Goal: Task Accomplishment & Management: Complete application form

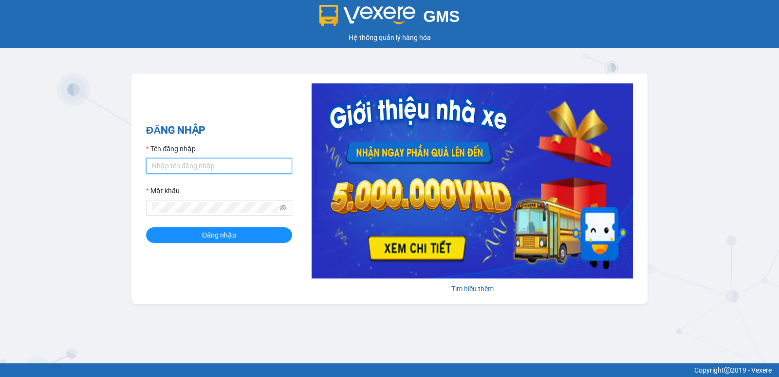
click at [190, 171] on input "Tên đăng nhập" at bounding box center [219, 166] width 146 height 16
type input "nguyenpht.kimhoang"
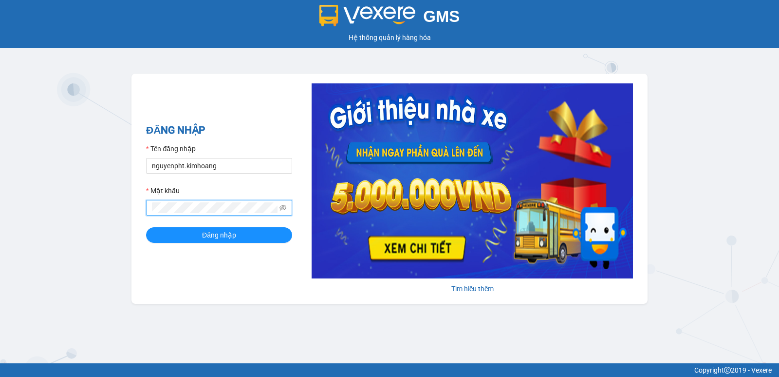
click at [146, 227] on button "Đăng nhập" at bounding box center [219, 235] width 146 height 16
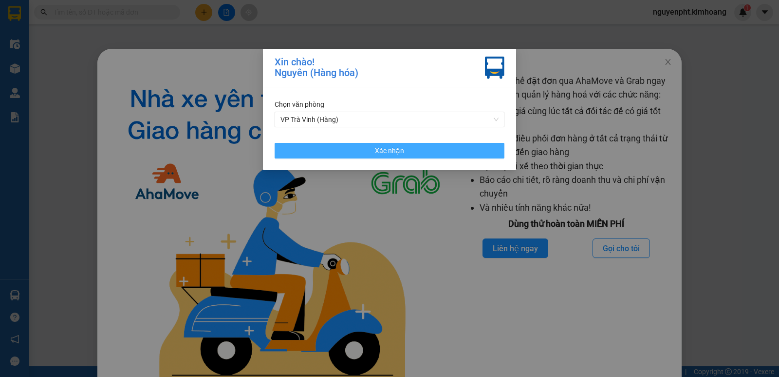
click at [352, 152] on button "Xác nhận" at bounding box center [390, 151] width 230 height 16
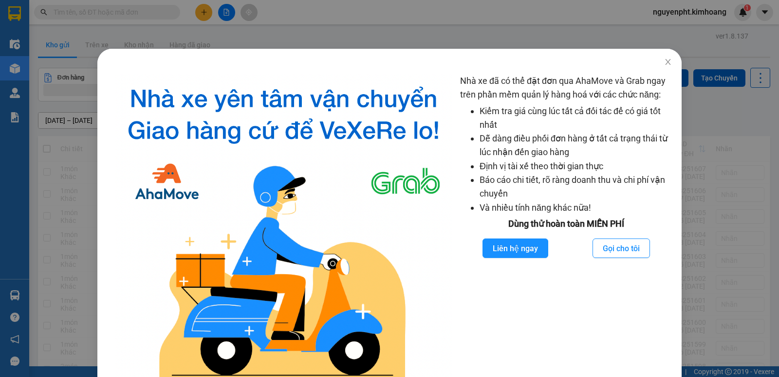
click at [208, 13] on div "Nhà xe đã có thể đặt đơn qua AhaMove và Grab ngay trên phần mềm quản lý hàng ho…" at bounding box center [389, 188] width 779 height 377
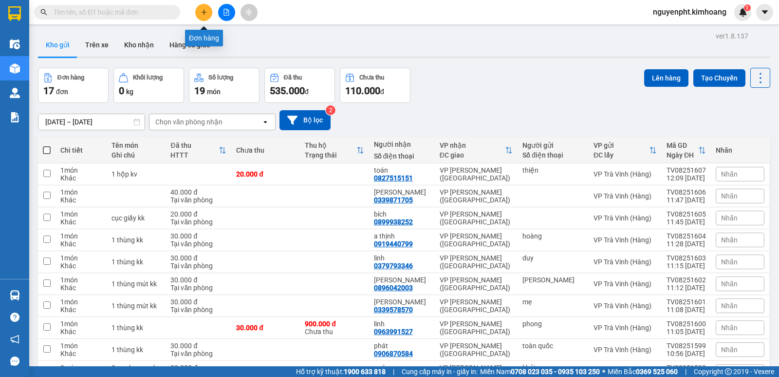
click at [203, 11] on icon "plus" at bounding box center [204, 12] width 7 height 7
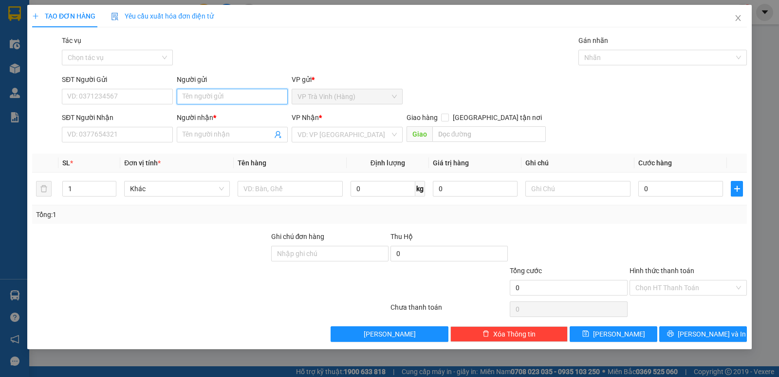
click at [224, 93] on input "Người gửi" at bounding box center [232, 97] width 111 height 16
type input "coong hauaj"
click at [207, 96] on input "Người gửi" at bounding box center [232, 97] width 111 height 16
type input "công hậu"
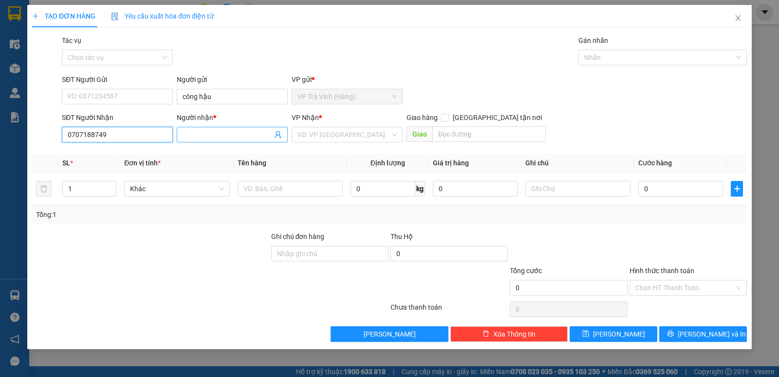
type input "0707188749"
click at [197, 136] on input "Người nhận *" at bounding box center [228, 134] width 90 height 11
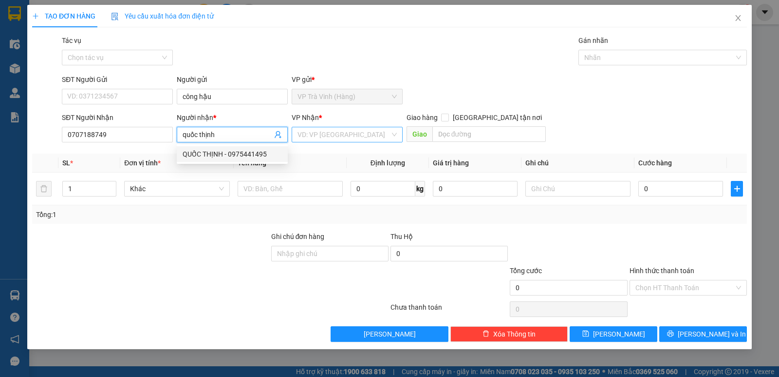
type input "quốc thịnh"
click at [337, 137] on input "search" at bounding box center [344, 134] width 93 height 15
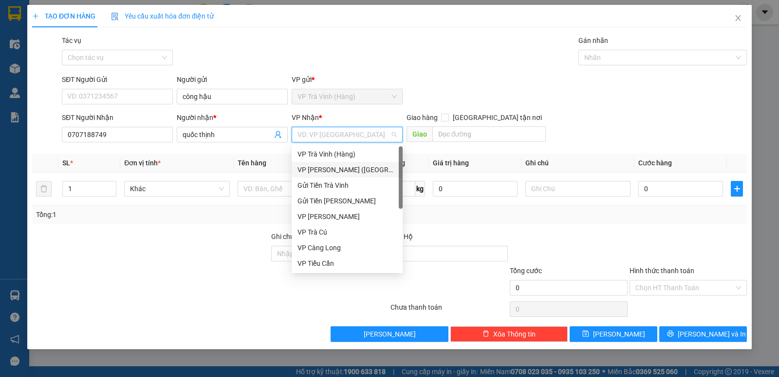
click at [330, 164] on div "VP Trần Phú (Hàng)" at bounding box center [347, 169] width 99 height 11
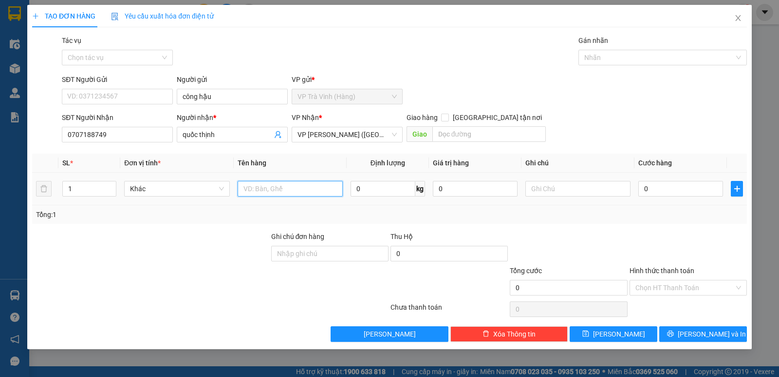
click at [257, 186] on input "text" at bounding box center [290, 189] width 105 height 16
type input "xe máy 59v2 26778 + chìa khoá"
type input "ko b trầy bể"
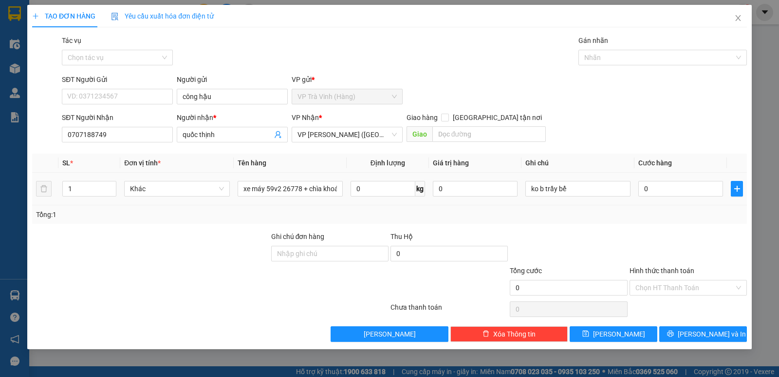
click at [672, 199] on td "0" at bounding box center [681, 188] width 93 height 33
click at [664, 190] on input "0" at bounding box center [681, 189] width 85 height 16
type input "2"
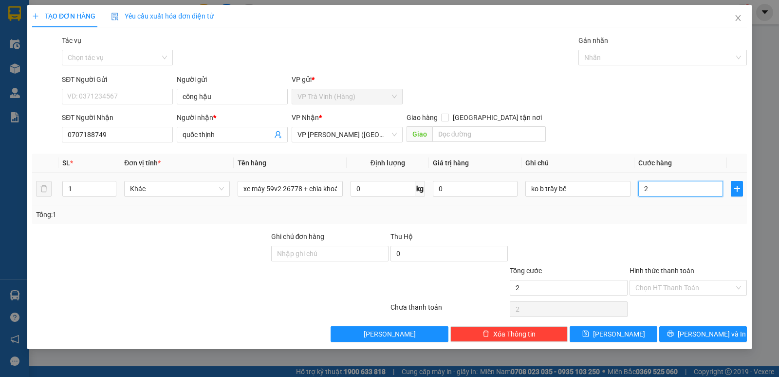
type input "20"
type input "200"
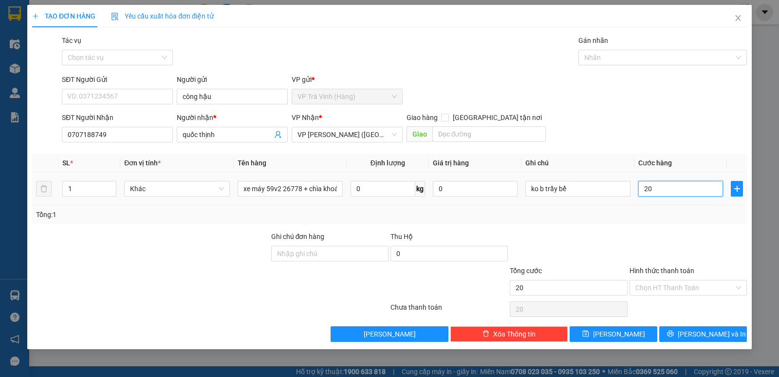
type input "200"
type input "2.000"
type input "20.000"
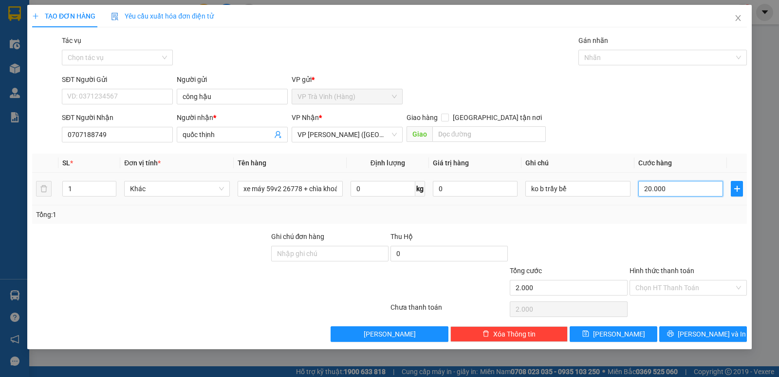
type input "20.000"
type input "200.000"
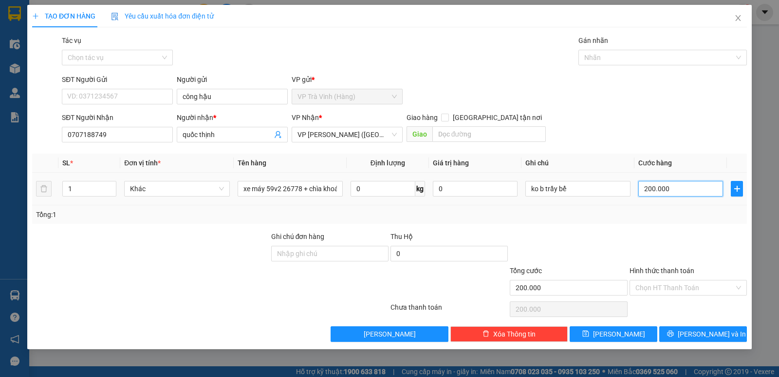
type input "2.000.000"
type input "200.000"
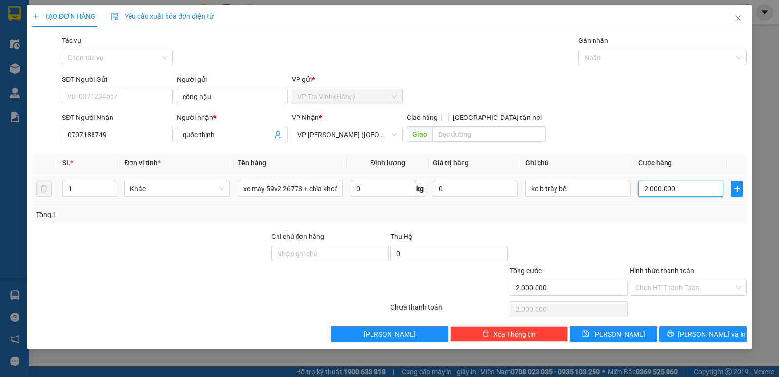
type input "200.000"
click at [696, 285] on input "Hình thức thanh toán" at bounding box center [685, 287] width 99 height 15
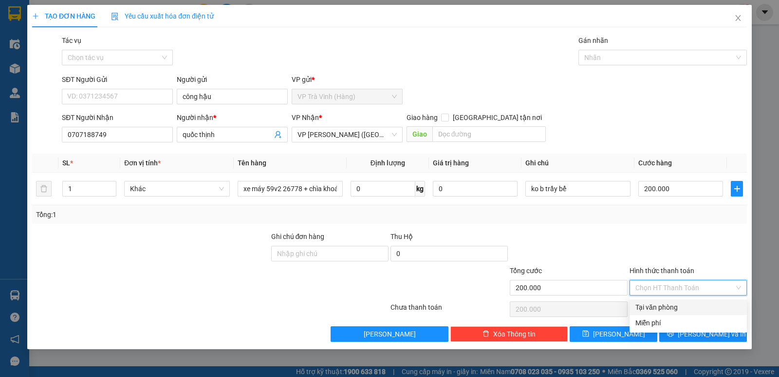
click at [675, 307] on div "Tại văn phòng" at bounding box center [689, 307] width 106 height 11
type input "0"
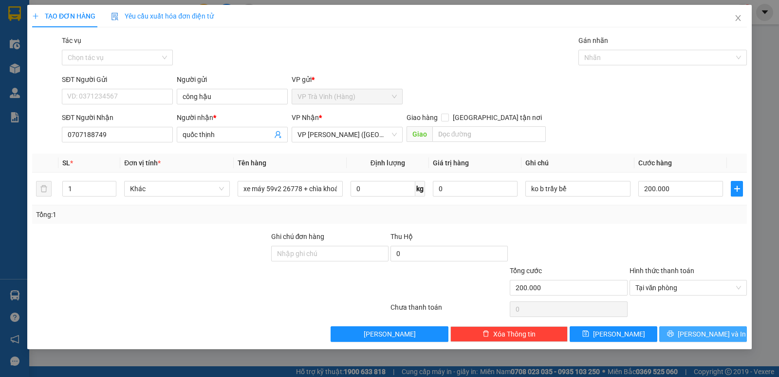
click at [711, 338] on span "Lưu và In" at bounding box center [712, 333] width 68 height 11
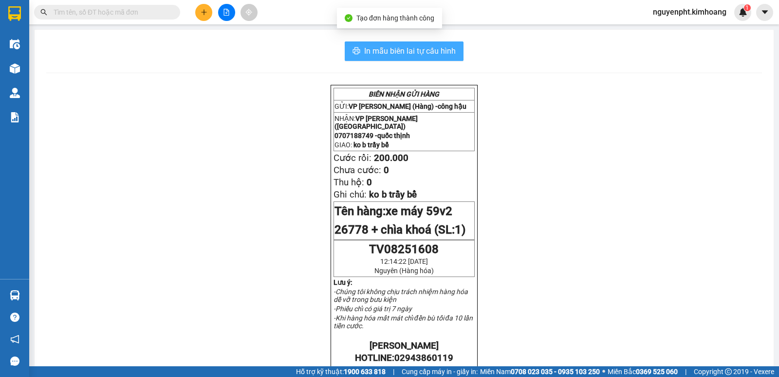
click at [368, 43] on button "In mẫu biên lai tự cấu hình" at bounding box center [404, 50] width 119 height 19
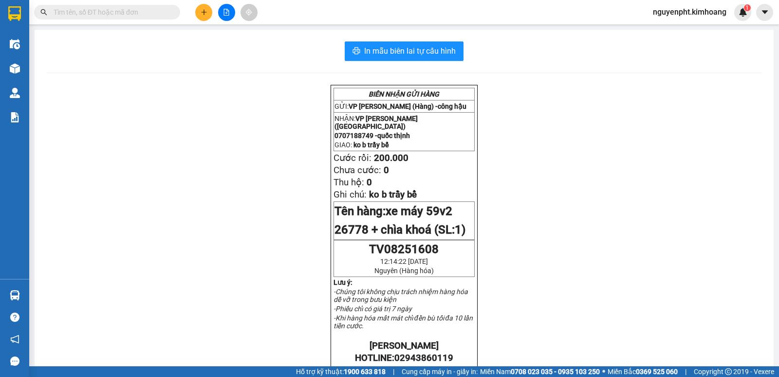
click at [155, 15] on input "text" at bounding box center [111, 12] width 115 height 11
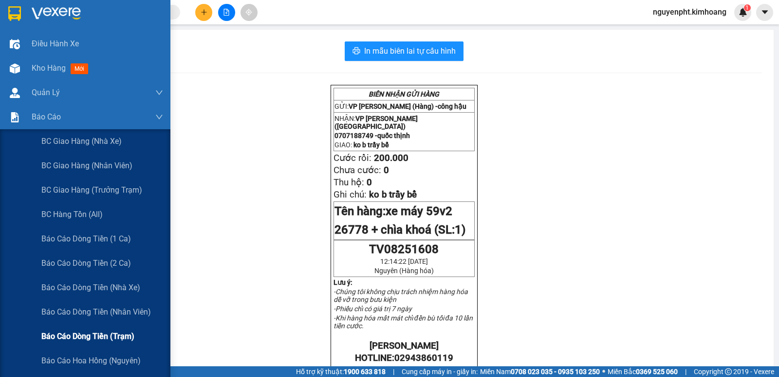
scroll to position [97, 0]
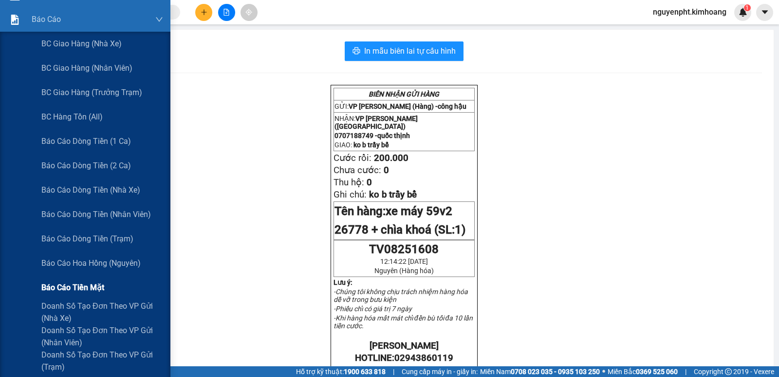
click at [83, 287] on span "Báo cáo tiền mặt" at bounding box center [72, 287] width 63 height 12
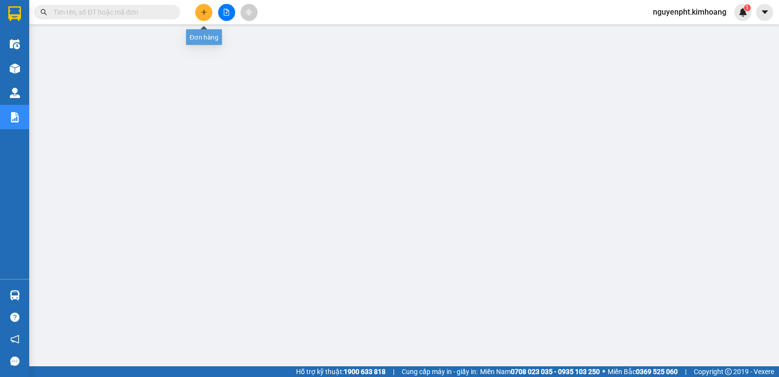
click at [206, 11] on icon "plus" at bounding box center [204, 12] width 7 height 7
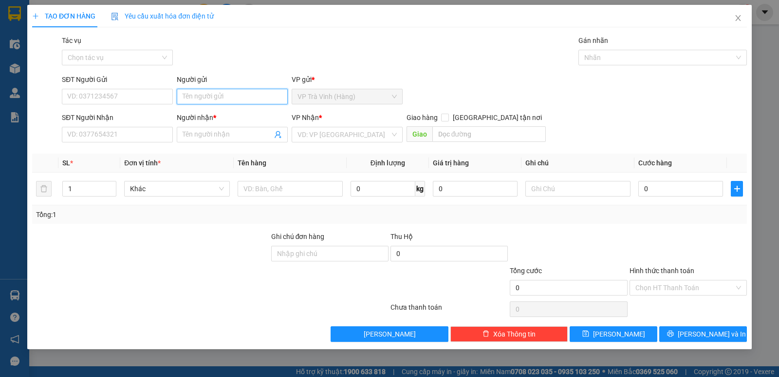
click at [218, 99] on input "Người gửi" at bounding box center [232, 97] width 111 height 16
type input "s"
type input "sanh"
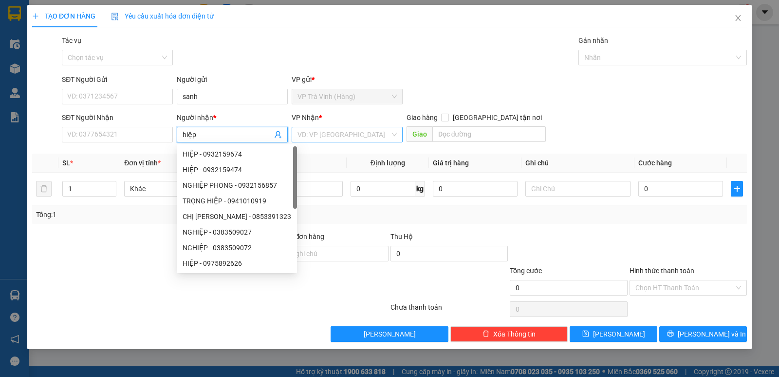
type input "hiệp"
click at [308, 129] on input "search" at bounding box center [344, 134] width 93 height 15
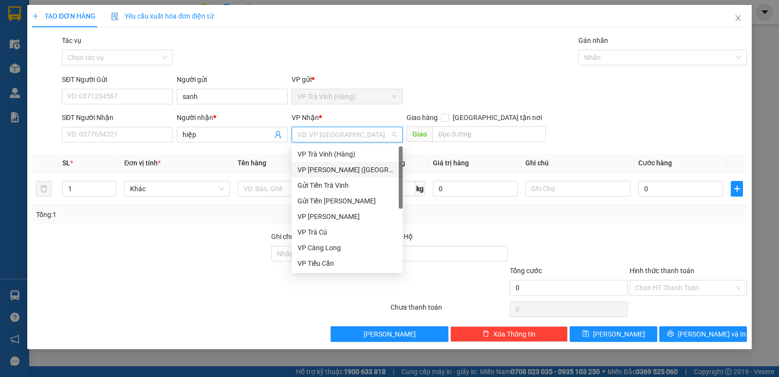
drag, startPoint x: 321, startPoint y: 169, endPoint x: 307, endPoint y: 172, distance: 14.4
click at [321, 169] on div "VP Trần Phú (Hàng)" at bounding box center [347, 169] width 99 height 11
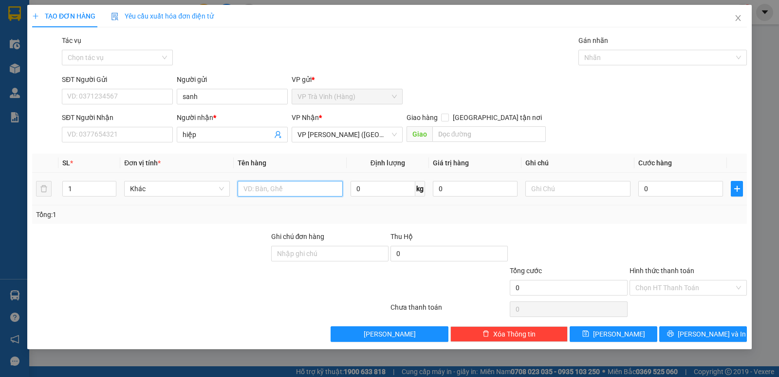
click at [264, 189] on input "text" at bounding box center [290, 189] width 105 height 16
type input "tiền sl 0438 2.820.000"
type input "2"
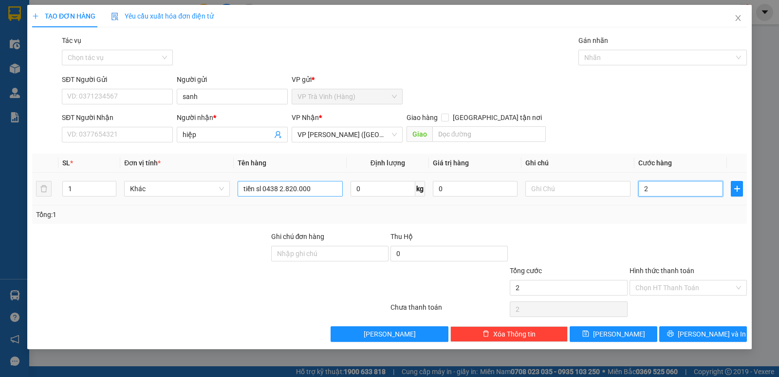
type input "20"
type input "20.000"
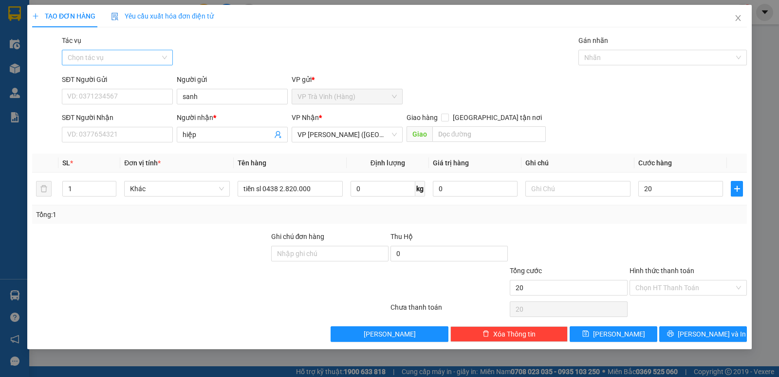
type input "20.000"
click at [141, 59] on input "Tác vụ" at bounding box center [114, 57] width 93 height 15
click at [110, 93] on div "Nhập hàng kho nhận" at bounding box center [117, 92] width 99 height 11
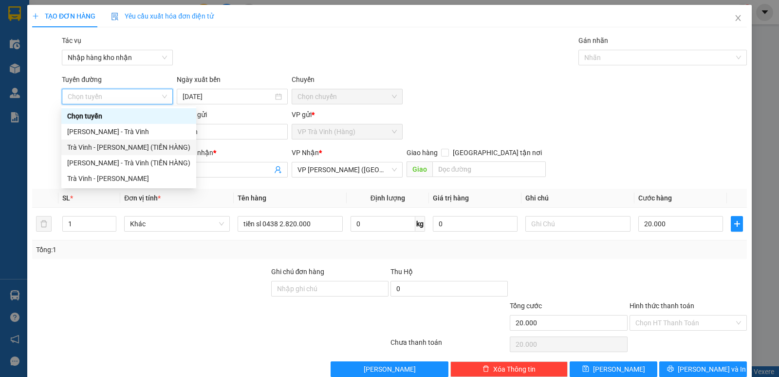
click at [131, 150] on div "Trà Vinh - Hồ Chí Minh (TIỀN HÀNG)" at bounding box center [128, 147] width 123 height 11
type input "13/08/2025"
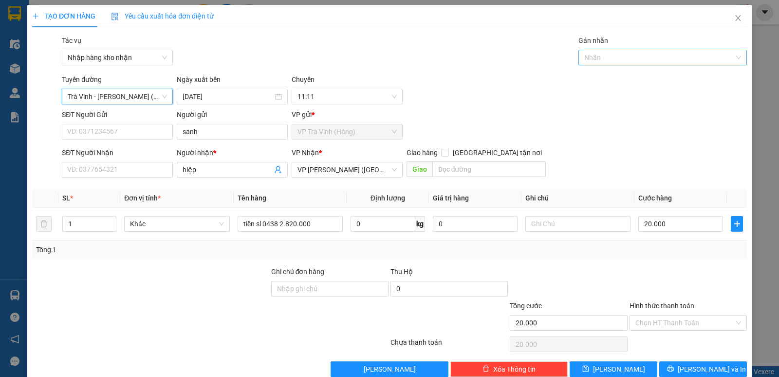
drag, startPoint x: 653, startPoint y: 55, endPoint x: 647, endPoint y: 59, distance: 7.3
click at [653, 55] on div at bounding box center [658, 58] width 154 height 12
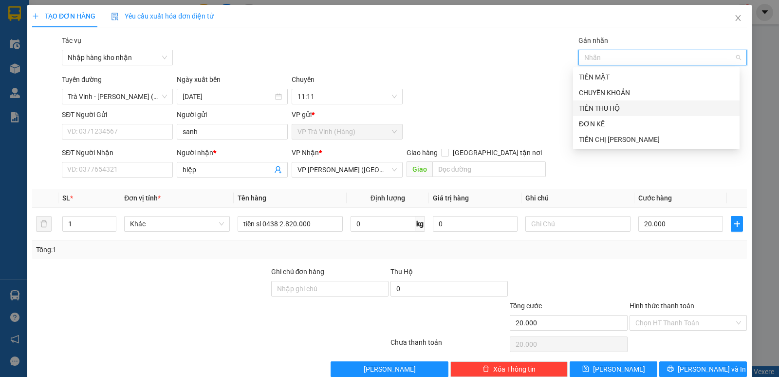
click at [603, 106] on div "TIỀN THU HỘ" at bounding box center [656, 108] width 155 height 11
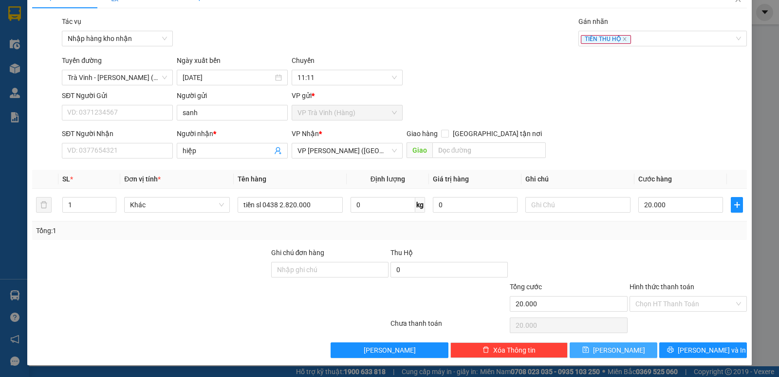
click at [625, 346] on button "Lưu" at bounding box center [614, 350] width 88 height 16
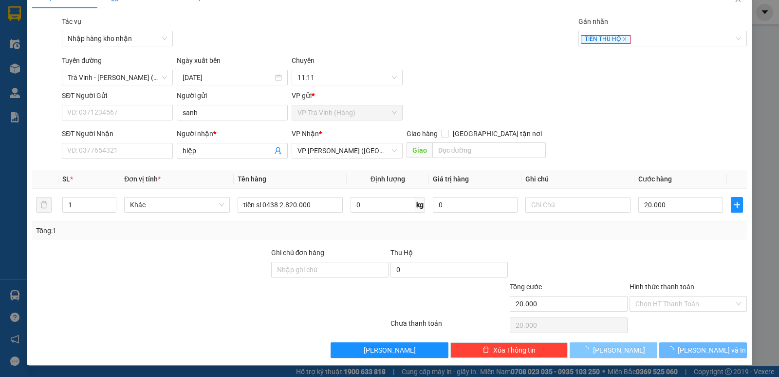
type input "0"
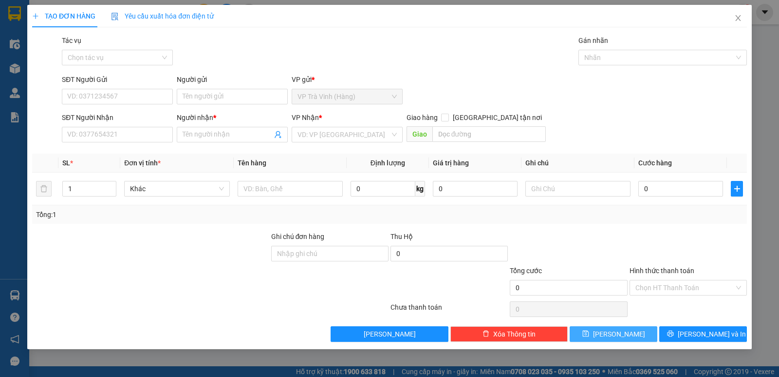
scroll to position [0, 0]
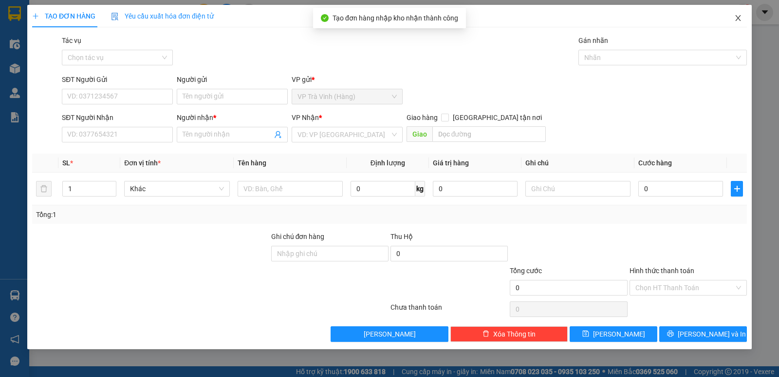
click at [738, 19] on icon "close" at bounding box center [738, 18] width 5 height 6
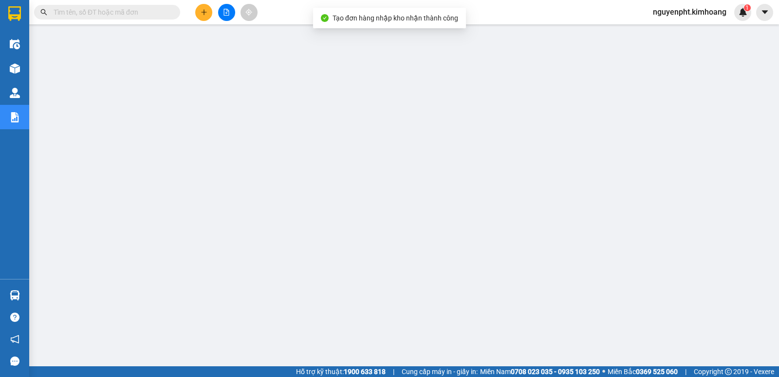
click at [149, 10] on input "text" at bounding box center [111, 12] width 115 height 11
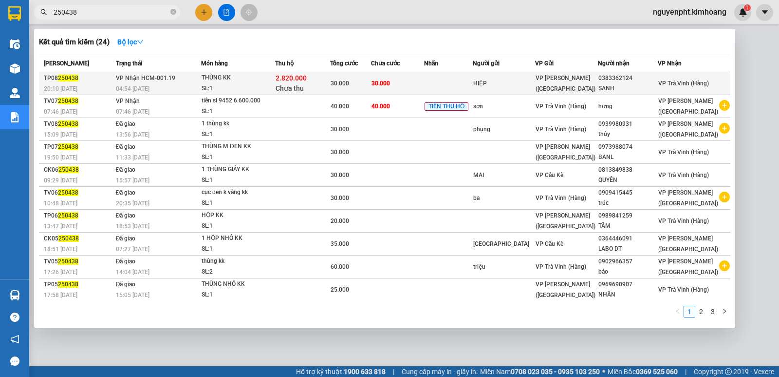
type input "250438"
click at [447, 82] on td at bounding box center [448, 83] width 48 height 23
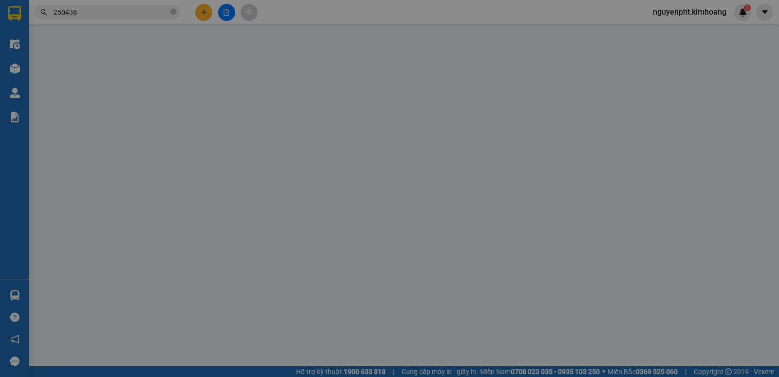
type input "HIỆP"
type input "0383362124"
type input "SANH"
type input "2.820.000"
type input "30.000"
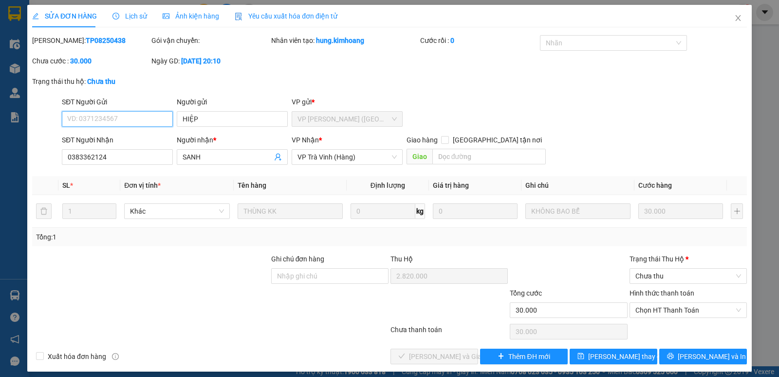
drag, startPoint x: 677, startPoint y: 311, endPoint x: 671, endPoint y: 319, distance: 9.4
click at [677, 312] on span "Chọn HT Thanh Toán" at bounding box center [689, 310] width 106 height 15
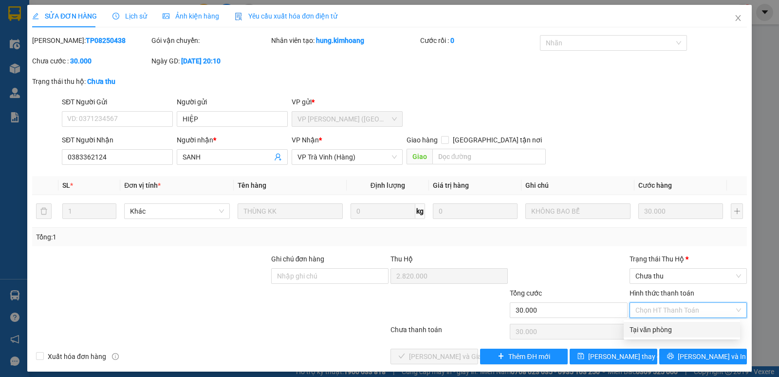
click at [669, 325] on div "Tại văn phòng" at bounding box center [682, 329] width 105 height 11
type input "0"
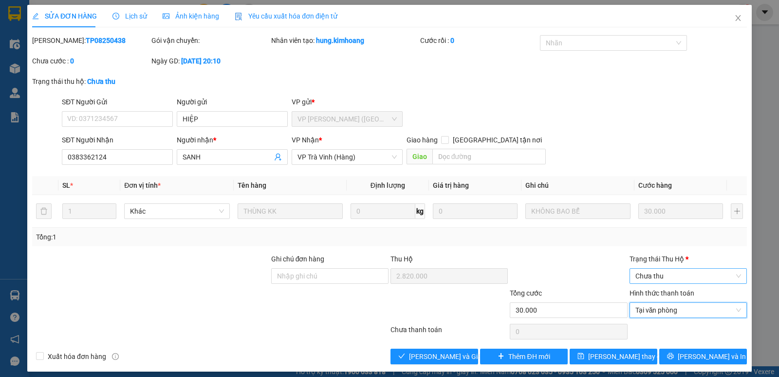
click at [672, 275] on span "Chưa thu" at bounding box center [689, 275] width 106 height 15
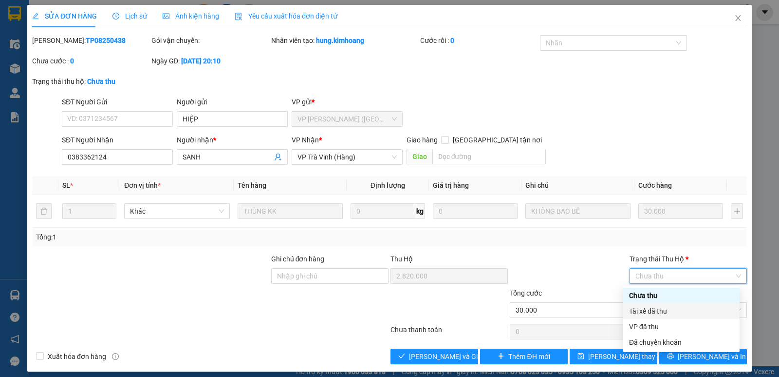
click at [649, 311] on div "Tài xế đã thu" at bounding box center [681, 310] width 105 height 11
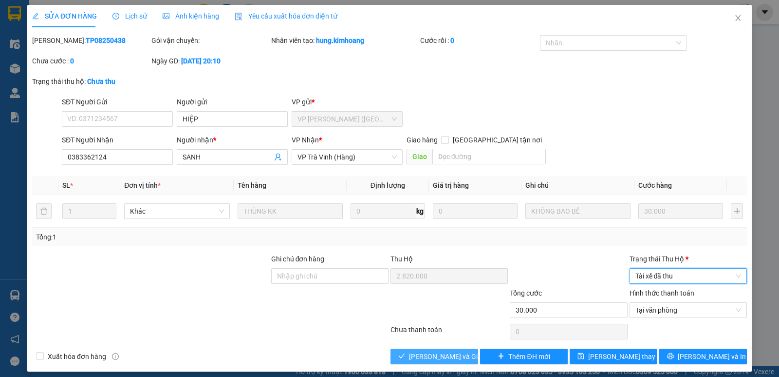
click at [400, 354] on icon "check" at bounding box center [401, 355] width 7 height 7
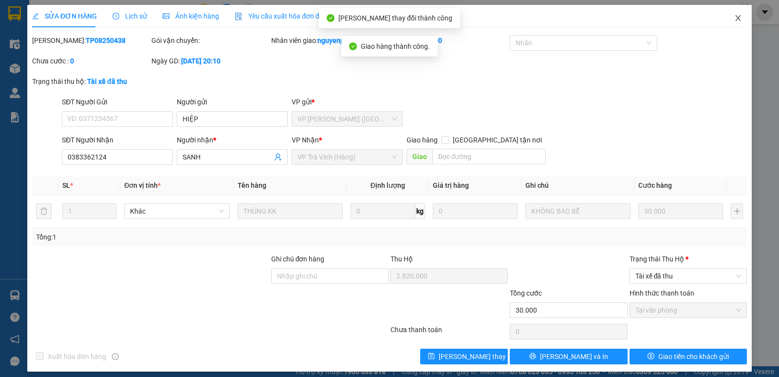
click at [735, 20] on icon "close" at bounding box center [739, 18] width 8 height 8
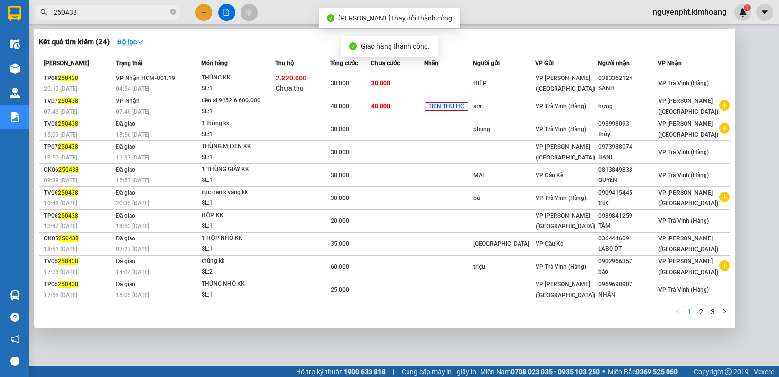
click at [112, 12] on input "250438" at bounding box center [111, 12] width 115 height 11
drag, startPoint x: 89, startPoint y: 12, endPoint x: 0, endPoint y: 9, distance: 89.2
click at [0, 12] on section "Kết quả tìm kiếm ( 24 ) Bộ lọc Mã ĐH Trạng thái Món hàng Thu hộ Tổng cước Chưa …" at bounding box center [389, 188] width 779 height 377
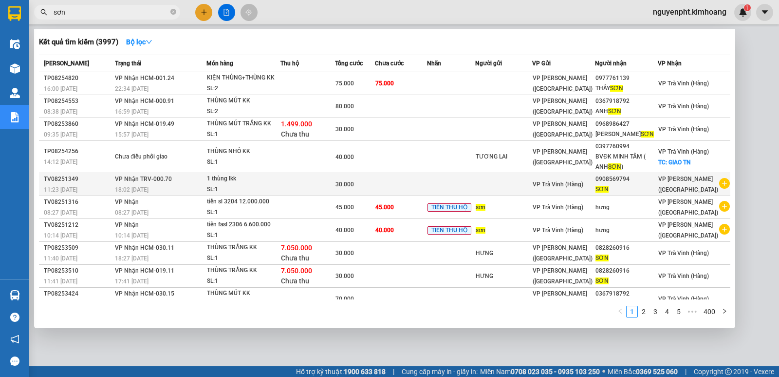
scroll to position [11, 0]
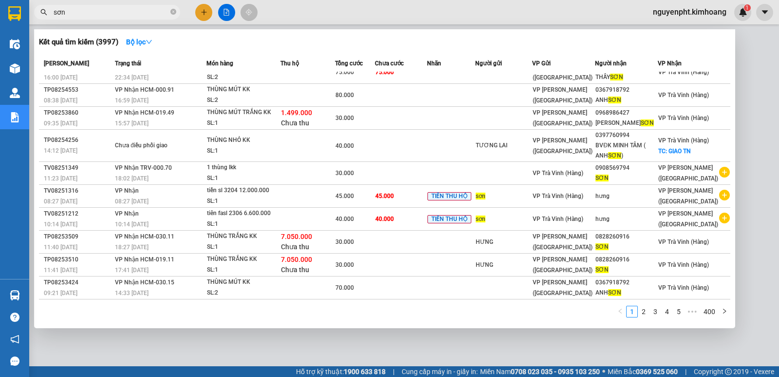
click at [380, 359] on div at bounding box center [389, 188] width 779 height 377
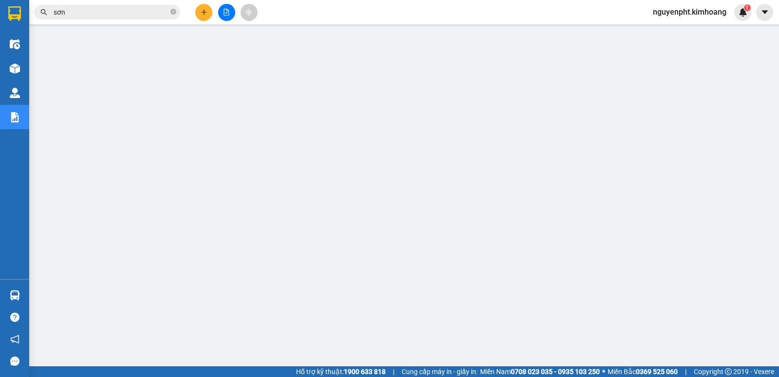
drag, startPoint x: 124, startPoint y: 4, endPoint x: 118, endPoint y: 8, distance: 7.4
click at [124, 4] on div "Kết quả tìm kiếm ( 3997 ) Bộ lọc Mã ĐH Trạng thái Món hàng Thu hộ Tổng cước Chư…" at bounding box center [95, 12] width 190 height 17
drag, startPoint x: 114, startPoint y: 9, endPoint x: 0, endPoint y: 68, distance: 128.3
click at [0, 60] on section "Kết quả tìm kiếm ( 3997 ) Bộ lọc Mã ĐH Trạng thái Món hàng Thu hộ Tổng cước Chư…" at bounding box center [389, 188] width 779 height 377
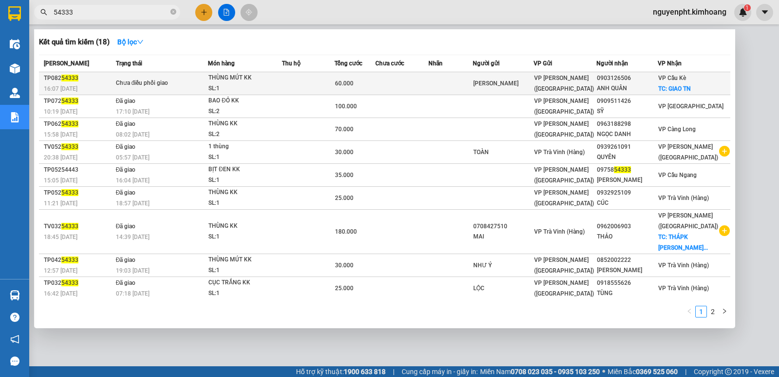
type input "54333"
click at [485, 86] on div "PHÚC THIỆN" at bounding box center [503, 83] width 60 height 10
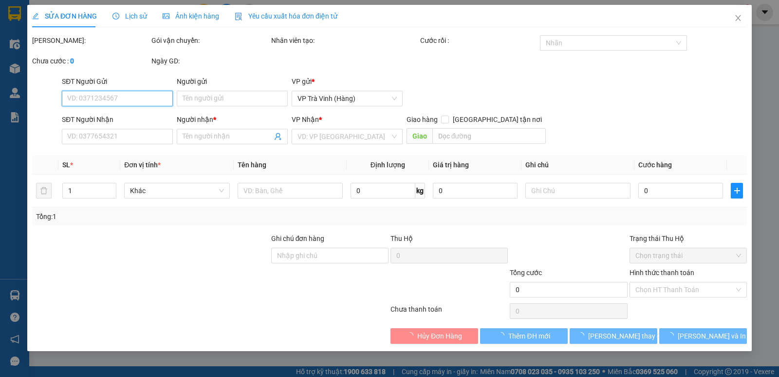
type input "PHÚC THIỆN"
type input "0903126506"
type input "ANH QUÂN"
checkbox input "true"
type input "GIAO TN"
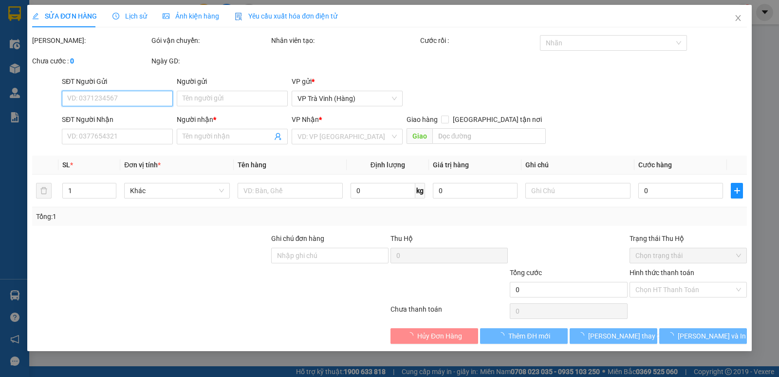
type input "60.000"
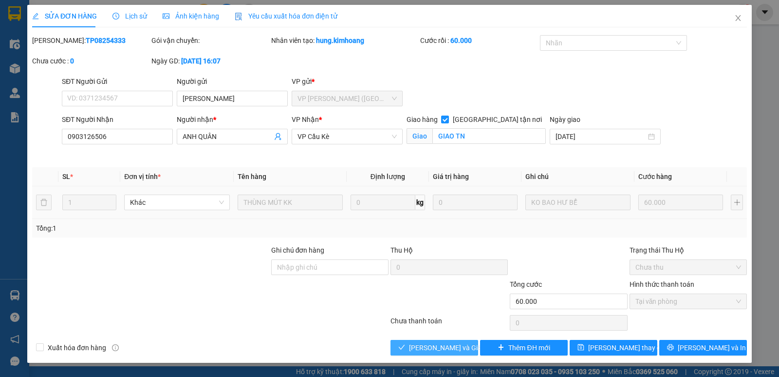
drag, startPoint x: 439, startPoint y: 345, endPoint x: 433, endPoint y: 339, distance: 9.3
click at [439, 345] on span "Lưu và Giao hàng" at bounding box center [456, 347] width 94 height 11
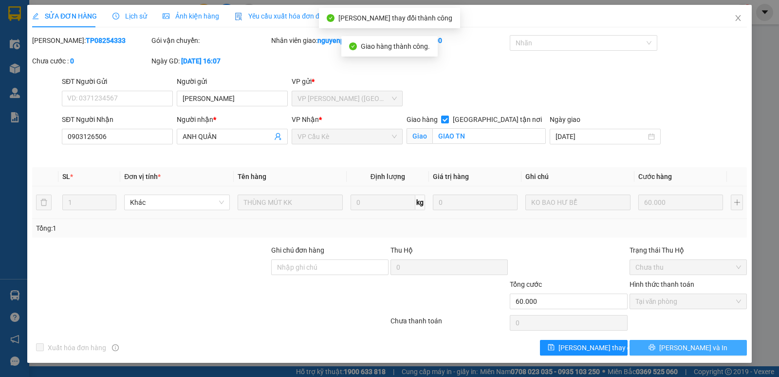
click at [698, 348] on span "Lưu và In" at bounding box center [694, 347] width 68 height 11
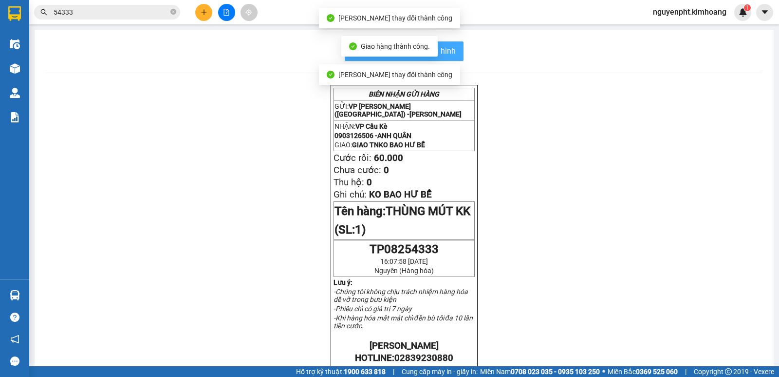
click at [452, 49] on span "In mẫu biên lai tự cấu hình" at bounding box center [410, 51] width 92 height 12
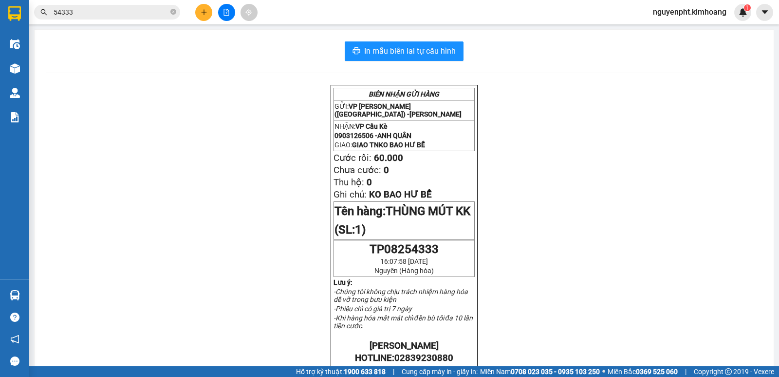
click at [204, 11] on icon "plus" at bounding box center [204, 11] width 0 height 5
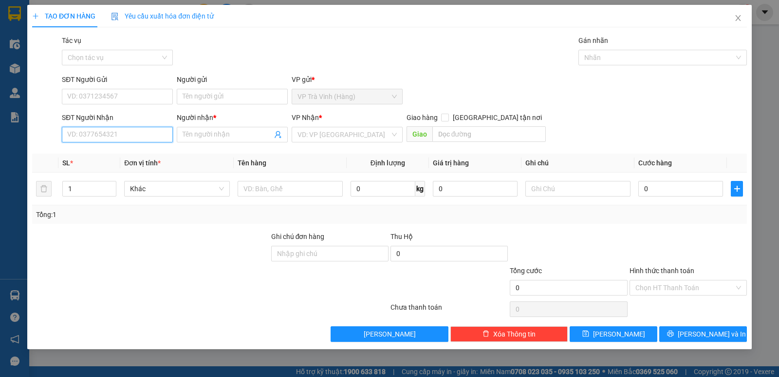
drag, startPoint x: 104, startPoint y: 135, endPoint x: 101, endPoint y: 129, distance: 6.8
click at [104, 134] on input "SĐT Người Nhận" at bounding box center [117, 135] width 111 height 16
type input "0909676618"
click at [108, 153] on div "0909676618 - si tha" at bounding box center [117, 154] width 99 height 11
type input "si tha"
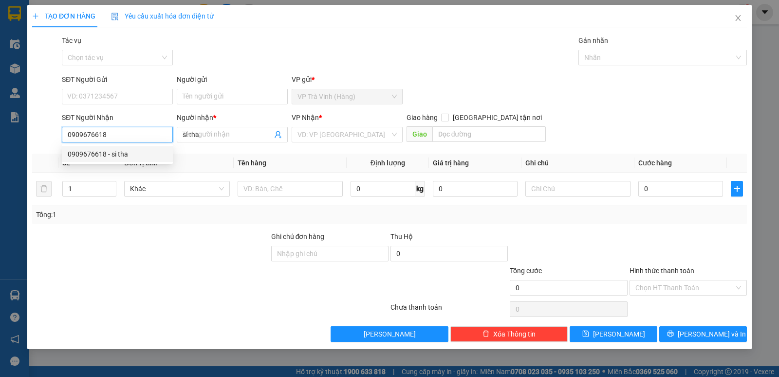
type input "30.000"
drag, startPoint x: 691, startPoint y: 279, endPoint x: 688, endPoint y: 284, distance: 5.0
click at [690, 280] on div "Chọn HT Thanh Toán" at bounding box center [688, 288] width 117 height 16
type input "0909676618"
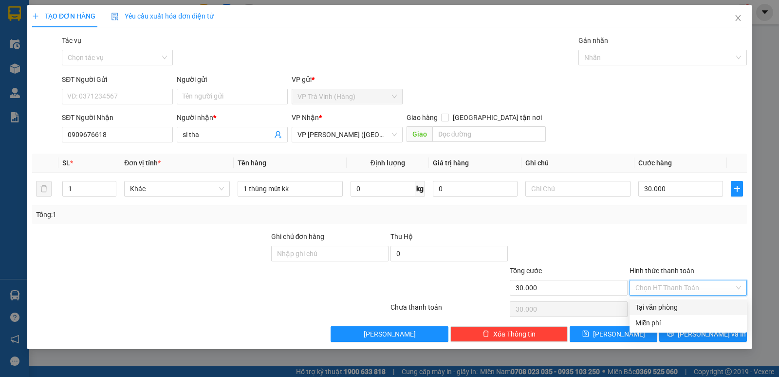
drag, startPoint x: 675, startPoint y: 304, endPoint x: 676, endPoint y: 309, distance: 5.0
click at [675, 305] on div "Tại văn phòng" at bounding box center [689, 307] width 106 height 11
type input "0"
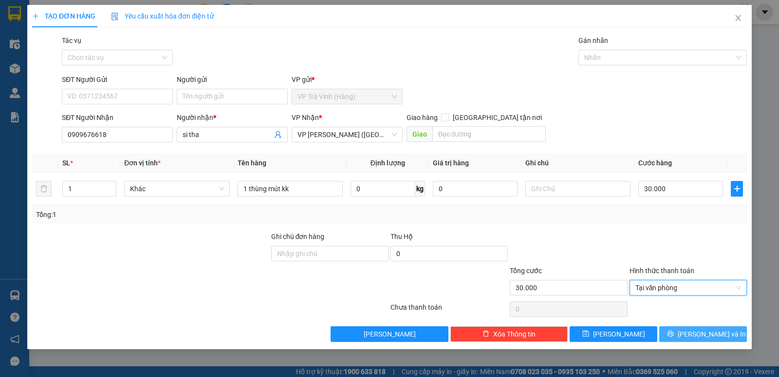
click at [697, 328] on button "Lưu và In" at bounding box center [704, 334] width 88 height 16
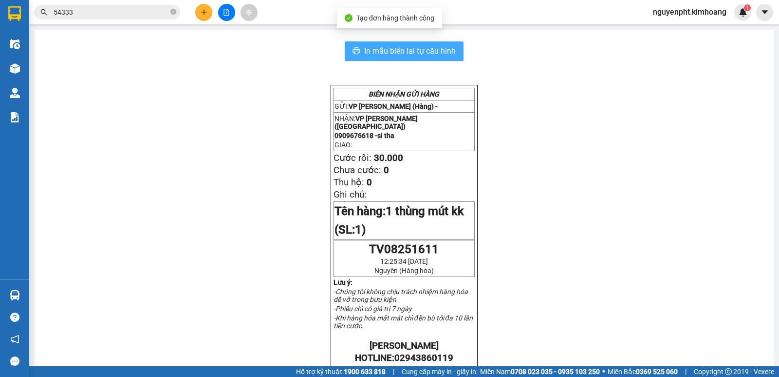
click at [417, 58] on button "In mẫu biên lai tự cấu hình" at bounding box center [404, 50] width 119 height 19
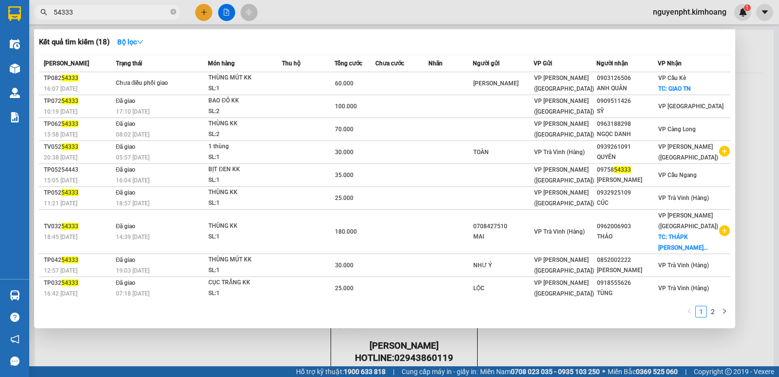
drag, startPoint x: 80, startPoint y: 12, endPoint x: 0, endPoint y: 37, distance: 84.1
click at [0, 37] on section "Kết quả tìm kiếm ( 18 ) Bộ lọc Mã ĐH Trạng thái Món hàng Thu hộ Tổng cước Chưa …" at bounding box center [389, 188] width 779 height 377
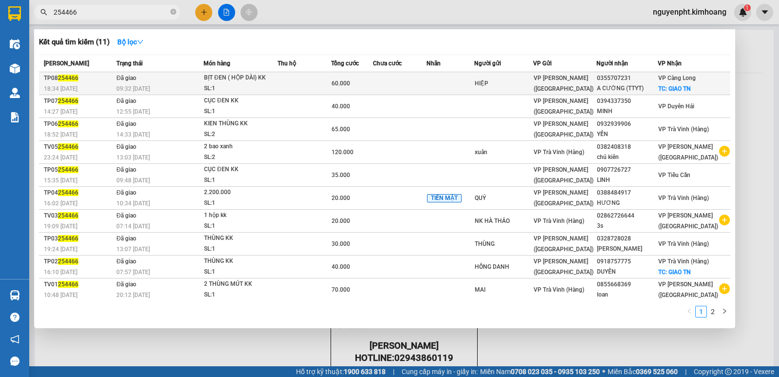
type input "254466"
click at [390, 85] on td at bounding box center [400, 83] width 54 height 23
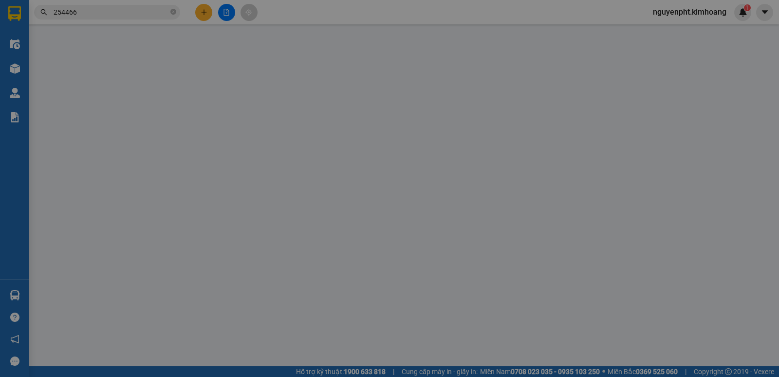
type input "HIỆP"
type input "0355707231"
type input "A CƯỜNG (TTYT)"
checkbox input "true"
type input "GIAO TN"
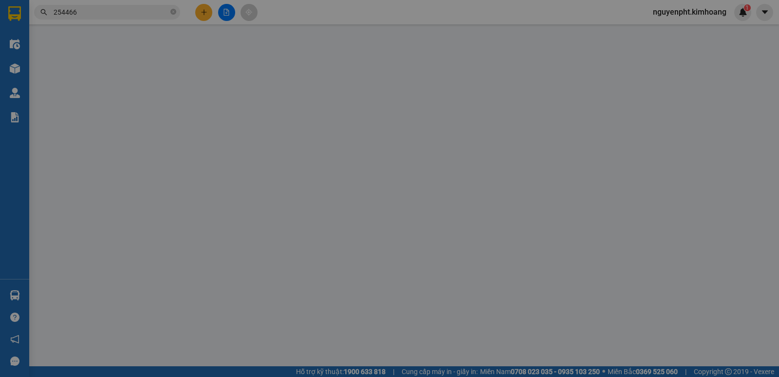
type input "60.000"
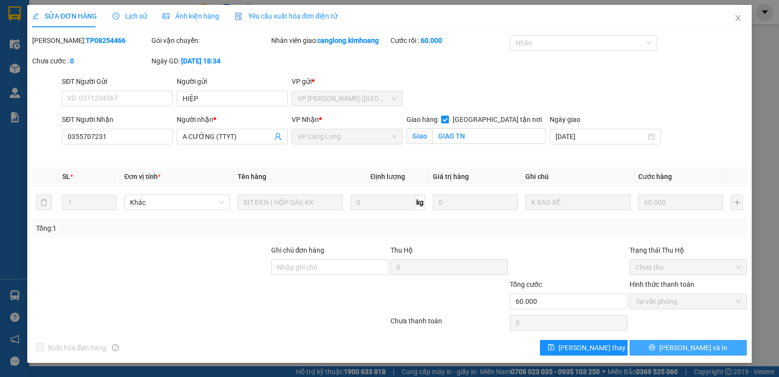
click at [686, 347] on span "Lưu và In" at bounding box center [694, 347] width 68 height 11
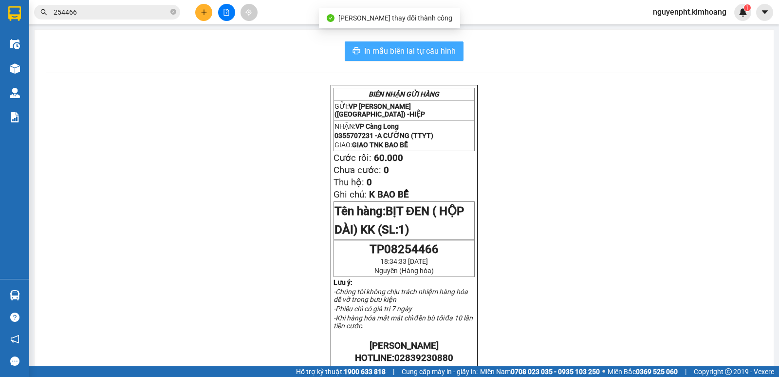
click at [444, 55] on span "In mẫu biên lai tự cấu hình" at bounding box center [410, 51] width 92 height 12
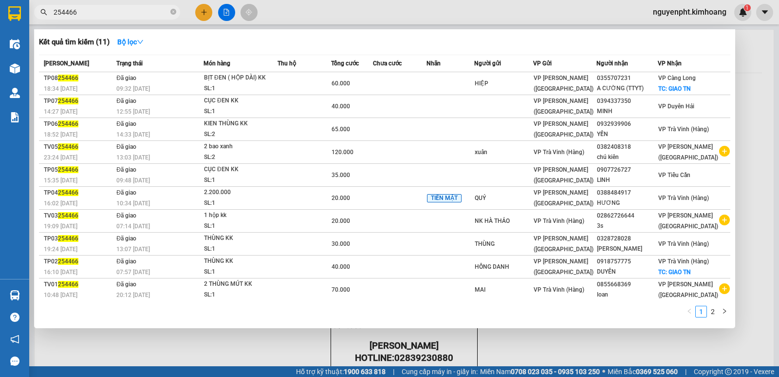
click at [142, 8] on input "254466" at bounding box center [111, 12] width 115 height 11
click at [0, 13] on section "Kết quả tìm kiếm ( 11 ) Bộ lọc Mã ĐH Trạng thái Món hàng Thu hộ Tổng cước Chưa …" at bounding box center [389, 188] width 779 height 377
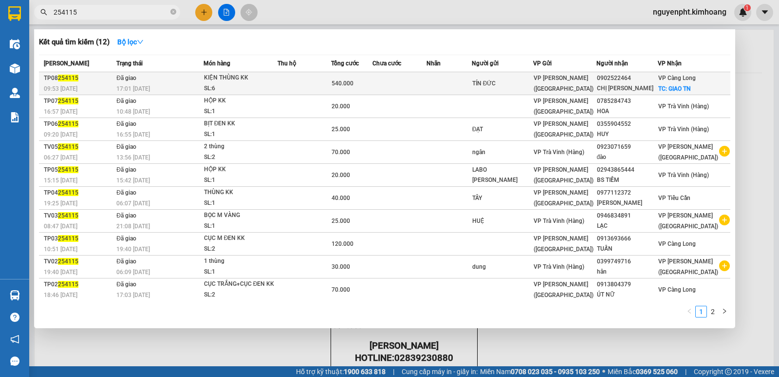
type input "254115"
click at [471, 80] on td at bounding box center [449, 83] width 45 height 23
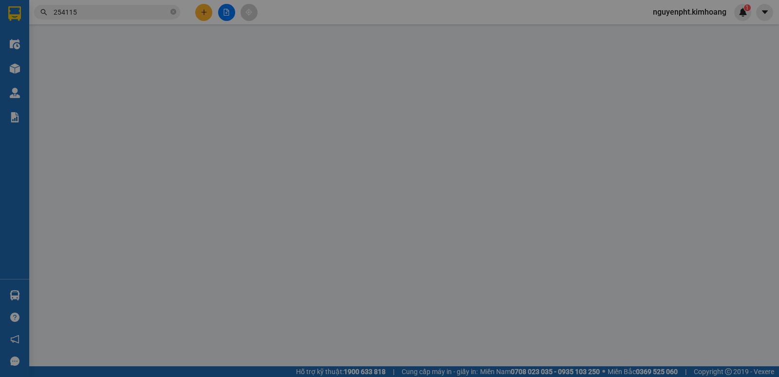
type input "TÍN ĐỨC"
type input "0902522464"
type input "CHỊ TRANG"
checkbox input "true"
type input "GIAO TN"
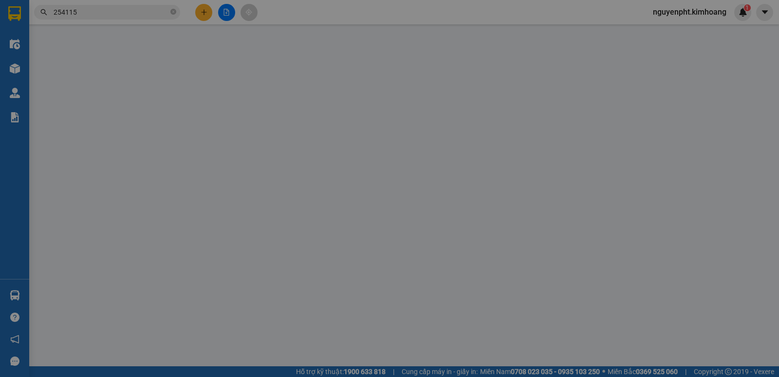
type input "540.000"
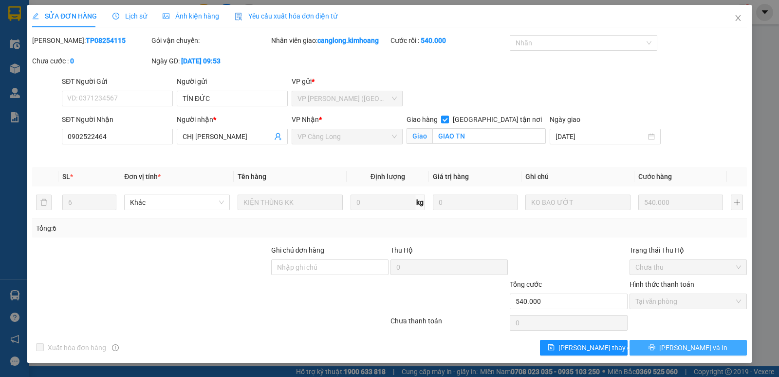
click at [693, 342] on span "Lưu và In" at bounding box center [694, 347] width 68 height 11
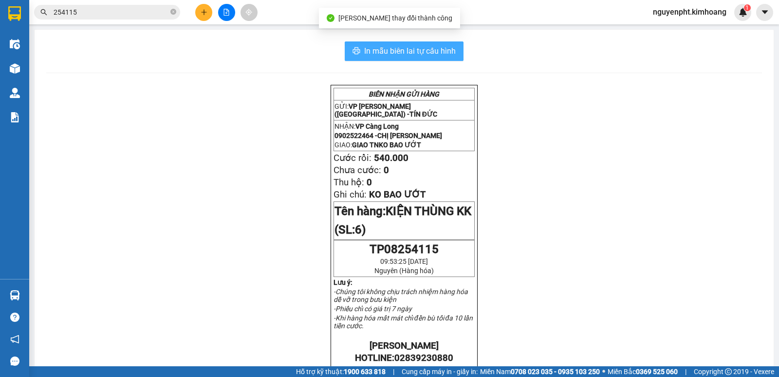
click at [440, 44] on button "In mẫu biên lai tự cấu hình" at bounding box center [404, 50] width 119 height 19
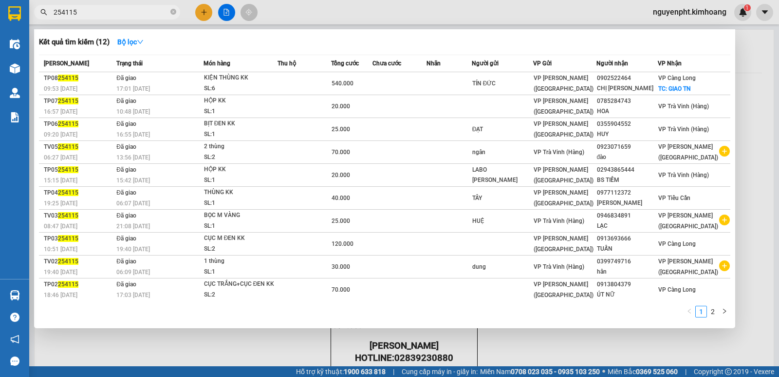
click at [133, 11] on input "254115" at bounding box center [111, 12] width 115 height 11
drag, startPoint x: 127, startPoint y: 13, endPoint x: 0, endPoint y: 7, distance: 126.8
click at [0, 13] on section "Kết quả tìm kiếm ( 12 ) Bộ lọc Mã ĐH Trạng thái Món hàng Thu hộ Tổng cước Chưa …" at bounding box center [389, 188] width 779 height 377
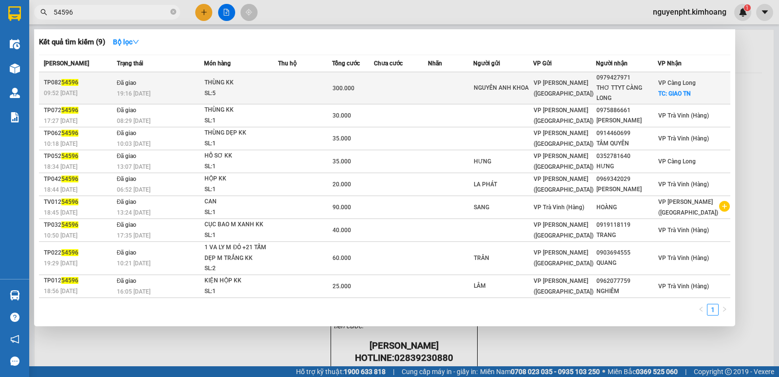
type input "54596"
click at [412, 85] on td at bounding box center [401, 88] width 54 height 32
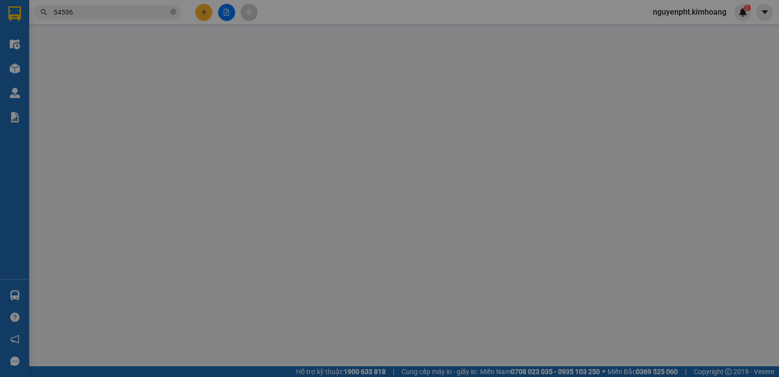
type input "NGUYÊN ANH KHOA"
type input "0979427971"
type input "THƠ TTYT CÀNG LONG"
checkbox input "true"
type input "GIAO TN"
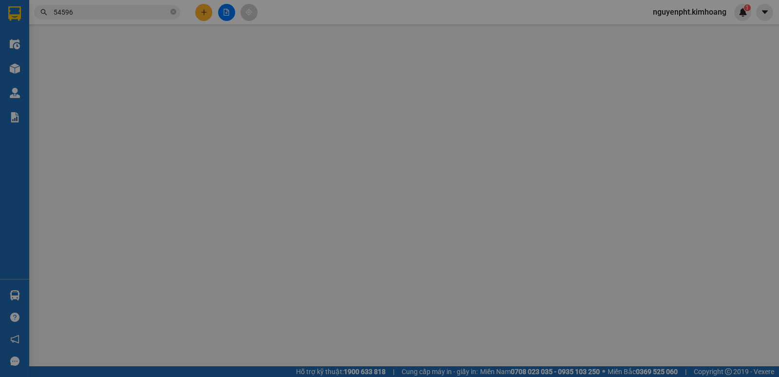
type input "300.000"
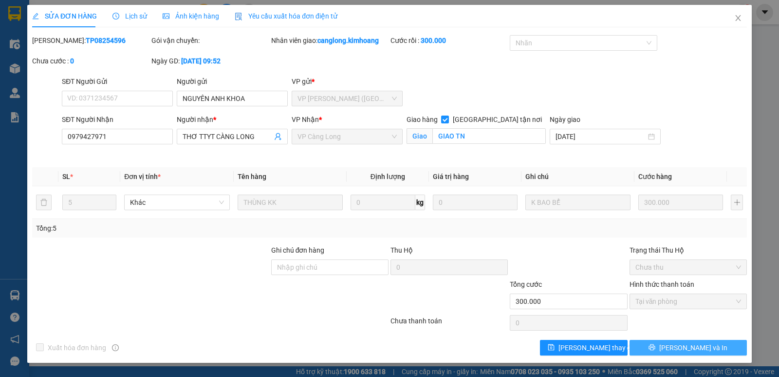
click at [714, 346] on button "Lưu và In" at bounding box center [688, 348] width 117 height 16
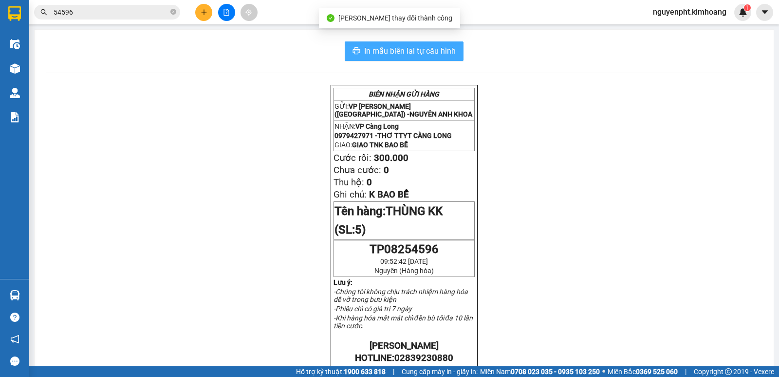
click at [444, 48] on span "In mẫu biên lai tự cấu hình" at bounding box center [410, 51] width 92 height 12
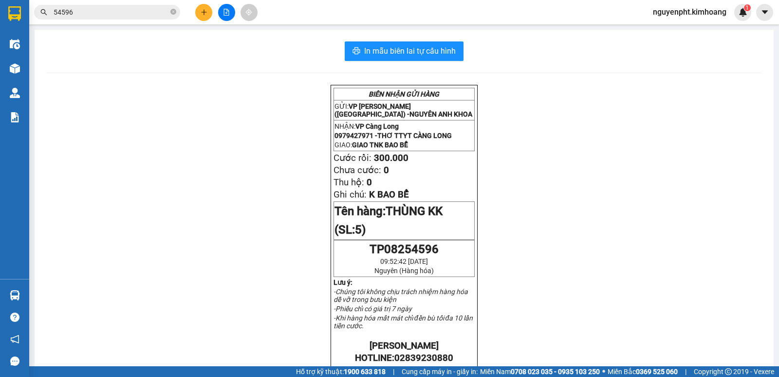
click at [138, 16] on input "54596" at bounding box center [111, 12] width 115 height 11
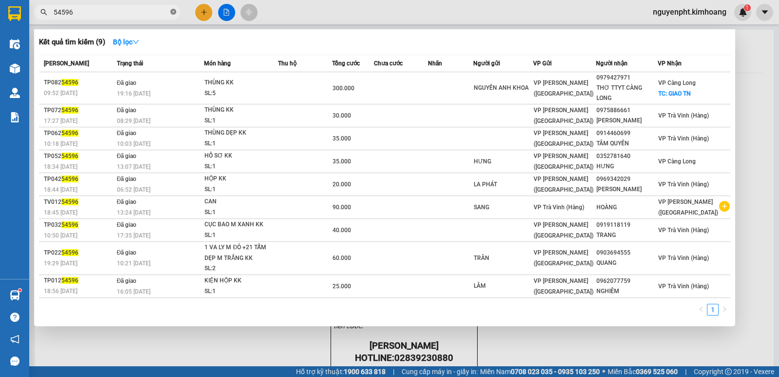
click at [173, 11] on icon "close-circle" at bounding box center [173, 12] width 6 height 6
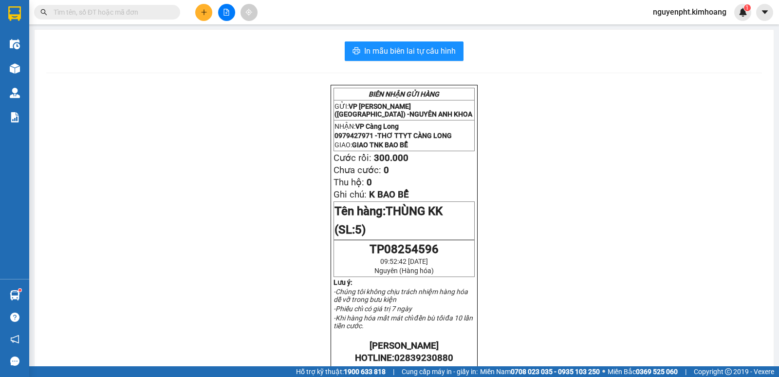
click at [209, 12] on button at bounding box center [203, 12] width 17 height 17
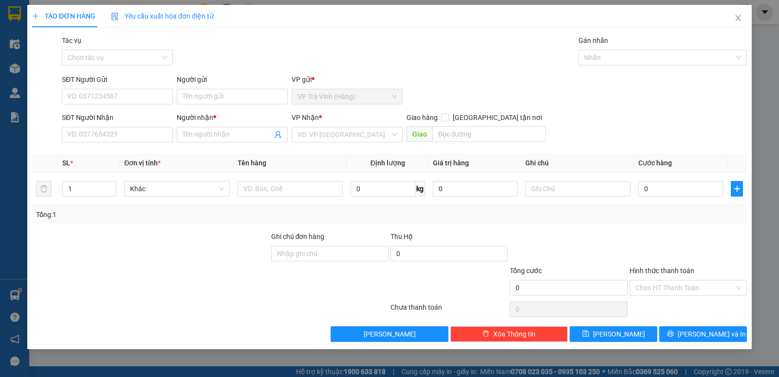
click at [209, 87] on div "Người gửi" at bounding box center [232, 81] width 111 height 15
click at [202, 100] on input "Người gửi" at bounding box center [232, 97] width 111 height 16
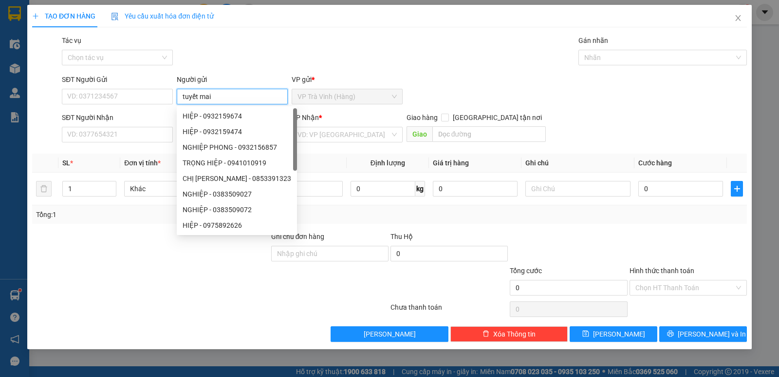
type input "tuyết mai"
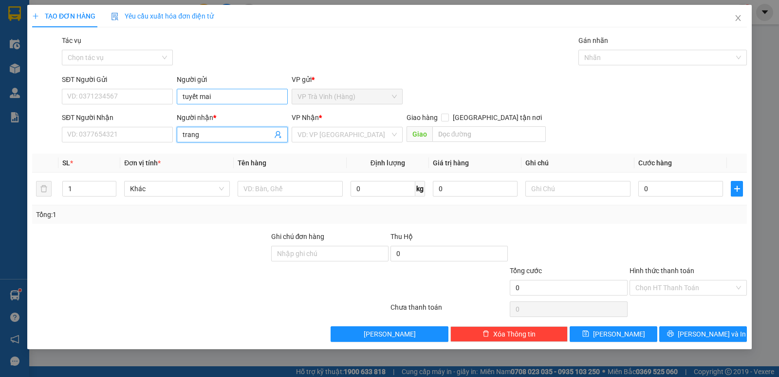
type input "trang"
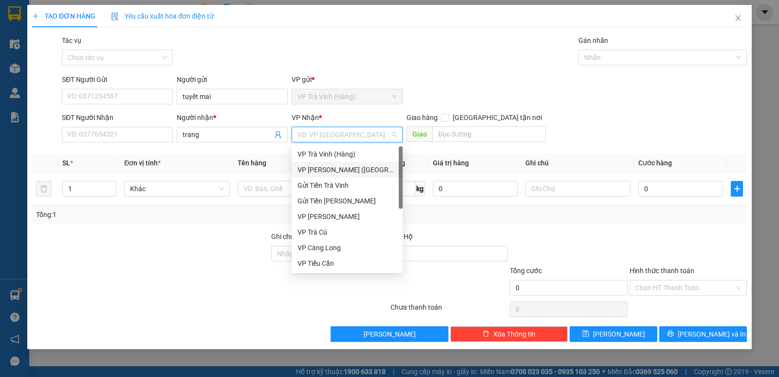
click at [334, 164] on div "VP Trần Phú (Hàng)" at bounding box center [347, 169] width 99 height 11
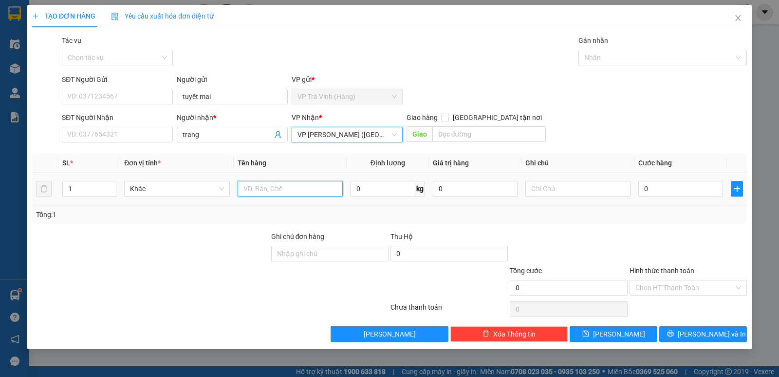
click at [275, 195] on input "text" at bounding box center [290, 189] width 105 height 16
type input "tiền sl 54976 4.470.000"
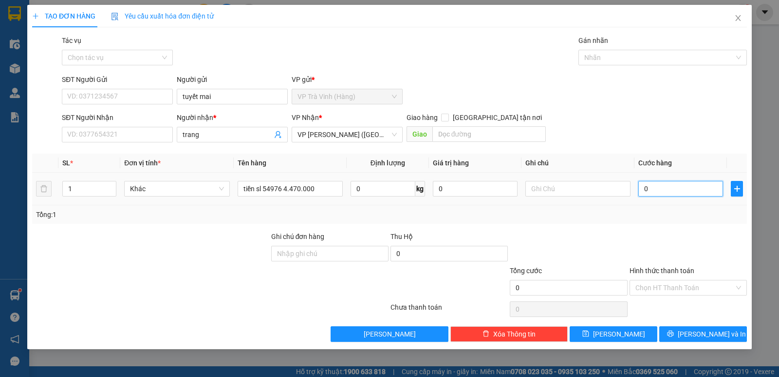
click at [657, 189] on input "0" at bounding box center [681, 189] width 85 height 16
type input "3"
type input "35"
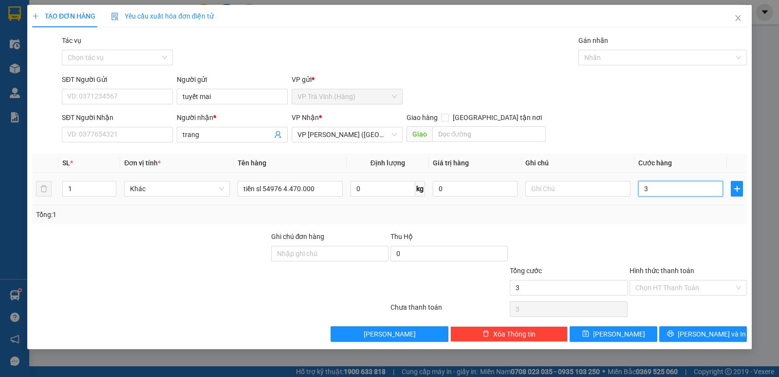
type input "35"
type input "35.000"
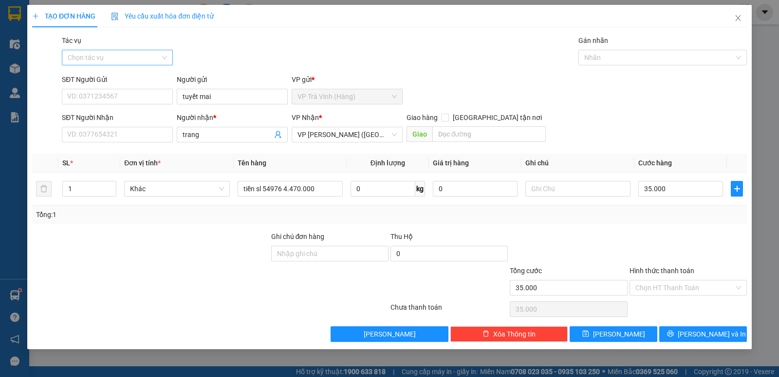
click at [113, 60] on input "Tác vụ" at bounding box center [114, 57] width 93 height 15
click at [105, 91] on div "Nhập hàng kho nhận" at bounding box center [117, 92] width 99 height 11
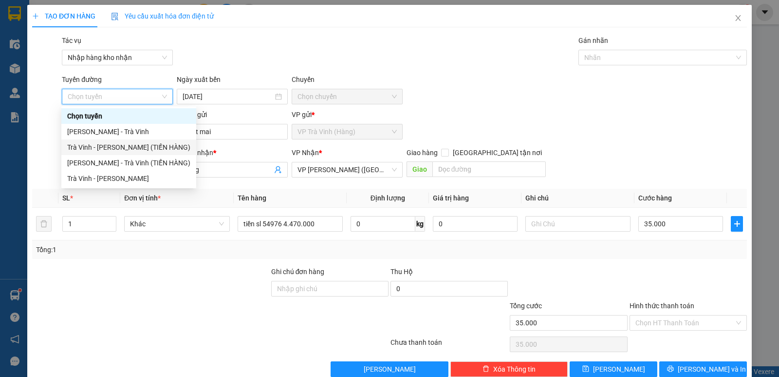
click at [115, 143] on div "Trà Vinh - Hồ Chí Minh (TIỀN HÀNG)" at bounding box center [128, 147] width 123 height 11
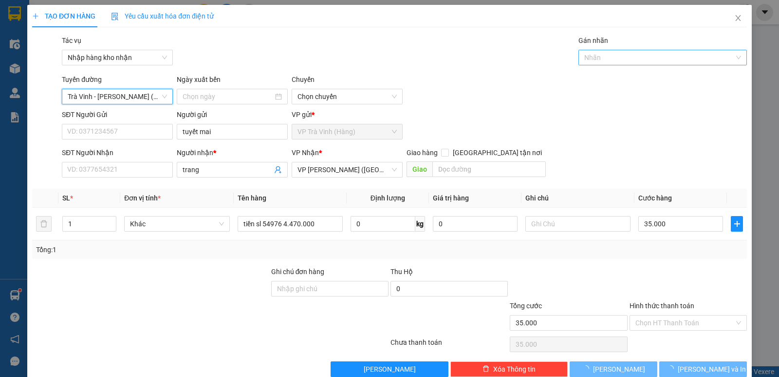
type input "13/08/2025"
drag, startPoint x: 667, startPoint y: 49, endPoint x: 659, endPoint y: 54, distance: 9.8
click at [667, 50] on div "Gán nhãn Nhãn" at bounding box center [663, 52] width 169 height 34
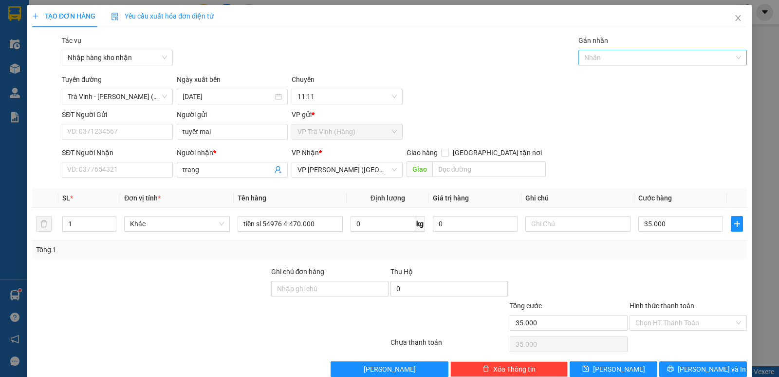
drag, startPoint x: 658, startPoint y: 54, endPoint x: 652, endPoint y: 58, distance: 7.3
click at [657, 55] on div at bounding box center [658, 58] width 154 height 12
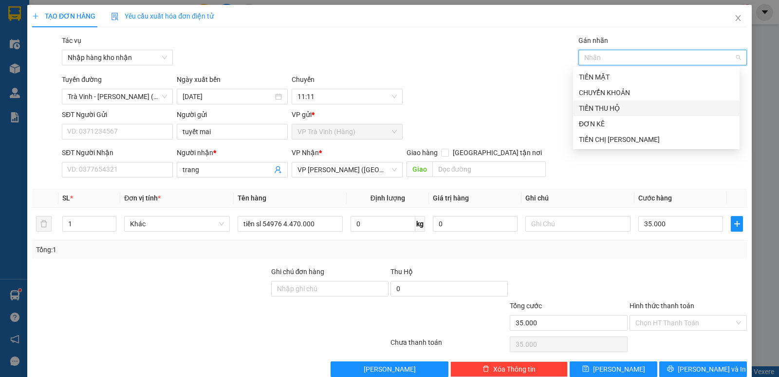
click at [604, 100] on div "TIỀN THU HỘ" at bounding box center [656, 108] width 167 height 16
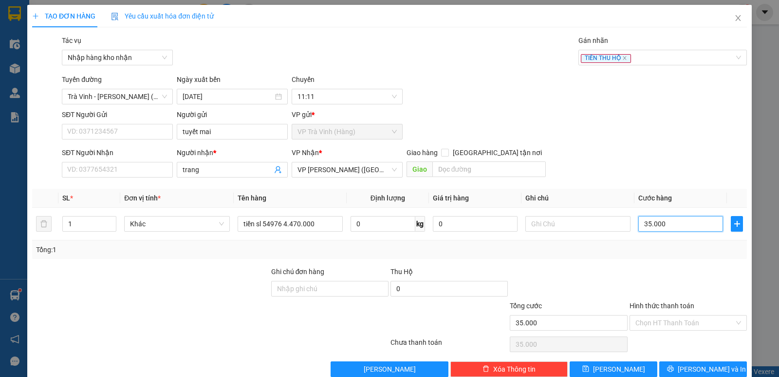
type input "3"
type input "30"
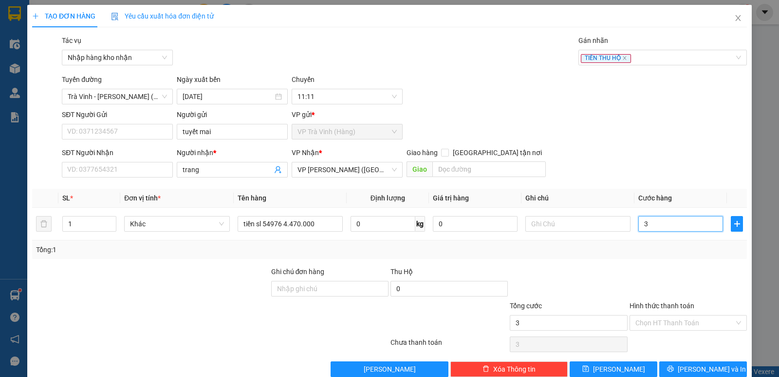
type input "30"
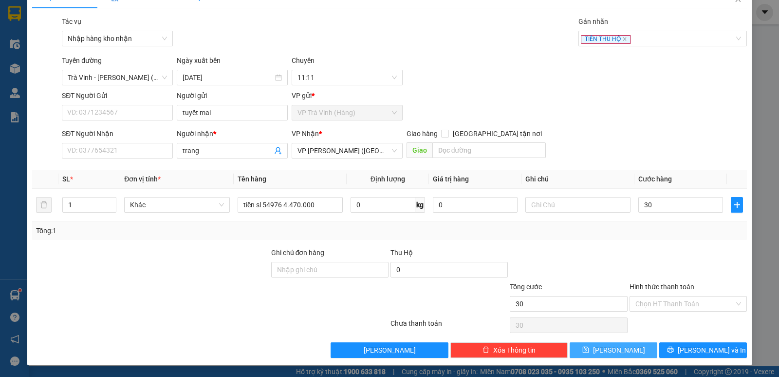
type input "30.000"
click at [617, 352] on span "Lưu" at bounding box center [619, 349] width 52 height 11
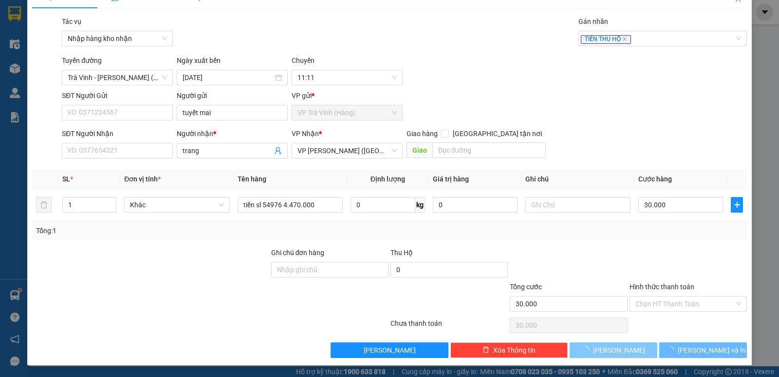
type input "0"
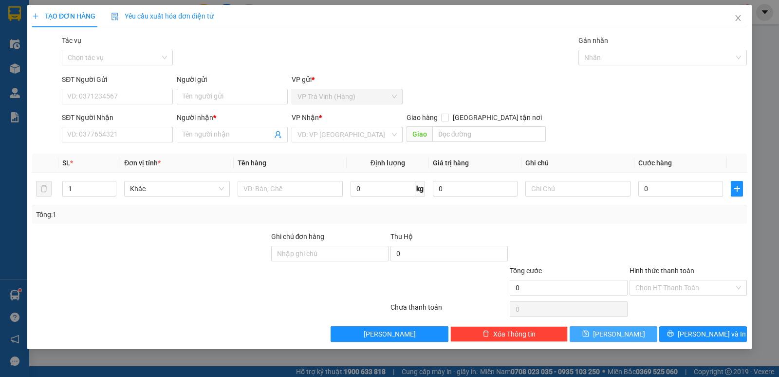
scroll to position [0, 0]
click at [736, 17] on icon "close" at bounding box center [739, 18] width 8 height 8
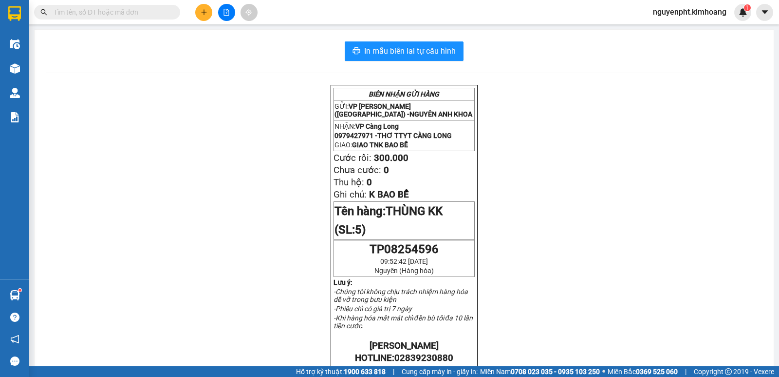
click at [165, 11] on input "text" at bounding box center [111, 12] width 115 height 11
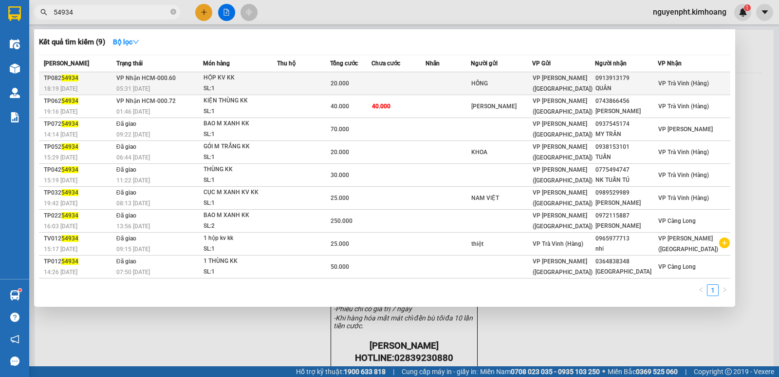
type input "54934"
click at [424, 81] on td at bounding box center [399, 83] width 54 height 23
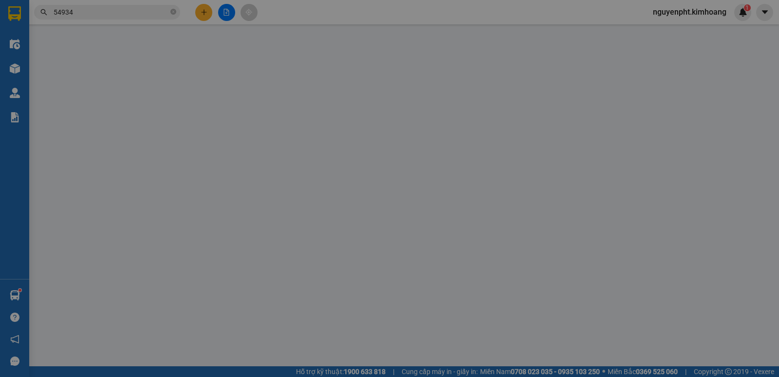
type input "HỒNG"
type input "0913913179"
type input "QUÂN"
type input "20.000"
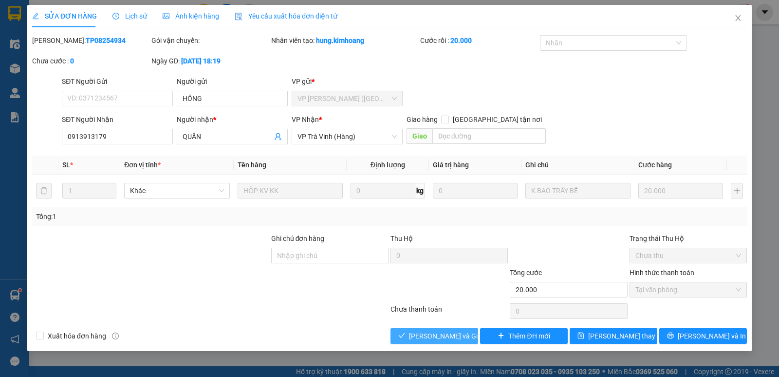
click at [423, 336] on span "Lưu và Giao hàng" at bounding box center [456, 335] width 94 height 11
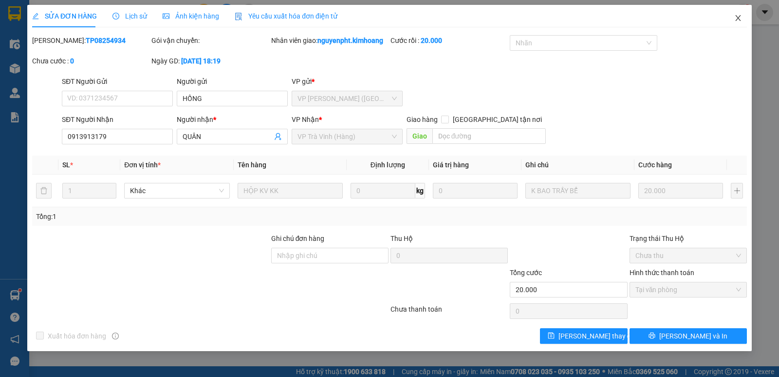
click at [737, 16] on icon "close" at bounding box center [739, 18] width 8 height 8
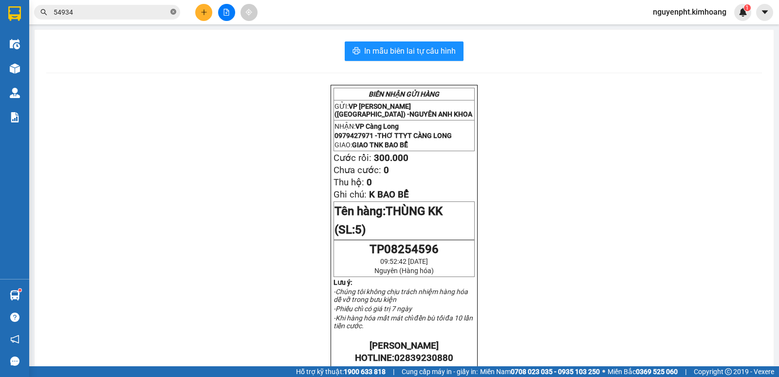
click at [174, 11] on icon "close-circle" at bounding box center [173, 12] width 6 height 6
click at [198, 12] on button at bounding box center [203, 12] width 17 height 17
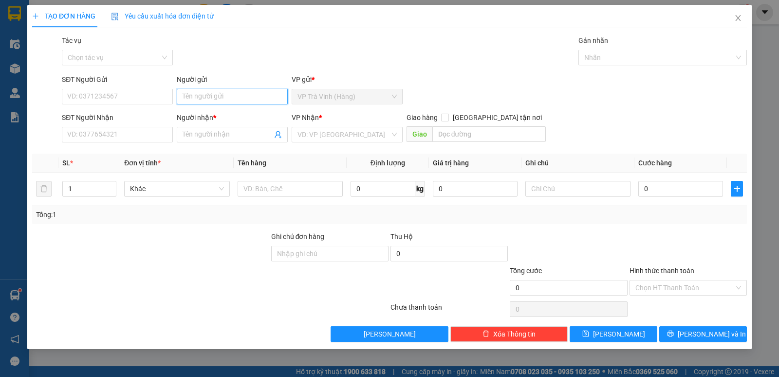
click at [199, 97] on input "Người gửi" at bounding box center [232, 97] width 111 height 16
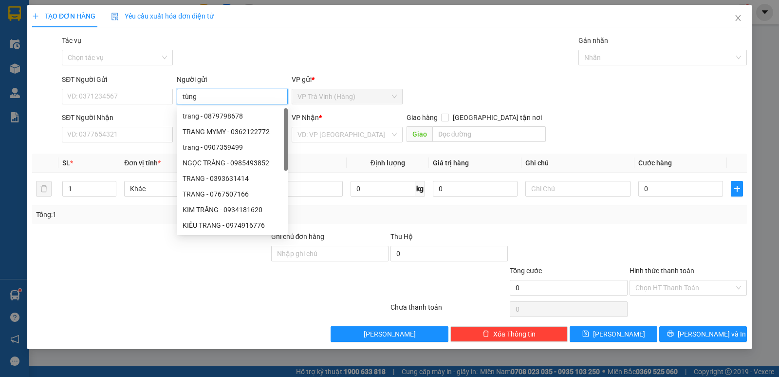
type input "tùng"
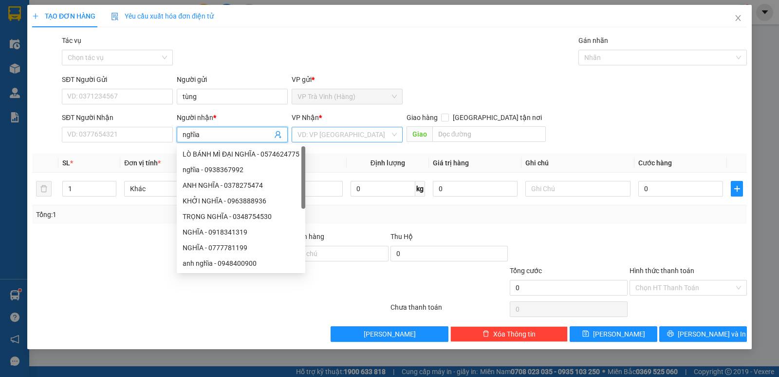
type input "nghĩa"
click at [327, 139] on input "search" at bounding box center [344, 134] width 93 height 15
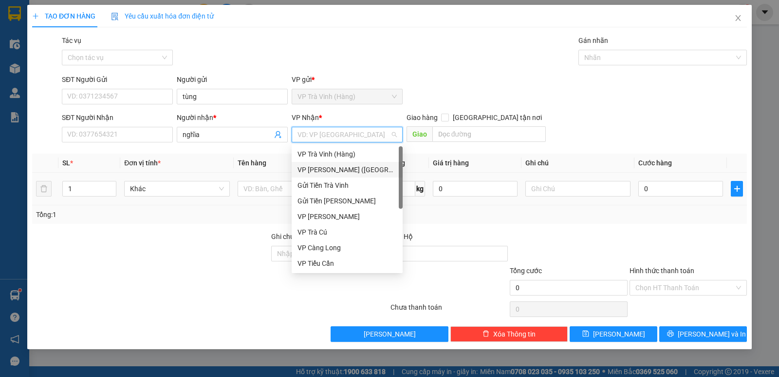
drag, startPoint x: 322, startPoint y: 168, endPoint x: 285, endPoint y: 174, distance: 37.5
click at [322, 168] on div "VP Trần Phú (Hàng)" at bounding box center [347, 169] width 99 height 11
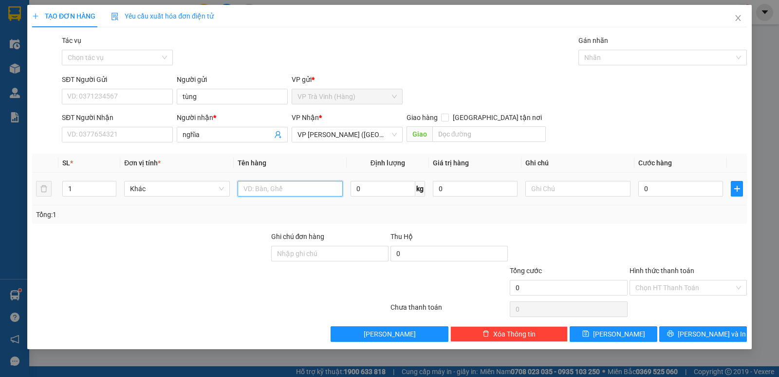
click at [272, 186] on input "text" at bounding box center [290, 189] width 105 height 16
type input "tiền sl 4592 705.000"
type input "1"
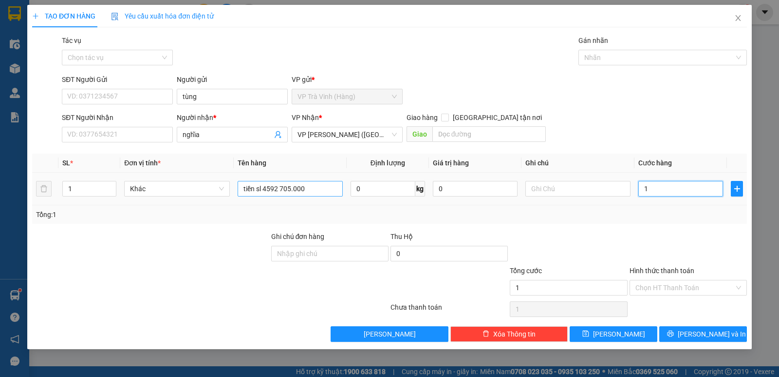
type input "15"
type input "15.000"
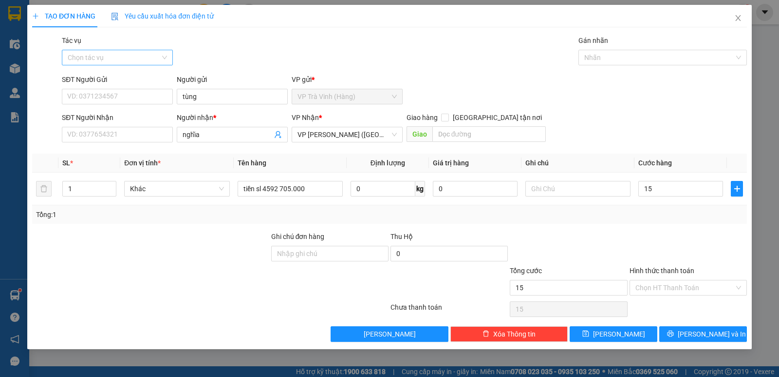
type input "15.000"
click at [144, 60] on input "Tác vụ" at bounding box center [114, 57] width 93 height 15
click at [137, 93] on div "Nhập hàng kho nhận" at bounding box center [117, 92] width 99 height 11
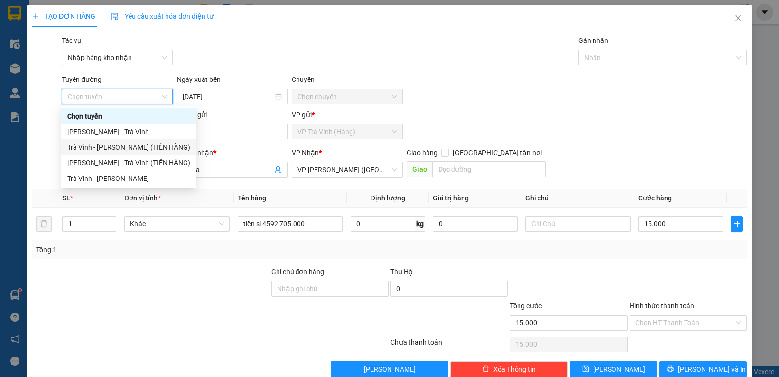
click at [140, 149] on div "Trà Vinh - Hồ Chí Minh (TIỀN HÀNG)" at bounding box center [128, 147] width 123 height 11
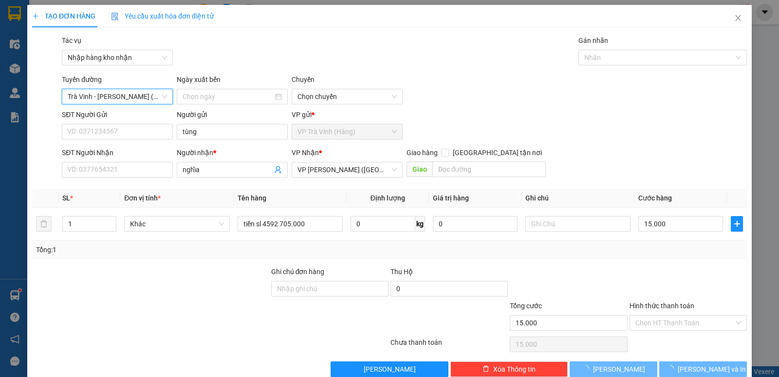
type input "13/08/2025"
click at [595, 56] on div at bounding box center [658, 58] width 154 height 12
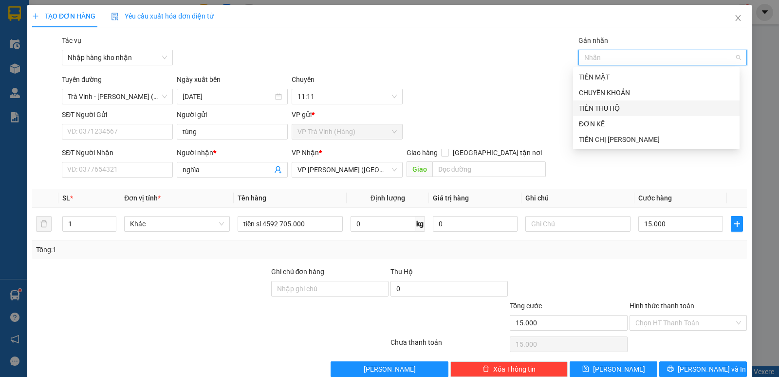
click at [601, 112] on div "TIỀN THU HỘ" at bounding box center [656, 108] width 155 height 11
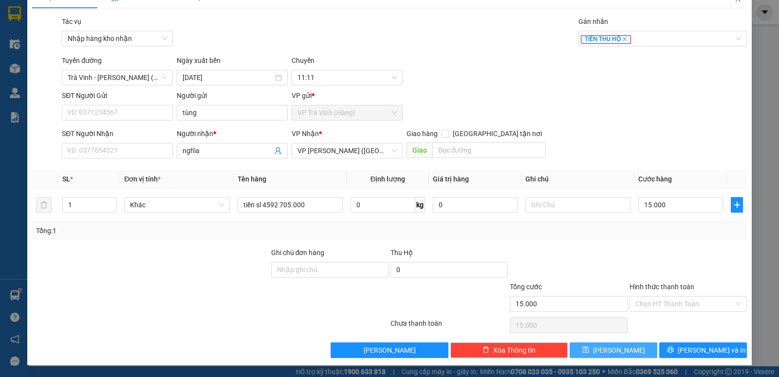
click at [623, 351] on button "Lưu" at bounding box center [614, 350] width 88 height 16
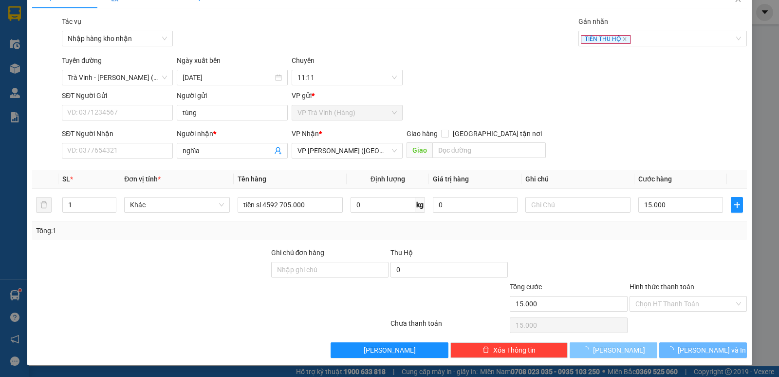
type input "0"
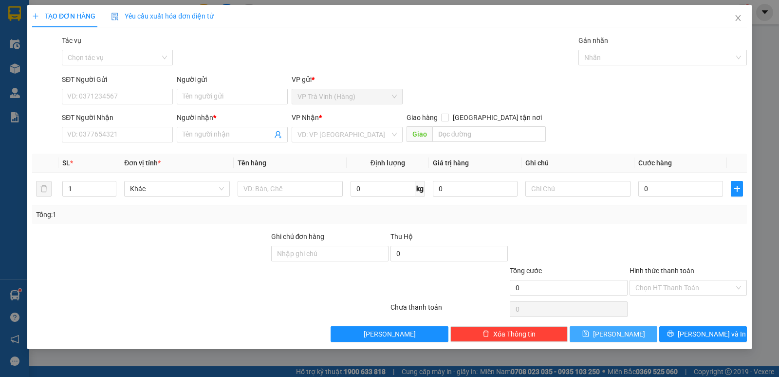
scroll to position [0, 0]
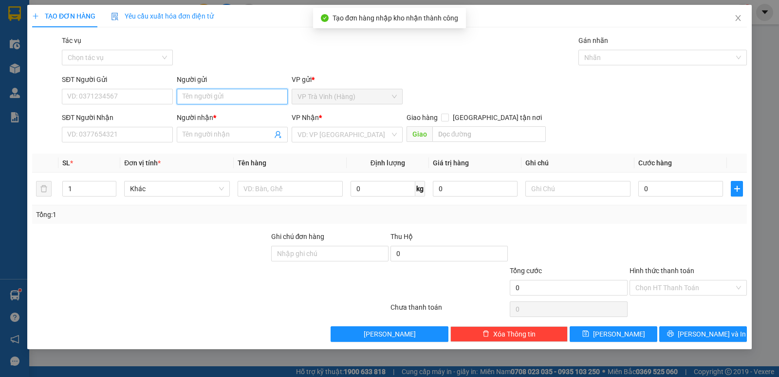
click at [250, 101] on input "Người gửi" at bounding box center [232, 97] width 111 height 16
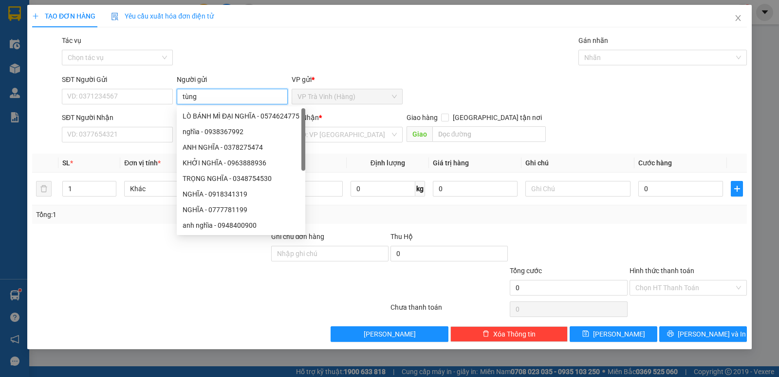
type input "tùng"
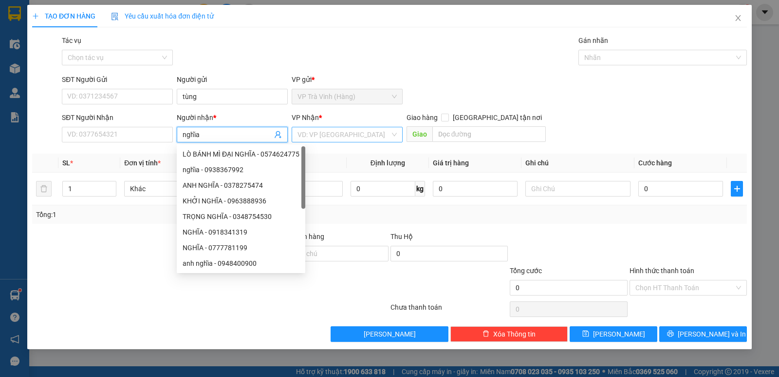
type input "nghĩa"
click at [324, 133] on input "search" at bounding box center [344, 134] width 93 height 15
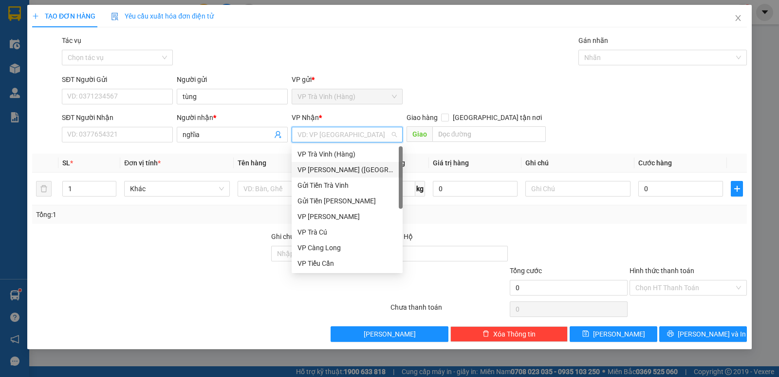
drag, startPoint x: 321, startPoint y: 169, endPoint x: 307, endPoint y: 171, distance: 13.3
click at [318, 169] on div "VP Trần Phú (Hàng)" at bounding box center [347, 169] width 99 height 11
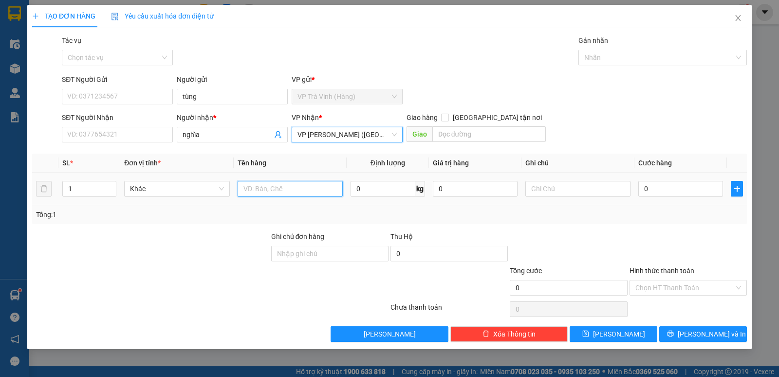
click at [260, 185] on input "text" at bounding box center [290, 189] width 105 height 16
type input "tiền sl 4788 750.000"
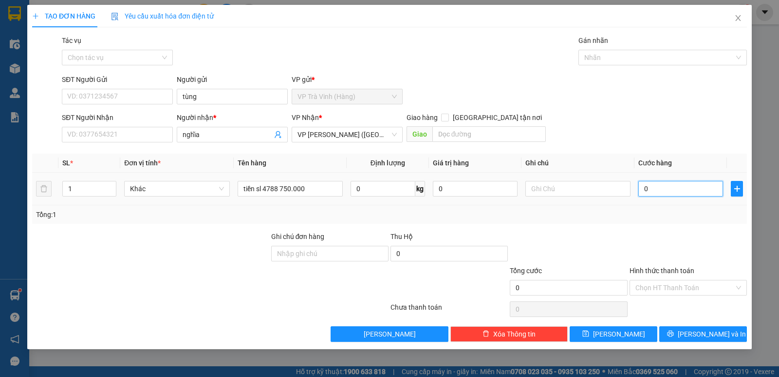
type input "1"
type input "15"
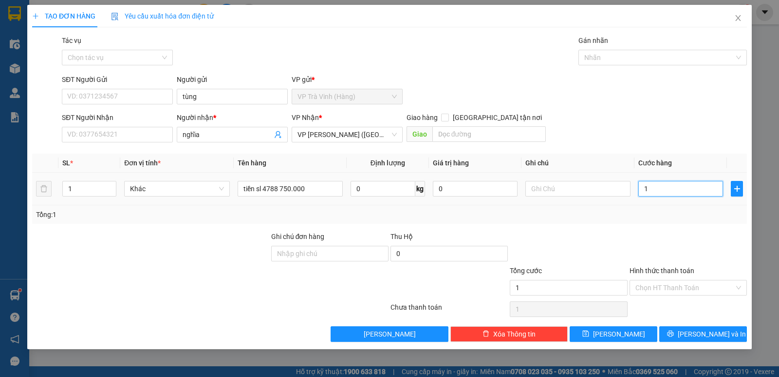
type input "15"
type input "15.000"
click at [141, 57] on input "Tác vụ" at bounding box center [114, 57] width 93 height 15
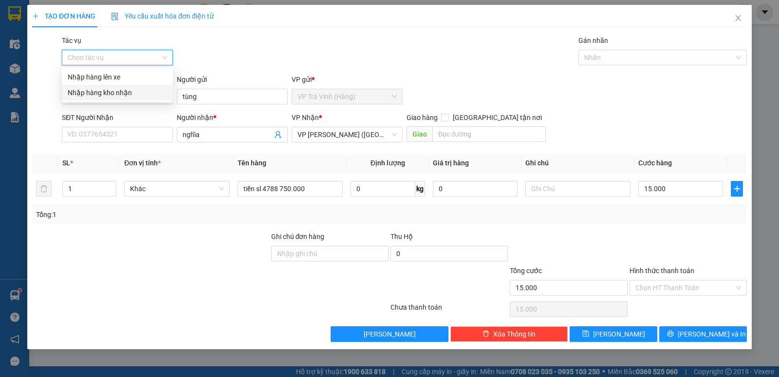
click at [120, 92] on div "Nhập hàng kho nhận" at bounding box center [117, 92] width 99 height 11
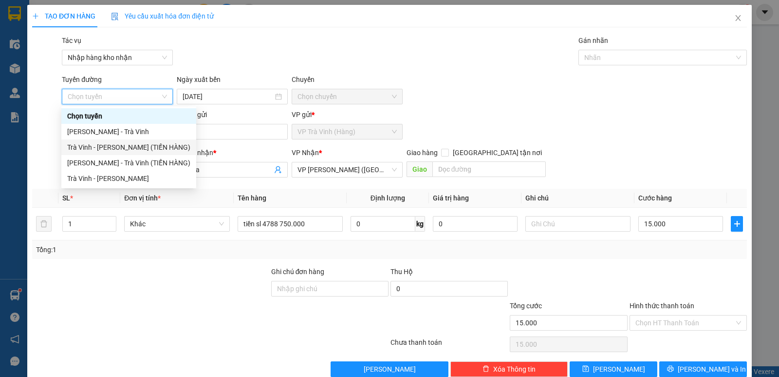
click at [115, 145] on div "Trà Vinh - Hồ Chí Minh (TIỀN HÀNG)" at bounding box center [128, 147] width 123 height 11
type input "13/08/2025"
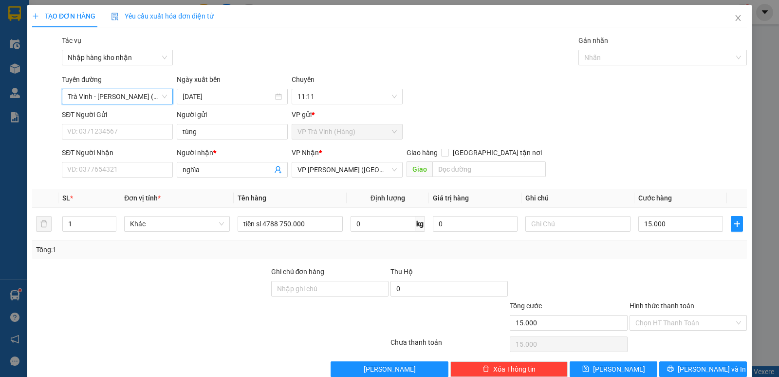
drag, startPoint x: 675, startPoint y: 52, endPoint x: 653, endPoint y: 77, distance: 33.9
click at [675, 52] on div at bounding box center [658, 58] width 154 height 12
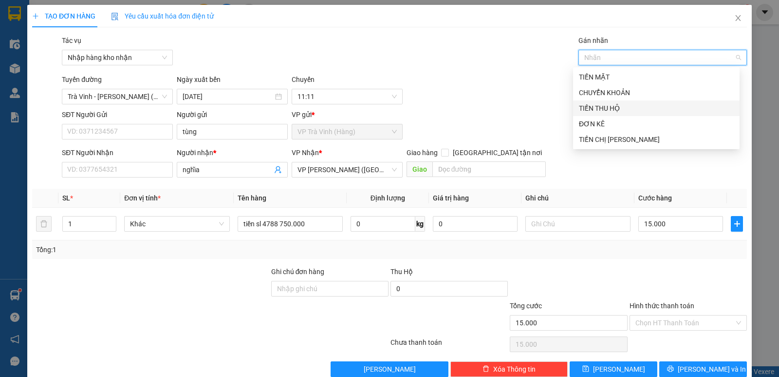
click at [618, 103] on div "TIỀN THU HỘ" at bounding box center [656, 108] width 155 height 11
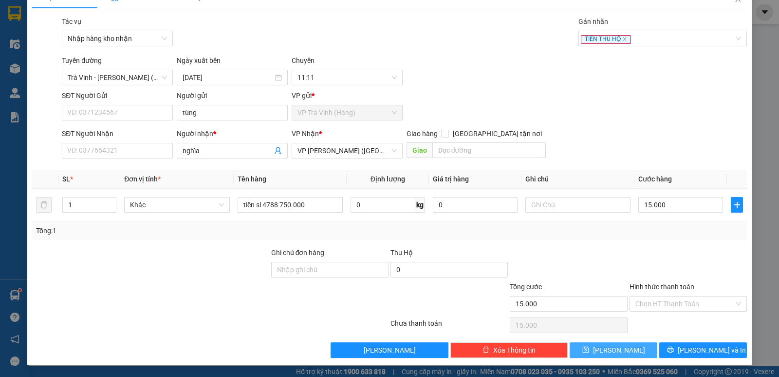
click at [606, 351] on button "Lưu" at bounding box center [614, 350] width 88 height 16
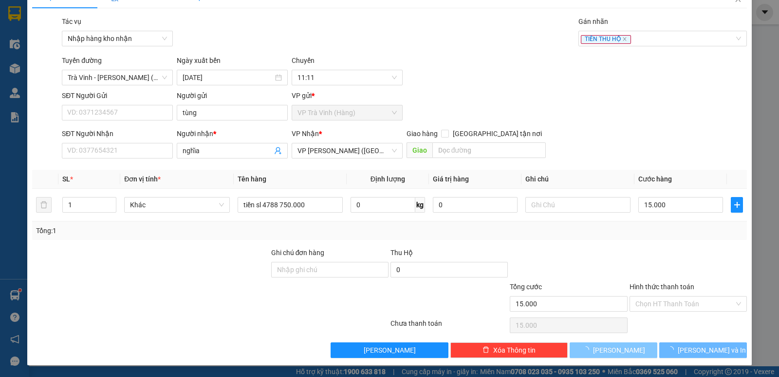
type input "0"
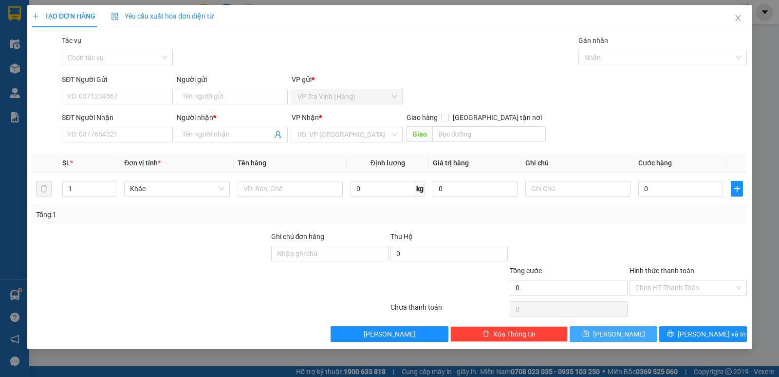
scroll to position [0, 0]
click at [248, 95] on input "Người gửi" at bounding box center [232, 97] width 111 height 16
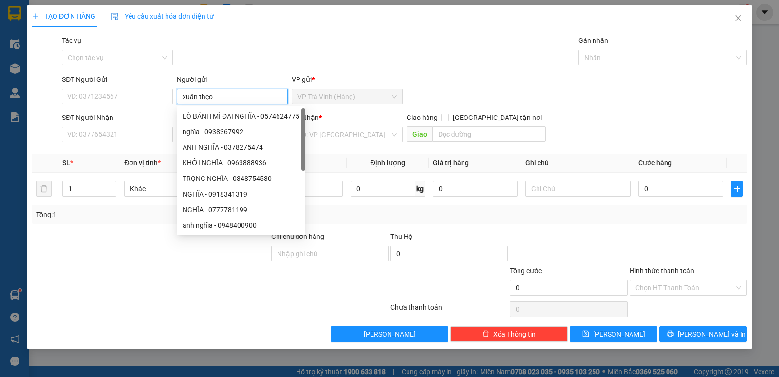
type input "xuân thẹo"
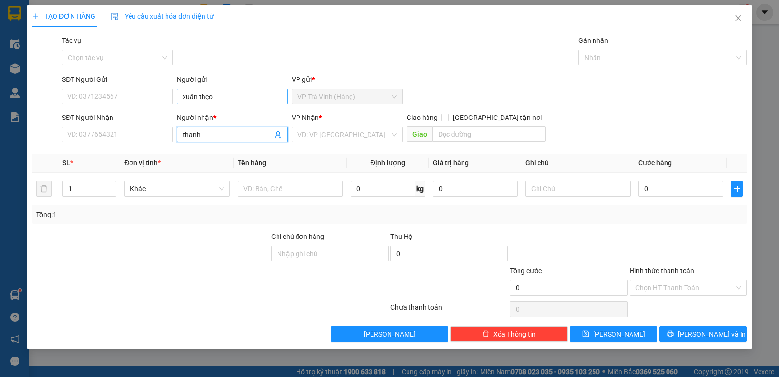
type input "thanh"
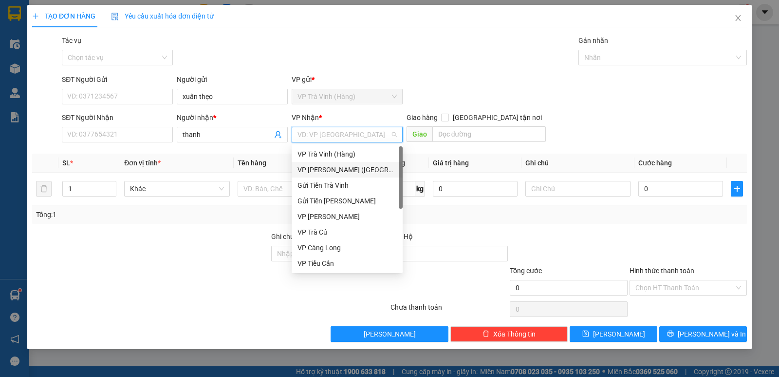
click at [316, 174] on div "VP Trần Phú (Hàng)" at bounding box center [347, 169] width 99 height 11
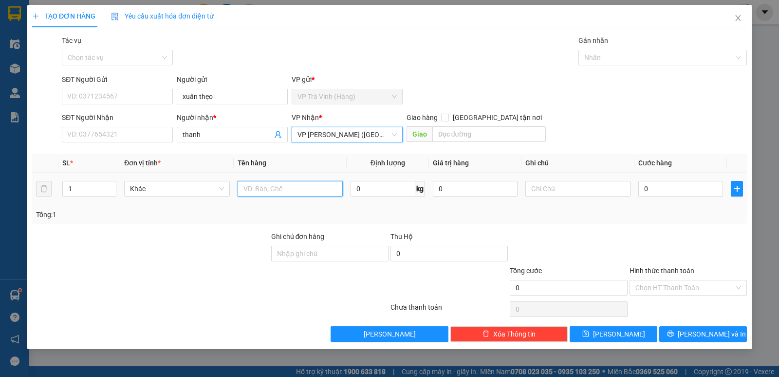
click at [246, 188] on input "text" at bounding box center [290, 189] width 105 height 16
type input "tiên fsl 4597 3.850.000"
type input "2"
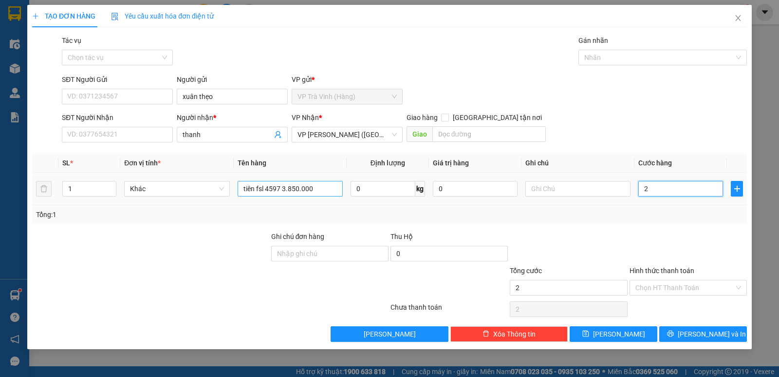
type input "25"
type input "25.000"
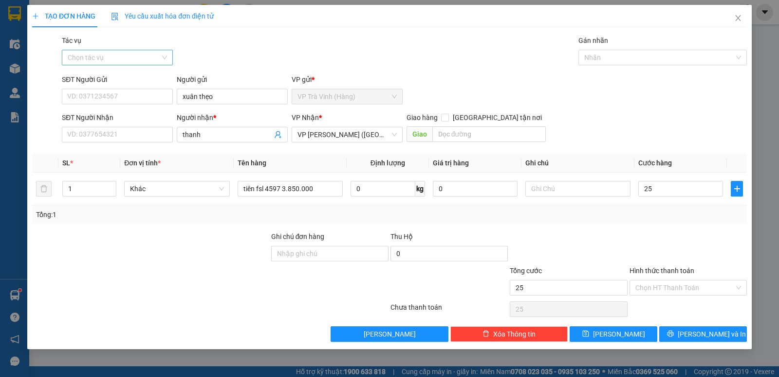
type input "25.000"
drag, startPoint x: 95, startPoint y: 56, endPoint x: 90, endPoint y: 79, distance: 24.0
click at [95, 57] on input "Tác vụ" at bounding box center [114, 57] width 93 height 15
click at [89, 95] on div "Nhập hàng kho nhận" at bounding box center [117, 92] width 99 height 11
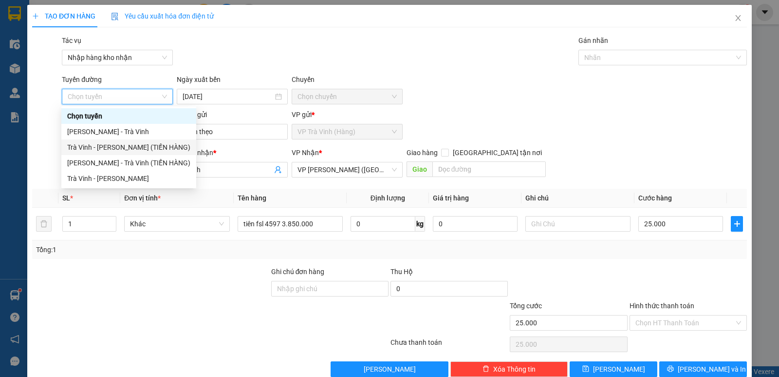
click at [121, 147] on div "Trà Vinh - Hồ Chí Minh (TIỀN HÀNG)" at bounding box center [128, 147] width 123 height 11
type input "13/08/2025"
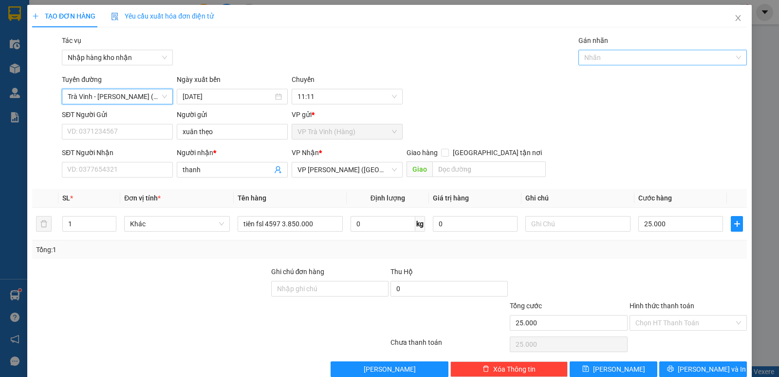
click at [684, 58] on div at bounding box center [658, 58] width 154 height 12
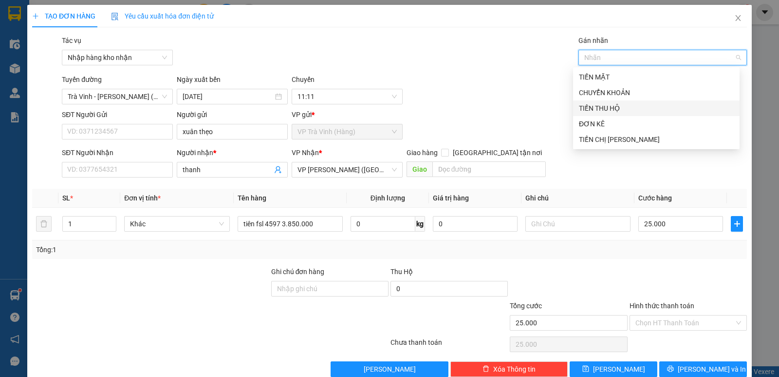
click at [613, 104] on div "TIỀN THU HỘ" at bounding box center [656, 108] width 155 height 11
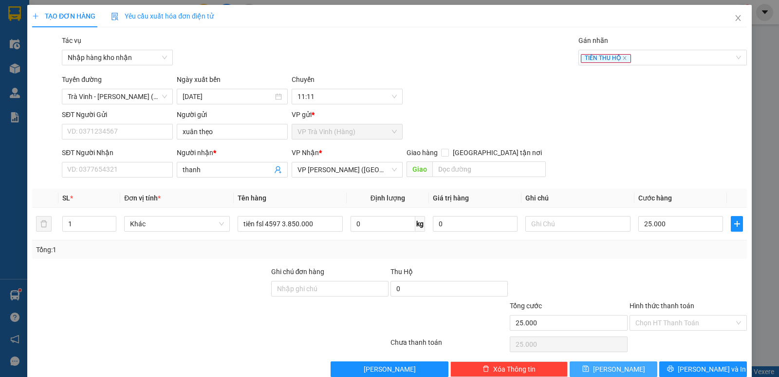
click at [589, 365] on icon "save" at bounding box center [586, 368] width 7 height 7
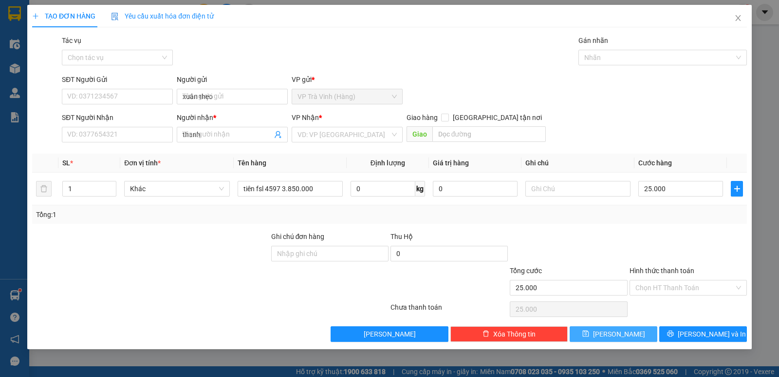
type input "0"
click at [218, 92] on input "Người gửi" at bounding box center [232, 97] width 111 height 16
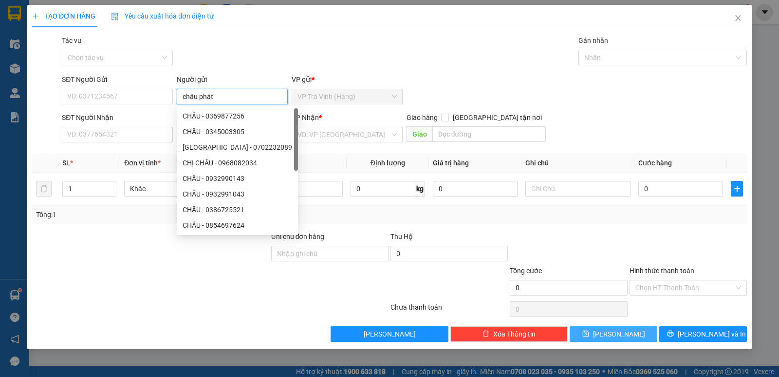
type input "châu phát"
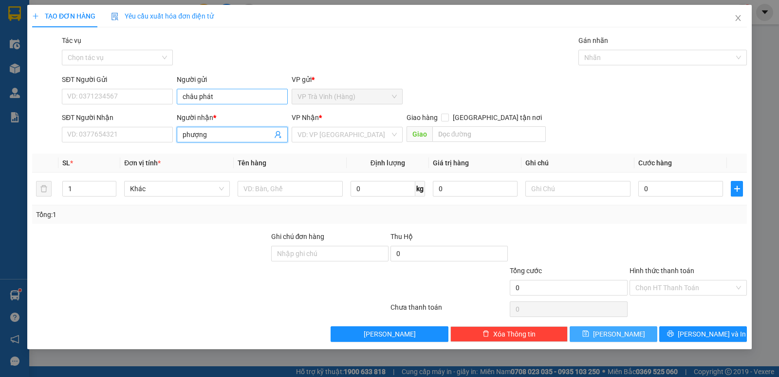
type input "phượng"
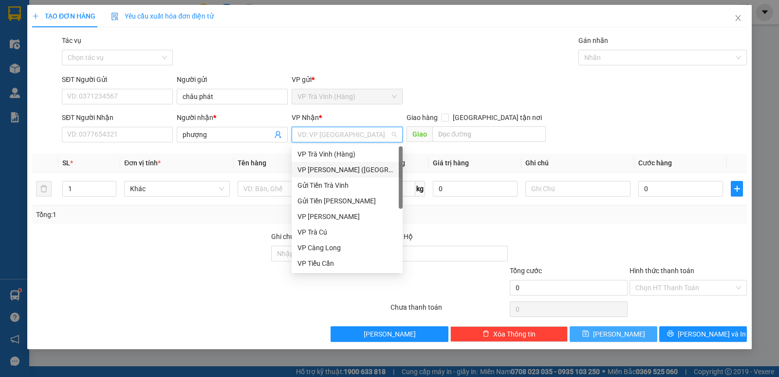
click at [313, 165] on div "VP Trần Phú (Hàng)" at bounding box center [347, 169] width 99 height 11
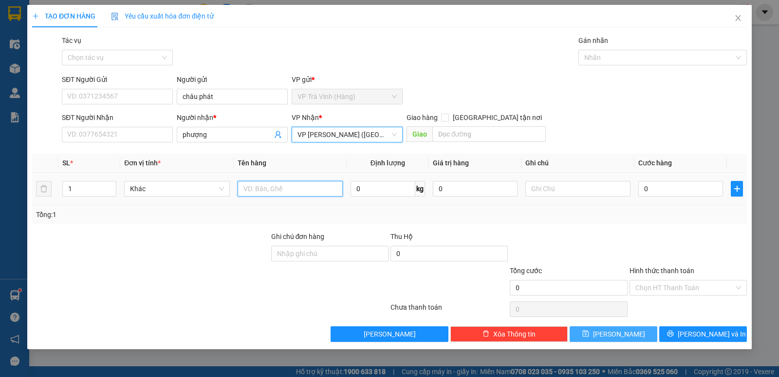
drag, startPoint x: 278, startPoint y: 187, endPoint x: 269, endPoint y: 183, distance: 9.9
click at [276, 187] on input "text" at bounding box center [290, 189] width 105 height 16
type input "tiền sl 4632 620.000"
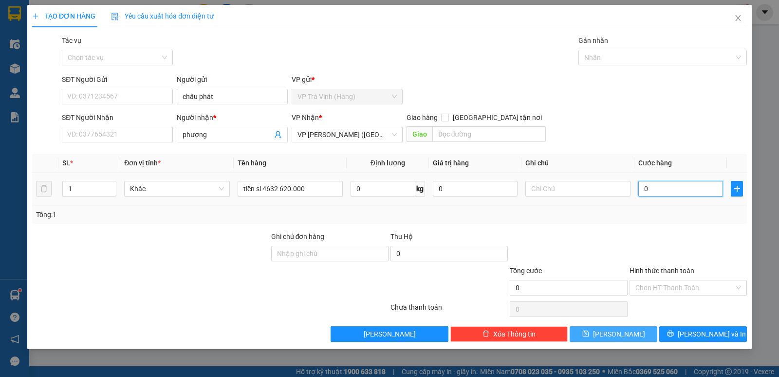
type input "1"
type input "15"
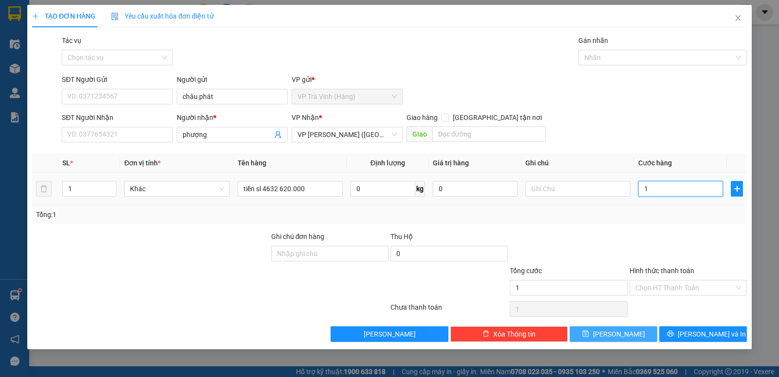
type input "15"
type input "15.000"
click at [138, 64] on input "Tác vụ" at bounding box center [114, 57] width 93 height 15
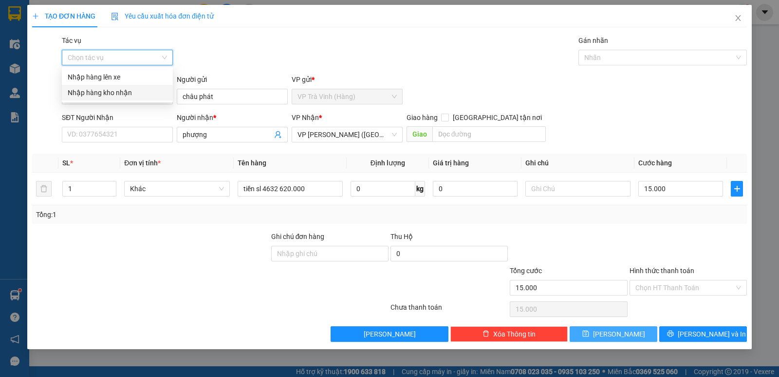
click at [122, 95] on div "Nhập hàng kho nhận" at bounding box center [117, 92] width 99 height 11
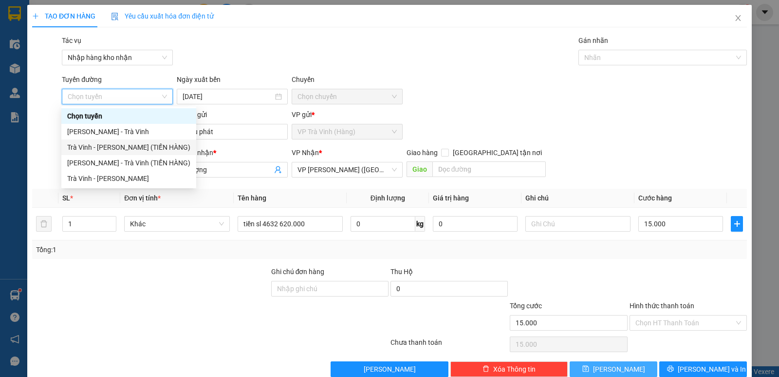
drag, startPoint x: 148, startPoint y: 143, endPoint x: 144, endPoint y: 138, distance: 5.9
click at [148, 142] on div "Trà Vinh - Hồ Chí Minh (TIỀN HÀNG)" at bounding box center [128, 147] width 123 height 11
type input "13/08/2025"
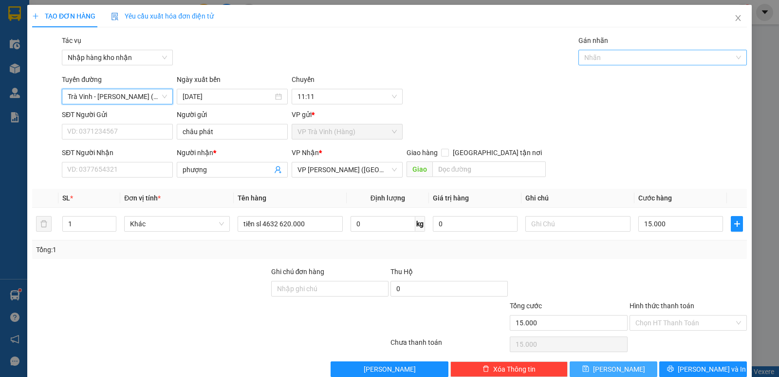
click at [658, 51] on div "Nhãn" at bounding box center [663, 58] width 169 height 16
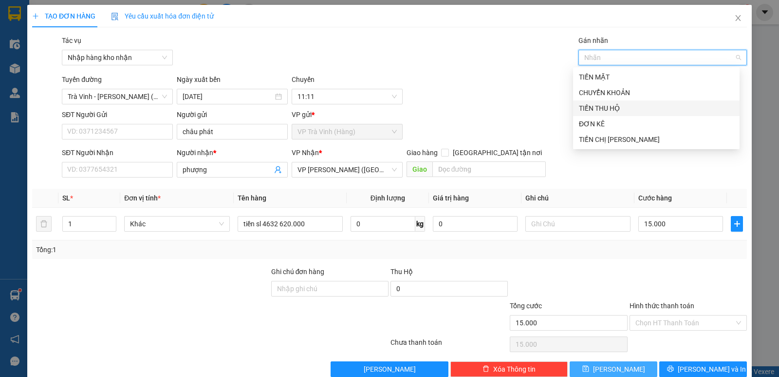
click at [612, 101] on div "TIỀN THU HỘ" at bounding box center [656, 108] width 167 height 16
click at [589, 367] on icon "save" at bounding box center [586, 368] width 7 height 7
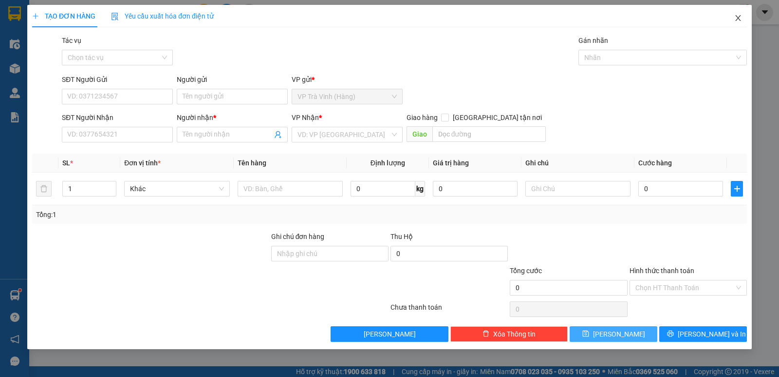
click at [737, 19] on icon "close" at bounding box center [739, 18] width 8 height 8
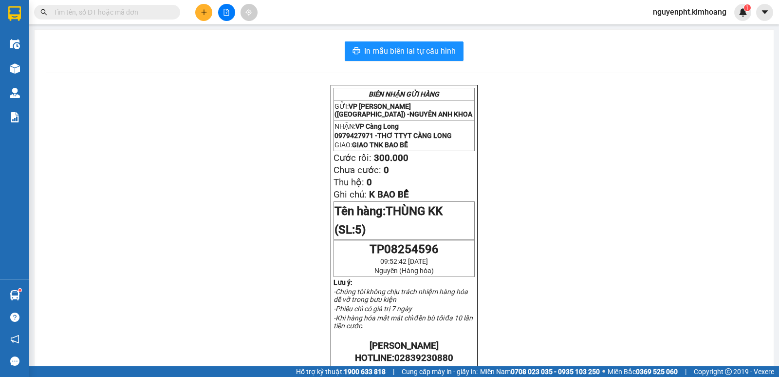
click at [135, 10] on input "text" at bounding box center [111, 12] width 115 height 11
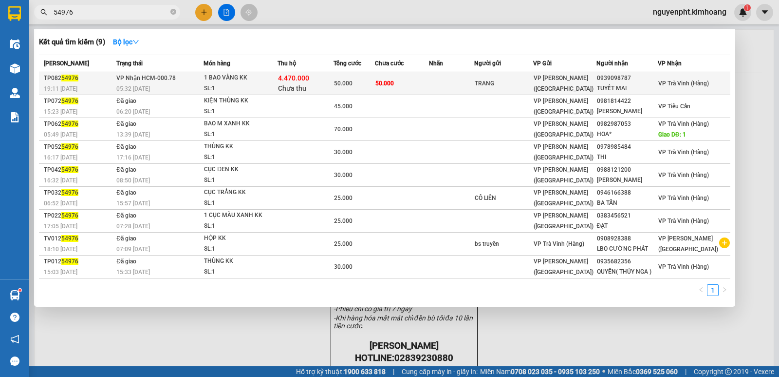
click at [394, 79] on span "50.000" at bounding box center [385, 83] width 19 height 8
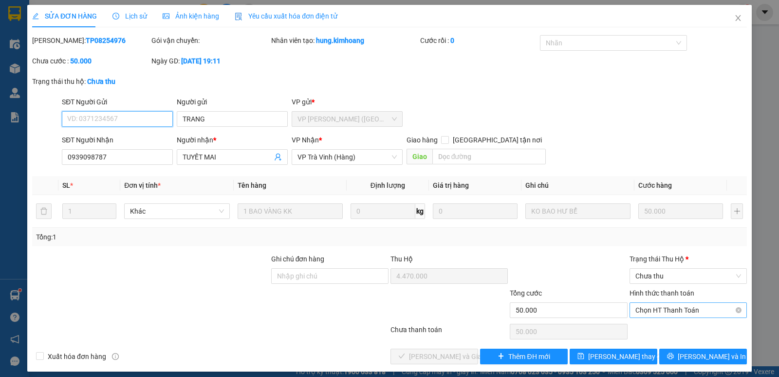
click at [660, 309] on span "Chọn HT Thanh Toán" at bounding box center [689, 310] width 106 height 15
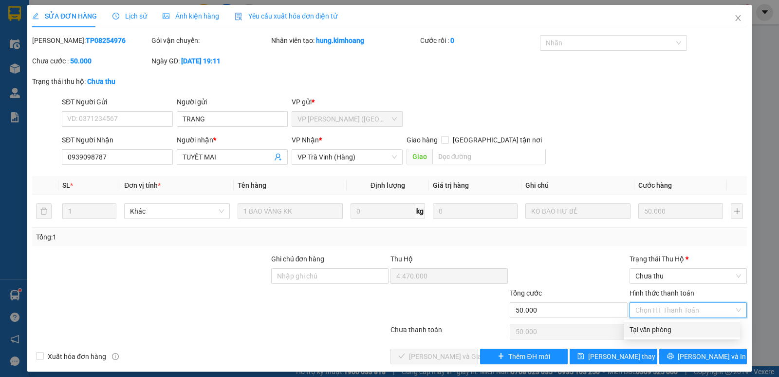
click at [659, 327] on div "Tại văn phòng" at bounding box center [682, 329] width 105 height 11
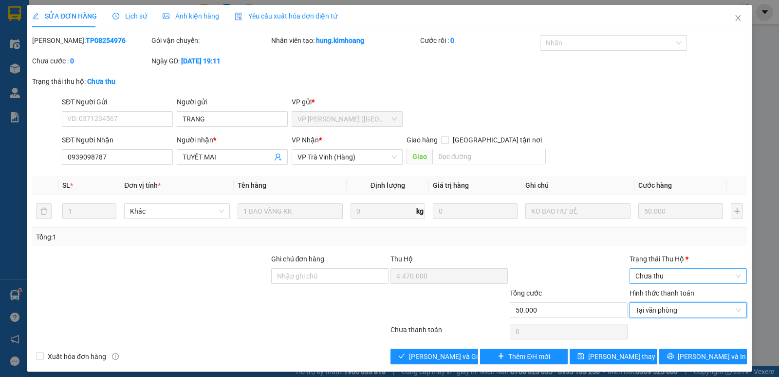
click at [664, 278] on span "Chưa thu" at bounding box center [689, 275] width 106 height 15
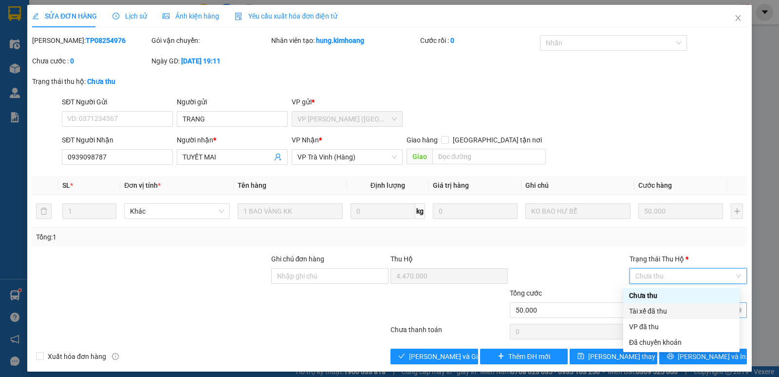
drag, startPoint x: 659, startPoint y: 311, endPoint x: 626, endPoint y: 317, distance: 33.6
click at [659, 311] on div "Tài xế đã thu" at bounding box center [681, 310] width 105 height 11
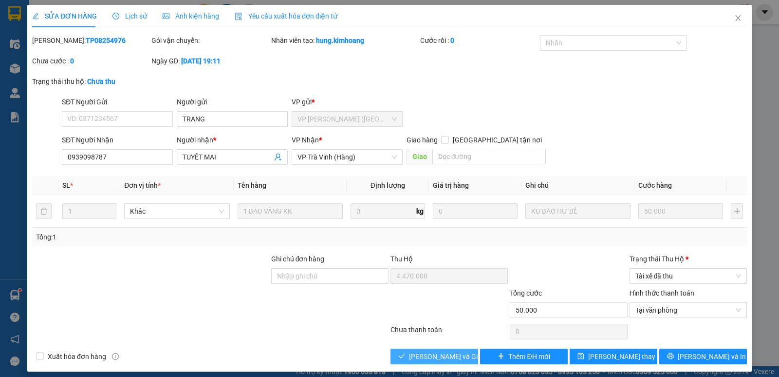
click at [413, 355] on span "Lưu và Giao hàng" at bounding box center [456, 356] width 94 height 11
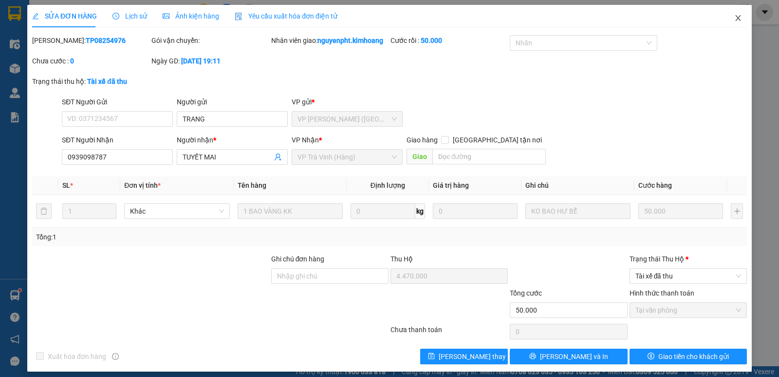
click at [736, 19] on icon "close" at bounding box center [738, 18] width 5 height 6
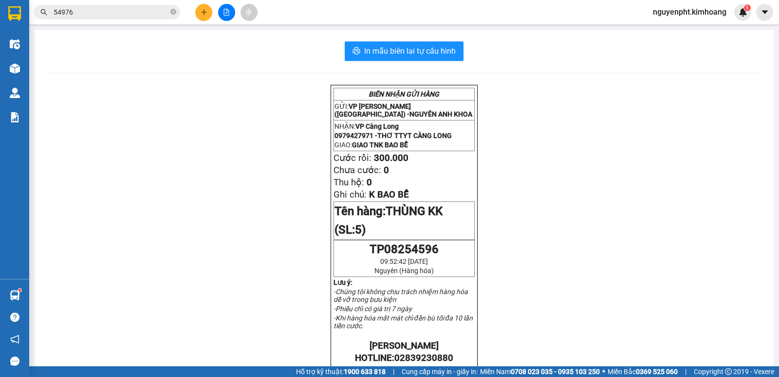
click at [172, 12] on icon "close-circle" at bounding box center [173, 12] width 6 height 6
click at [205, 16] on button at bounding box center [203, 12] width 17 height 17
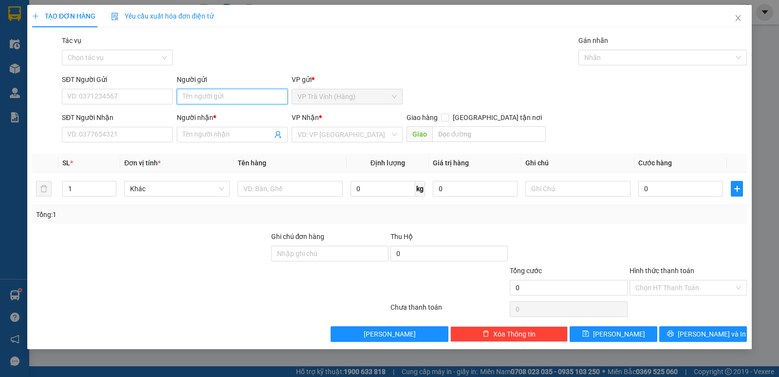
click at [204, 95] on input "Người gửi" at bounding box center [232, 97] width 111 height 16
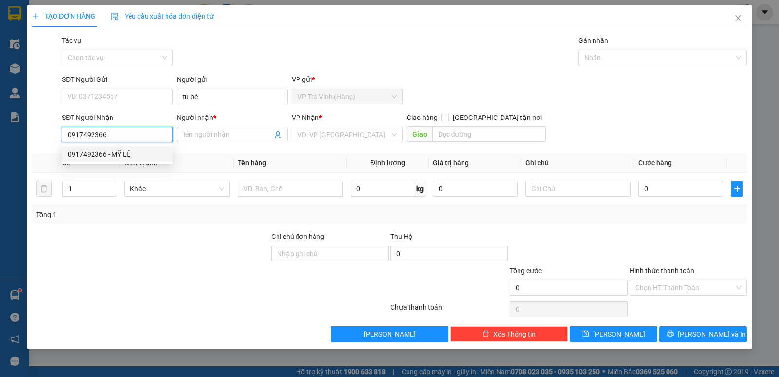
click at [112, 156] on div "0917492366 - MỸ LỆ" at bounding box center [117, 154] width 99 height 11
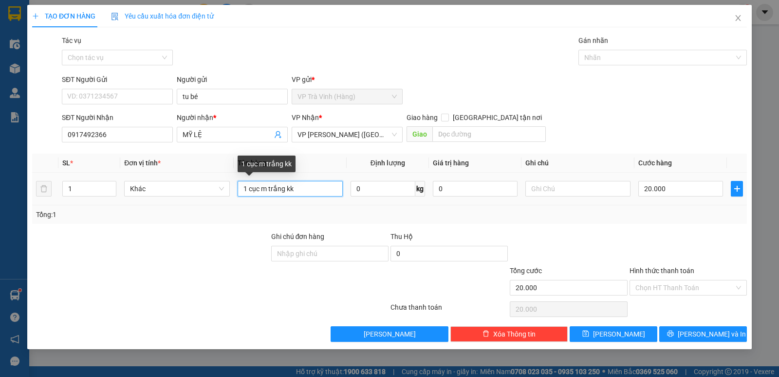
drag, startPoint x: 310, startPoint y: 192, endPoint x: 0, endPoint y: 191, distance: 309.8
click at [0, 201] on div "TẠO ĐƠN HÀNG Yêu cầu xuất hóa đơn điện tử Transit Pickup Surcharge Ids Transit …" at bounding box center [389, 188] width 779 height 377
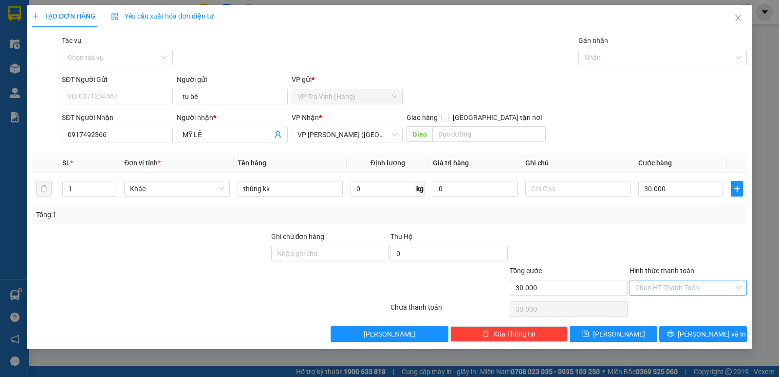
click at [674, 287] on input "Hình thức thanh toán" at bounding box center [685, 287] width 99 height 15
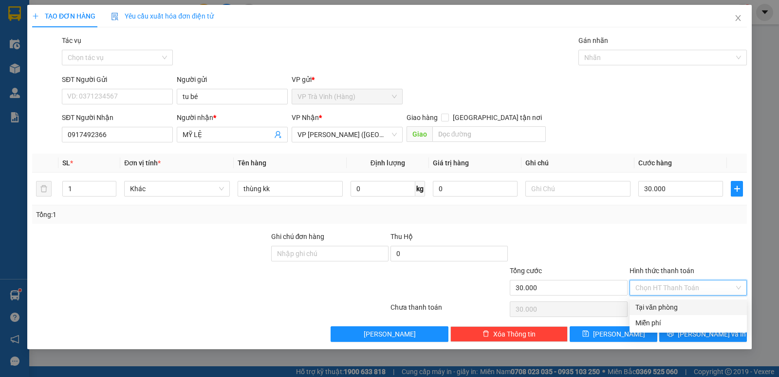
drag, startPoint x: 677, startPoint y: 305, endPoint x: 681, endPoint y: 324, distance: 20.0
click at [677, 305] on div "Tại văn phòng" at bounding box center [689, 307] width 106 height 11
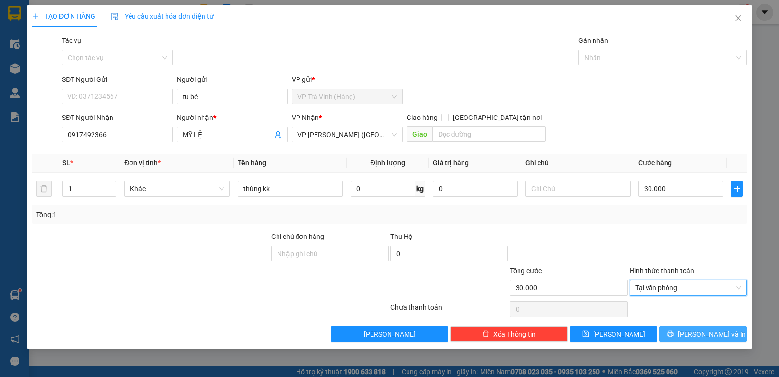
click at [674, 335] on icon "printer" at bounding box center [670, 333] width 7 height 7
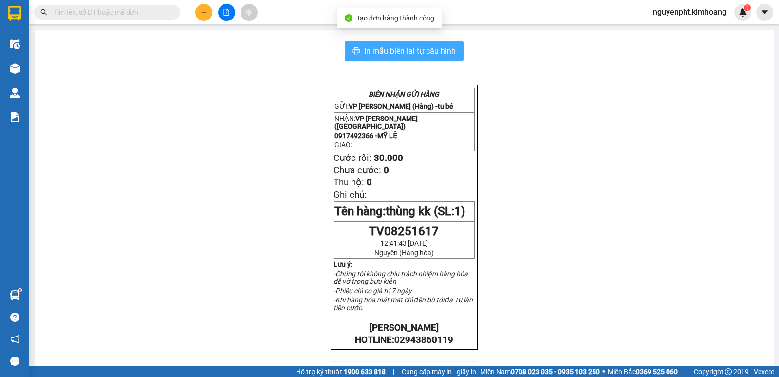
click at [441, 51] on span "In mẫu biên lai tự cấu hình" at bounding box center [410, 51] width 92 height 12
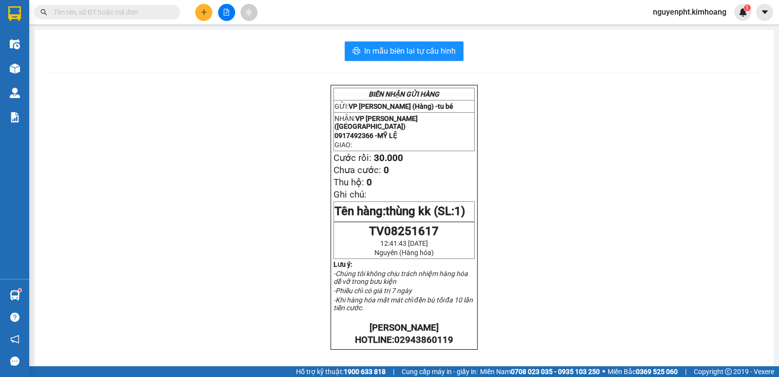
click at [133, 11] on input "text" at bounding box center [111, 12] width 115 height 11
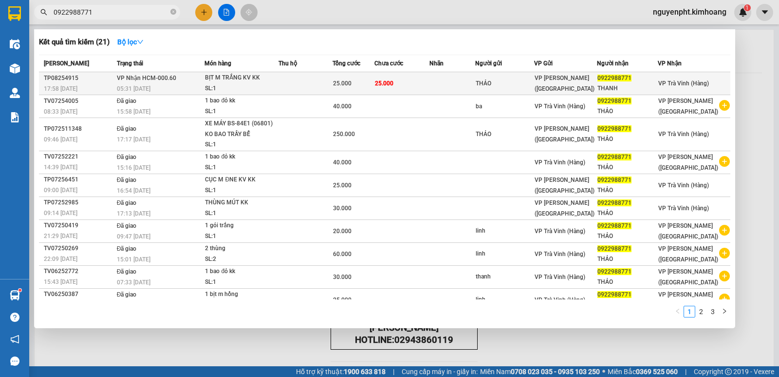
click at [342, 88] on div "25.000" at bounding box center [353, 83] width 41 height 11
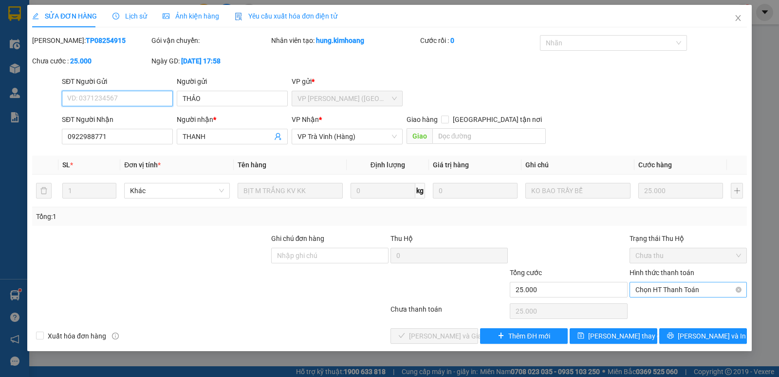
click at [689, 287] on span "Chọn HT Thanh Toán" at bounding box center [689, 289] width 106 height 15
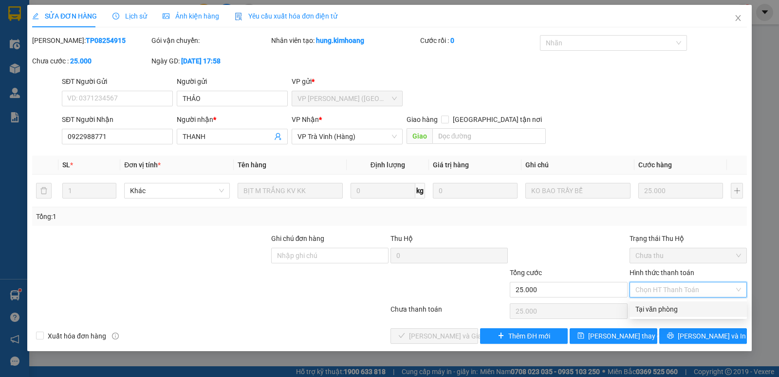
click at [670, 310] on div "Tại văn phòng" at bounding box center [689, 308] width 106 height 11
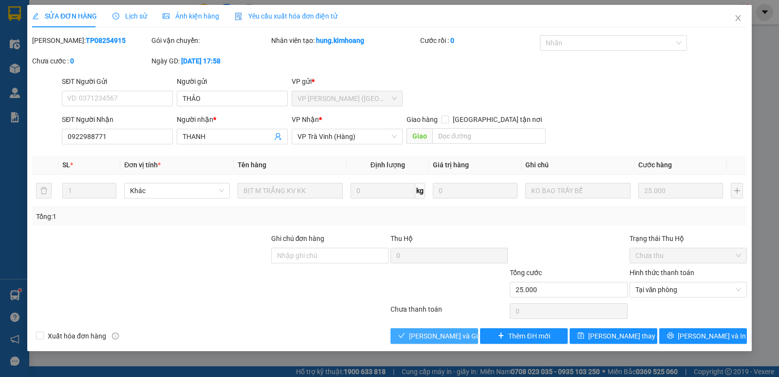
drag, startPoint x: 427, startPoint y: 337, endPoint x: 429, endPoint y: 331, distance: 6.2
click at [427, 336] on span "Lưu và Giao hàng" at bounding box center [456, 335] width 94 height 11
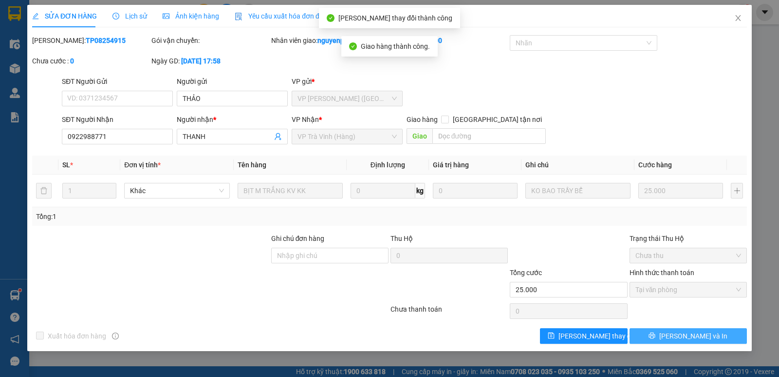
click at [700, 341] on button "Lưu và In" at bounding box center [688, 336] width 117 height 16
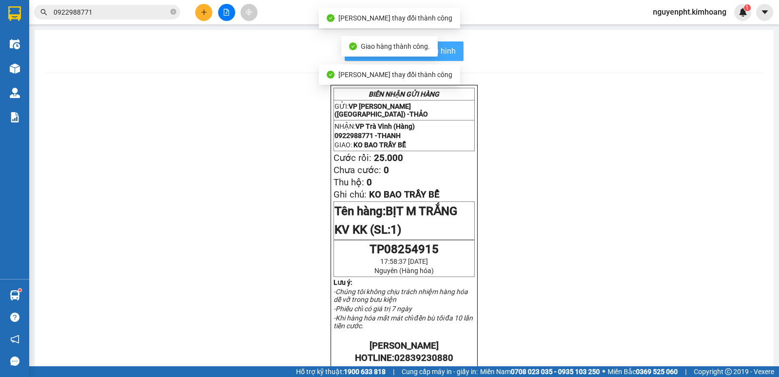
click at [461, 53] on div "In mẫu biên lai tự cấu hình" at bounding box center [404, 50] width 716 height 19
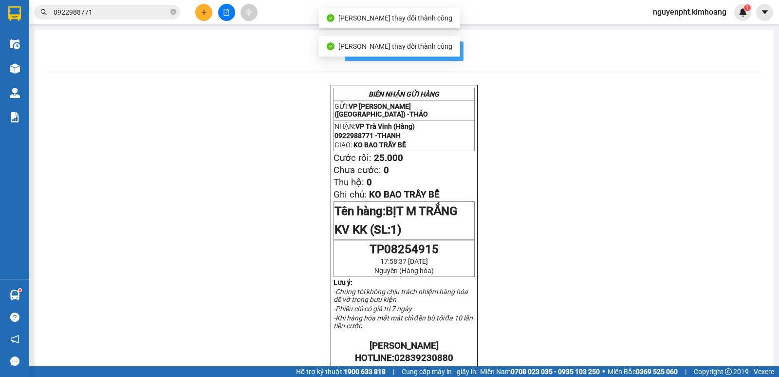
drag, startPoint x: 454, startPoint y: 56, endPoint x: 444, endPoint y: 56, distance: 9.7
click at [454, 57] on button "In mẫu biên lai tự cấu hình" at bounding box center [404, 50] width 119 height 19
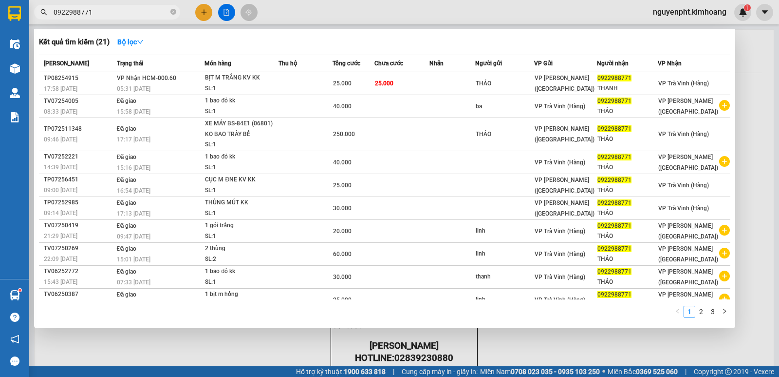
click at [135, 14] on input "0922988771" at bounding box center [111, 12] width 115 height 11
drag, startPoint x: 144, startPoint y: 7, endPoint x: 0, endPoint y: 34, distance: 146.6
click at [0, 34] on section "Kết quả tìm kiếm ( 21 ) Bộ lọc Mã ĐH Trạng thái Món hàng Thu hộ Tổng cước Chưa …" at bounding box center [389, 188] width 779 height 377
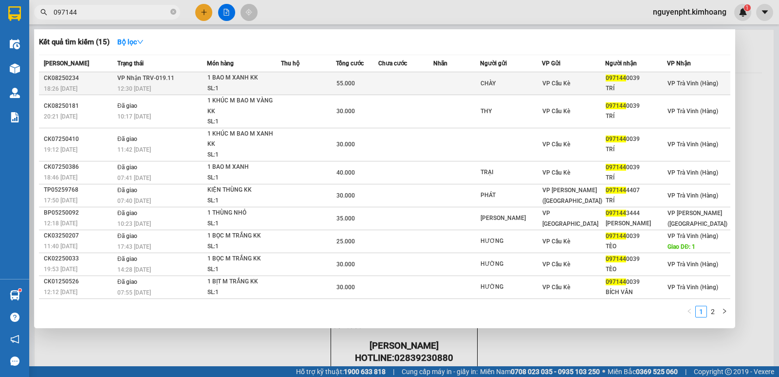
click at [375, 81] on div "55.000" at bounding box center [357, 83] width 41 height 11
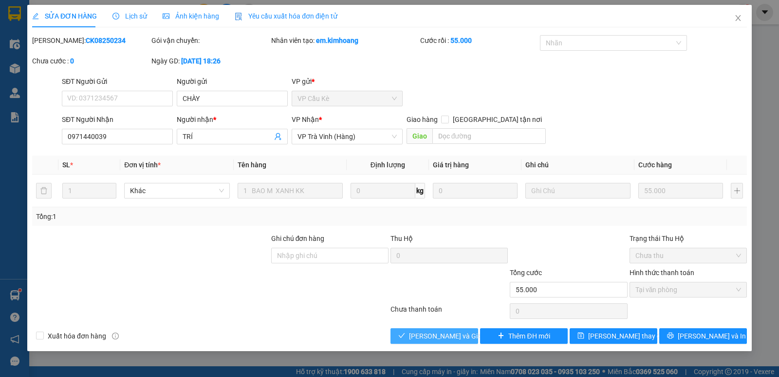
click at [438, 336] on span "Lưu và Giao hàng" at bounding box center [456, 335] width 94 height 11
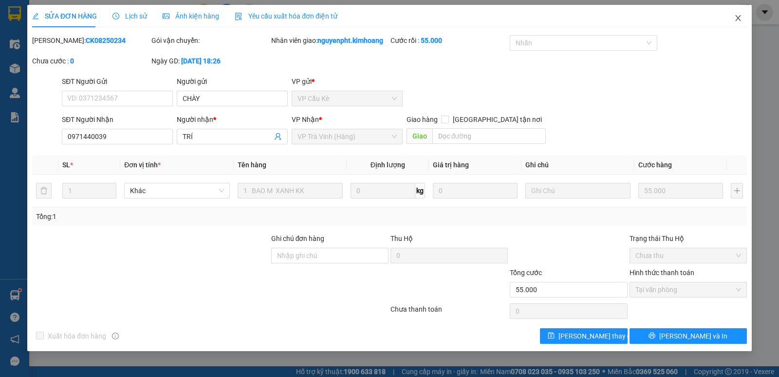
click at [740, 16] on icon "close" at bounding box center [739, 18] width 8 height 8
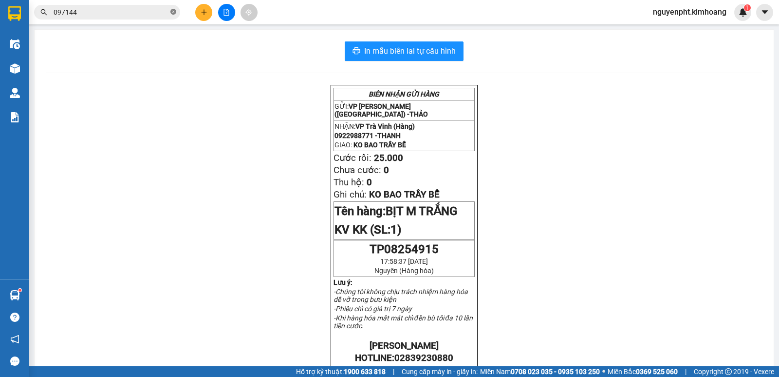
click at [172, 11] on icon "close-circle" at bounding box center [173, 12] width 6 height 6
click at [88, 11] on input "text" at bounding box center [111, 12] width 115 height 11
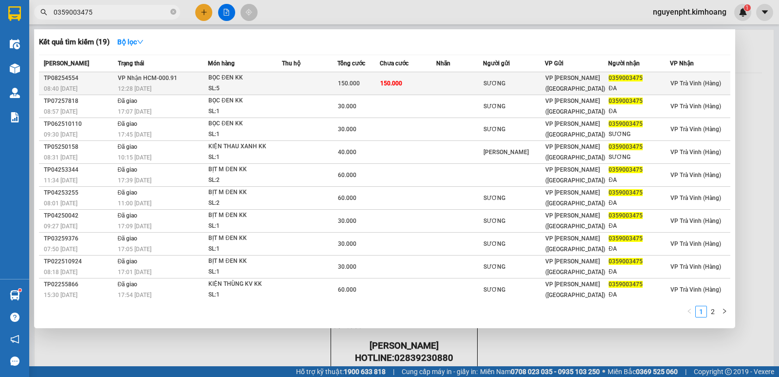
click at [365, 83] on div "150.000" at bounding box center [358, 83] width 41 height 11
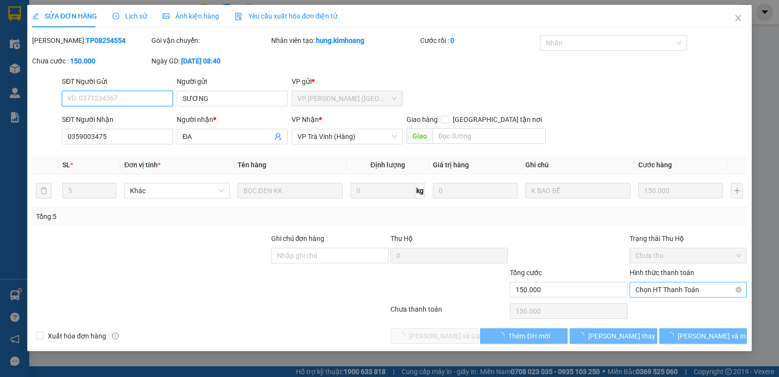
click at [683, 288] on span "Chọn HT Thanh Toán" at bounding box center [689, 289] width 106 height 15
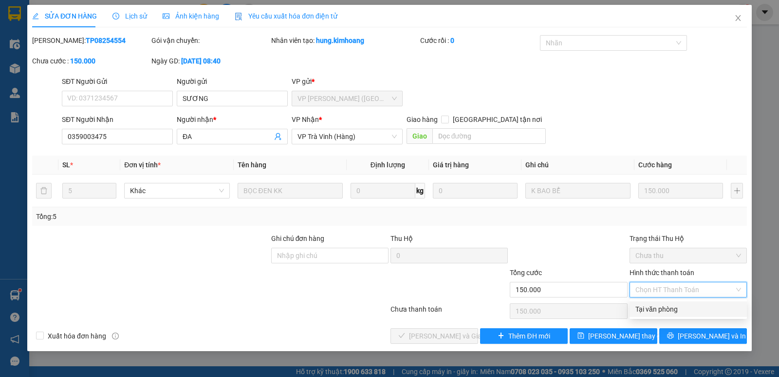
drag, startPoint x: 673, startPoint y: 298, endPoint x: 654, endPoint y: 306, distance: 20.7
click at [663, 305] on div "Tại văn phòng" at bounding box center [689, 308] width 106 height 11
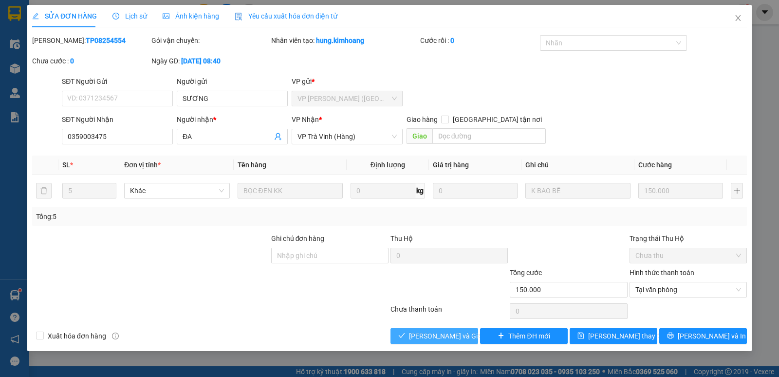
click at [461, 333] on span "Lưu và Giao hàng" at bounding box center [456, 335] width 94 height 11
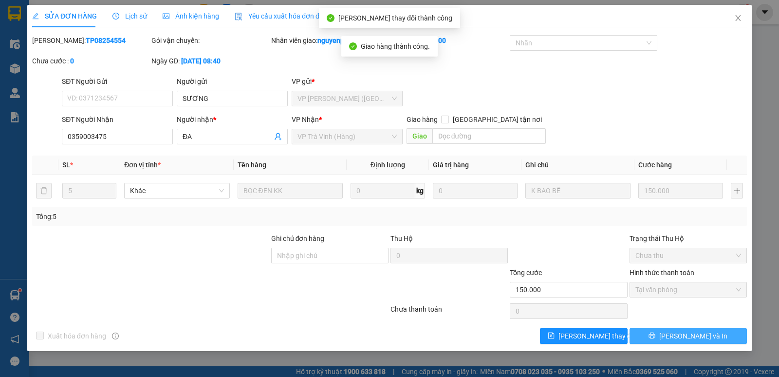
click at [714, 335] on button "Lưu và In" at bounding box center [688, 336] width 117 height 16
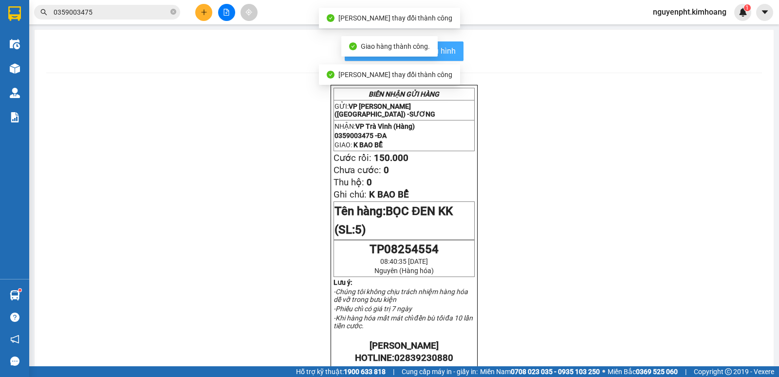
click at [443, 54] on span "In mẫu biên lai tự cấu hình" at bounding box center [410, 51] width 92 height 12
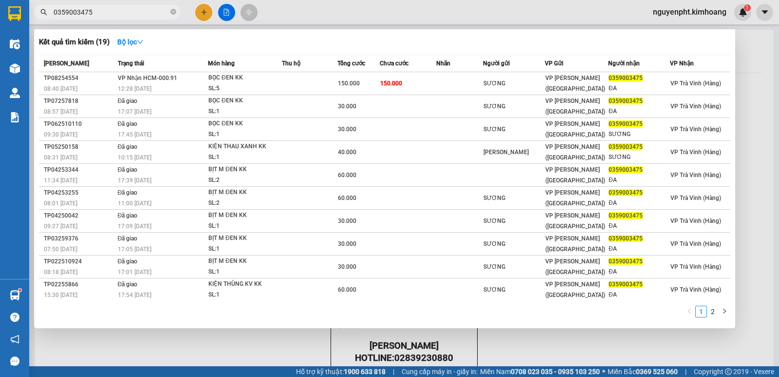
drag, startPoint x: 127, startPoint y: 16, endPoint x: 0, endPoint y: 42, distance: 128.8
click at [0, 38] on section "Kết quả tìm kiếm ( 19 ) Bộ lọc Mã ĐH Trạng thái Món hàng Thu hộ Tổng cước Chưa …" at bounding box center [389, 188] width 779 height 377
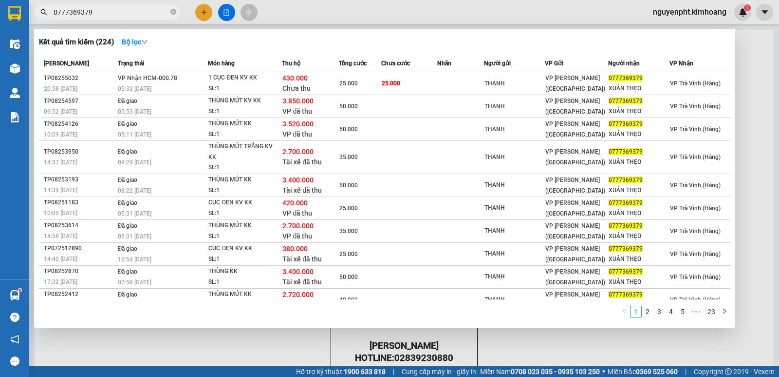
drag, startPoint x: 142, startPoint y: 12, endPoint x: 117, endPoint y: 62, distance: 55.8
click at [0, 45] on section "Kết quả tìm kiếm ( 224 ) Bộ lọc Mã ĐH Trạng thái Món hàng Thu hộ Tổng cước Chưa…" at bounding box center [389, 188] width 779 height 377
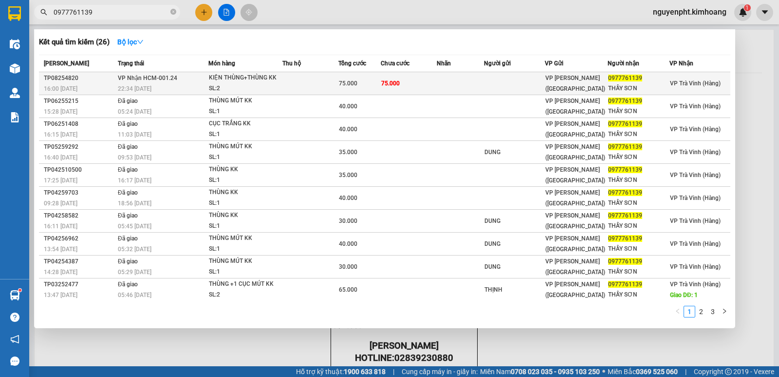
click at [446, 84] on td at bounding box center [460, 83] width 47 height 23
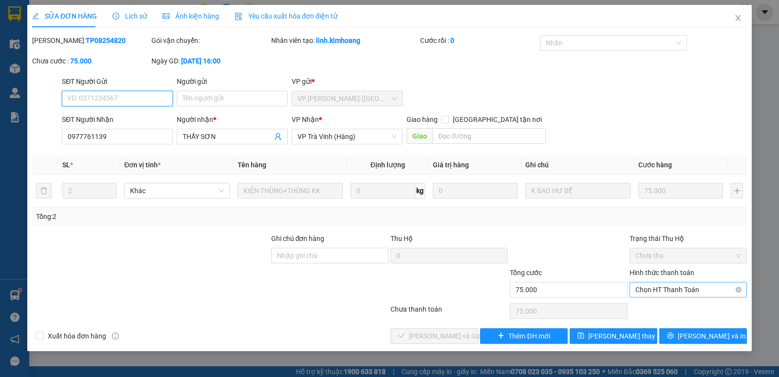
click at [693, 285] on span "Chọn HT Thanh Toán" at bounding box center [689, 289] width 106 height 15
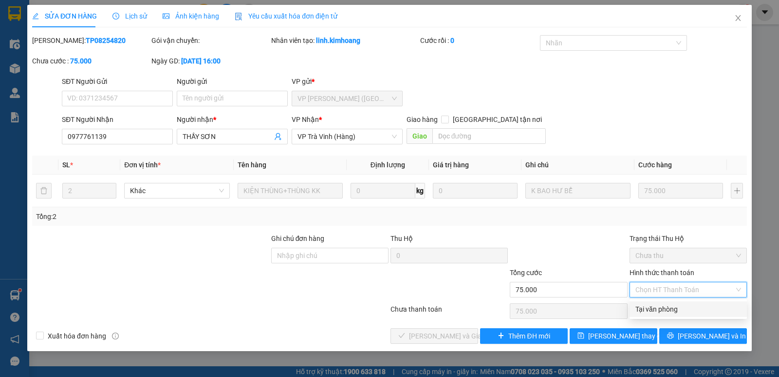
drag, startPoint x: 675, startPoint y: 308, endPoint x: 506, endPoint y: 326, distance: 169.9
click at [674, 308] on div "Tại văn phòng" at bounding box center [689, 308] width 106 height 11
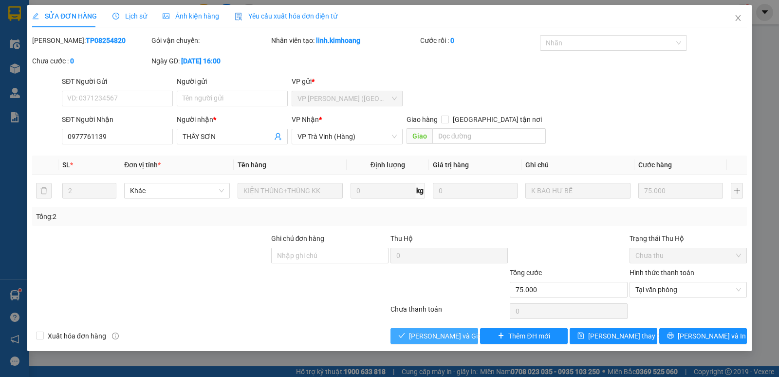
click at [453, 332] on span "Lưu và Giao hàng" at bounding box center [456, 335] width 94 height 11
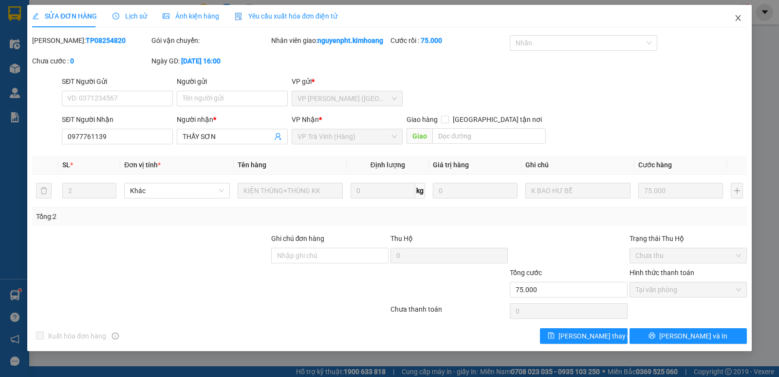
click at [738, 16] on icon "close" at bounding box center [739, 18] width 8 height 8
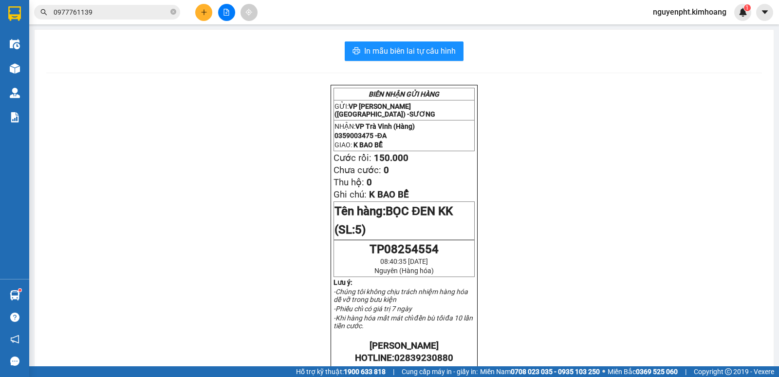
drag, startPoint x: 97, startPoint y: 13, endPoint x: 0, endPoint y: 21, distance: 97.3
click at [0, 35] on section "Kết quả tìm kiếm ( 26 ) Bộ lọc Mã ĐH Trạng thái Món hàng Thu hộ Tổng cước Chưa …" at bounding box center [389, 188] width 779 height 377
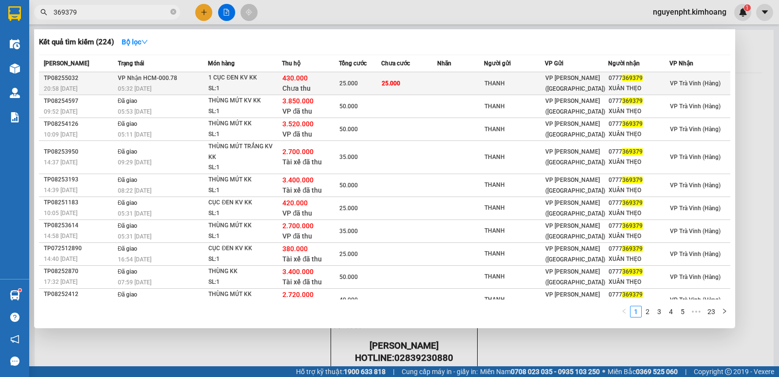
click at [440, 89] on td at bounding box center [460, 83] width 47 height 23
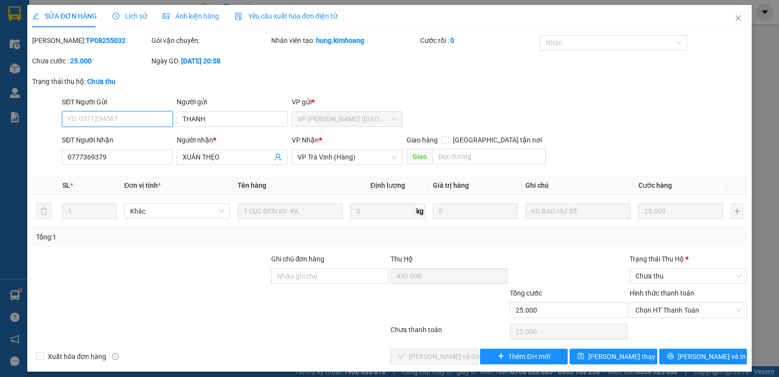
drag, startPoint x: 669, startPoint y: 313, endPoint x: 667, endPoint y: 318, distance: 5.6
click at [669, 314] on span "Chọn HT Thanh Toán" at bounding box center [689, 310] width 106 height 15
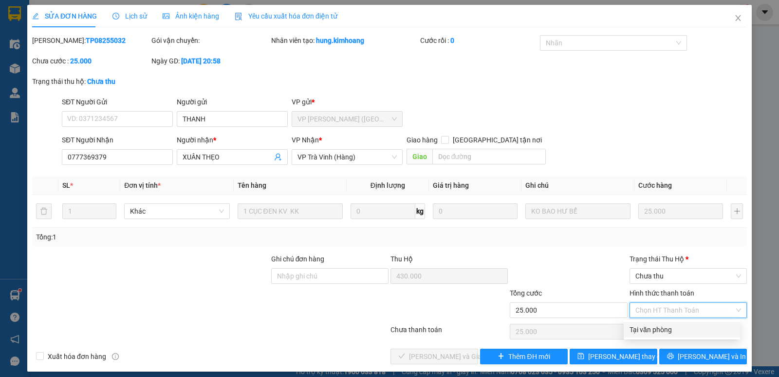
click at [663, 327] on div "Tại văn phòng" at bounding box center [682, 329] width 105 height 11
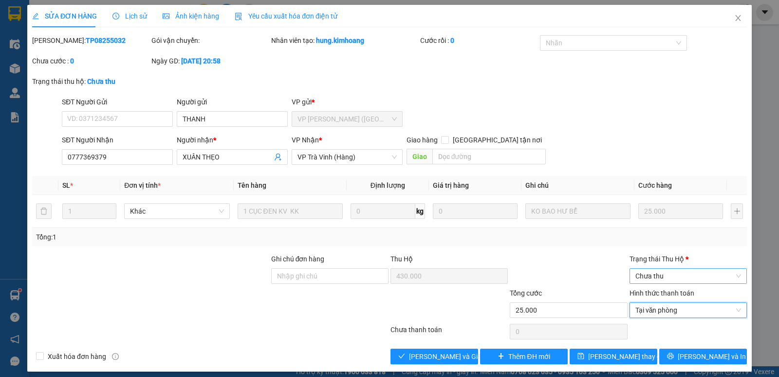
click at [678, 277] on span "Chưa thu" at bounding box center [689, 275] width 106 height 15
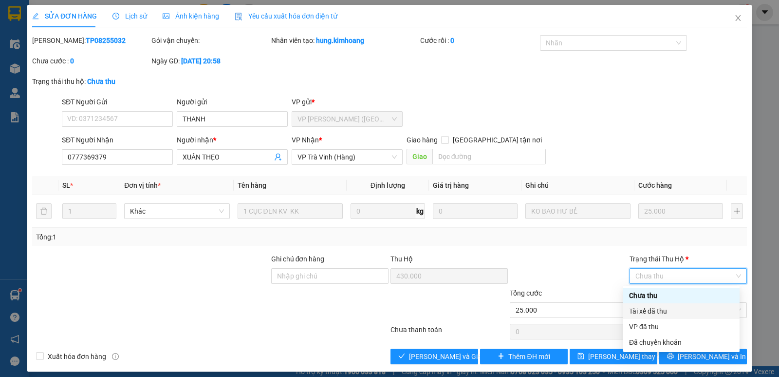
drag, startPoint x: 660, startPoint y: 311, endPoint x: 517, endPoint y: 342, distance: 146.1
click at [660, 312] on div "Tài xế đã thu" at bounding box center [681, 310] width 105 height 11
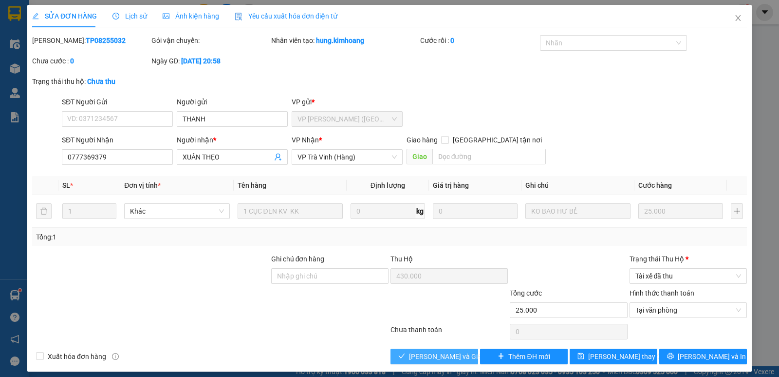
click at [410, 352] on span "Lưu và Giao hàng" at bounding box center [456, 356] width 94 height 11
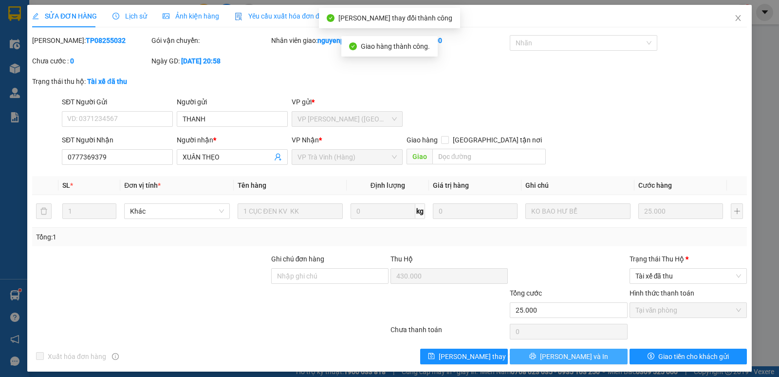
click at [583, 359] on button "Lưu và In" at bounding box center [568, 356] width 117 height 16
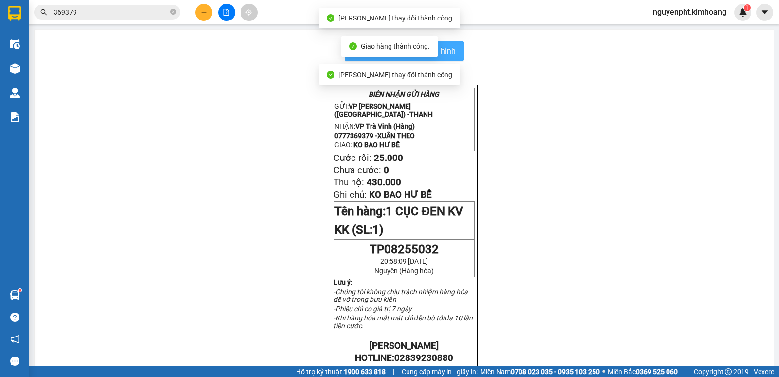
click at [448, 55] on span "In mẫu biên lai tự cấu hình" at bounding box center [410, 51] width 92 height 12
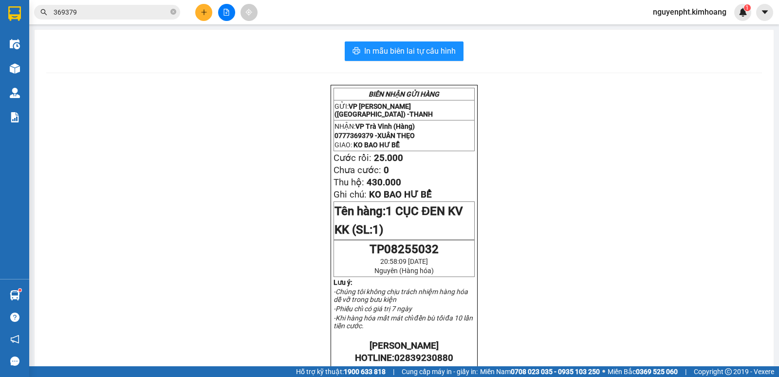
click at [187, 179] on div "BIÊN NHẬN GỬI HÀNG GỬI: VP Trần Phú (Hàng) - THANH NHẬN: VP Trà Vinh (Hàng) 077…" at bounding box center [404, 360] width 716 height 550
drag, startPoint x: 173, startPoint y: 11, endPoint x: 189, endPoint y: 9, distance: 16.1
click at [179, 11] on span "369379" at bounding box center [107, 12] width 146 height 15
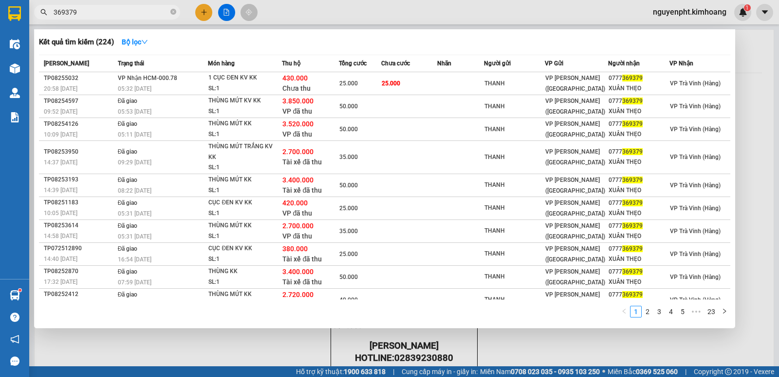
click at [199, 13] on div at bounding box center [389, 188] width 779 height 377
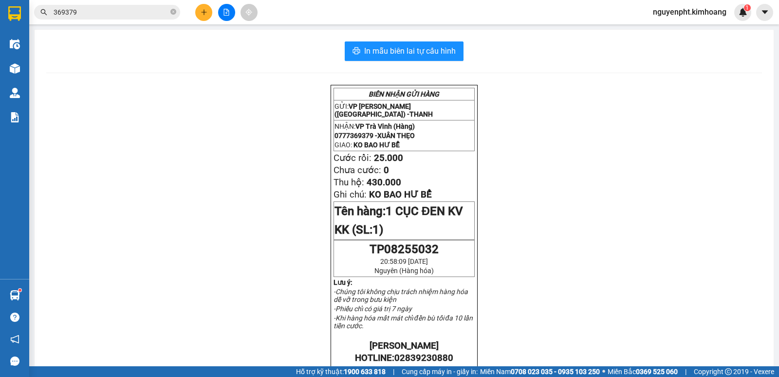
click at [171, 11] on icon "close-circle" at bounding box center [173, 12] width 6 height 6
click at [202, 16] on button at bounding box center [203, 12] width 17 height 17
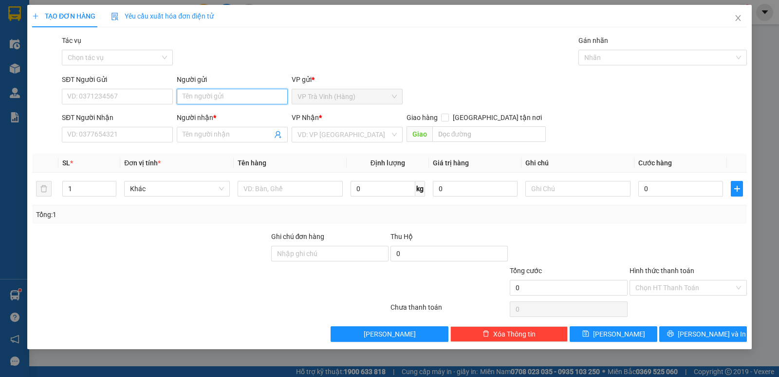
click at [215, 95] on input "Người gửi" at bounding box center [232, 97] width 111 height 16
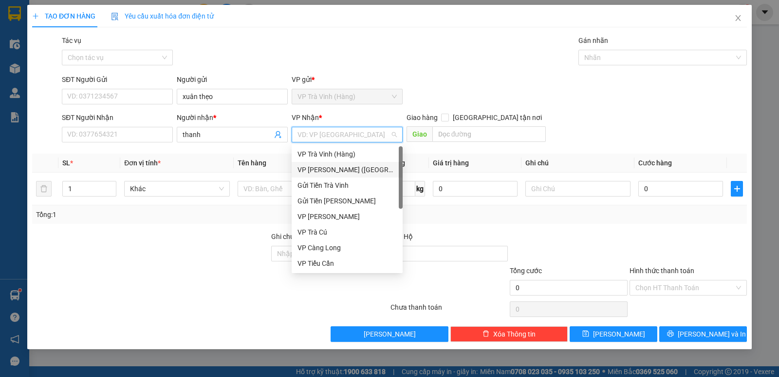
drag, startPoint x: 341, startPoint y: 173, endPoint x: 341, endPoint y: 151, distance: 21.4
click at [340, 173] on div "VP Trần Phú (Hàng)" at bounding box center [347, 169] width 99 height 11
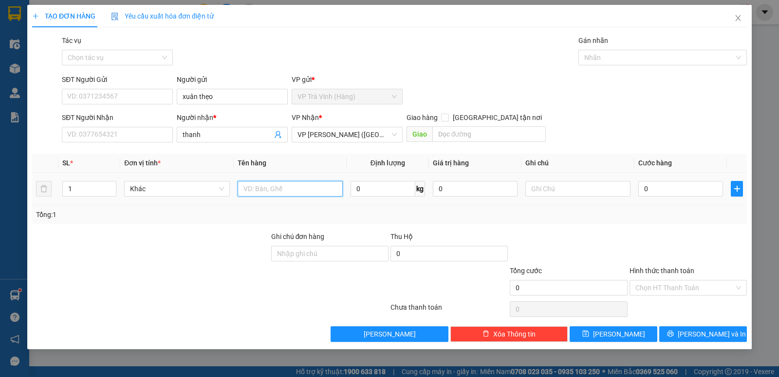
drag, startPoint x: 282, startPoint y: 188, endPoint x: 277, endPoint y: 187, distance: 5.0
click at [281, 188] on input "text" at bounding box center [290, 189] width 105 height 16
drag, startPoint x: 107, startPoint y: 61, endPoint x: 111, endPoint y: 54, distance: 7.6
click at [108, 61] on input "Tác vụ" at bounding box center [114, 57] width 93 height 15
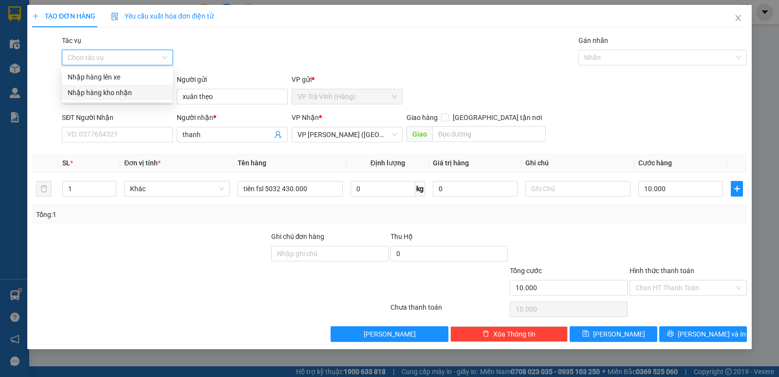
click at [115, 94] on div "Nhập hàng kho nhận" at bounding box center [117, 92] width 99 height 11
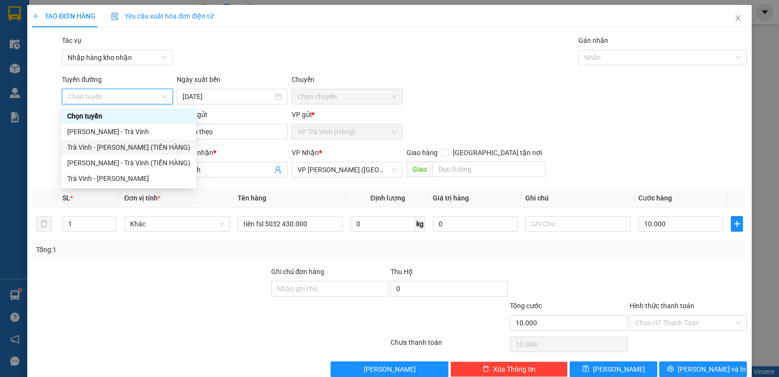
click at [113, 145] on div "Trà Vinh - Hồ Chí Minh (TIỀN HÀNG)" at bounding box center [128, 147] width 123 height 11
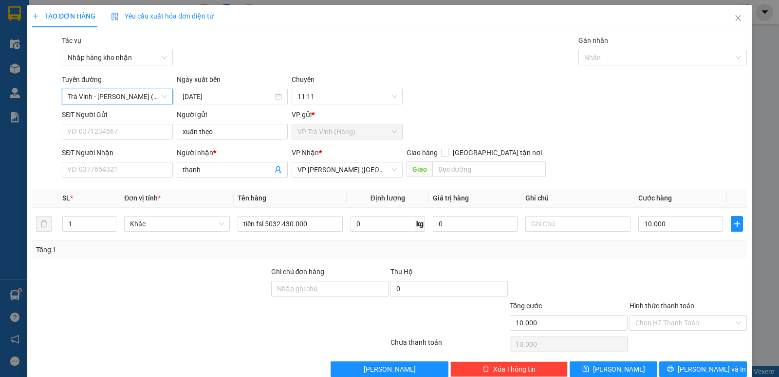
click at [669, 49] on div "Gán nhãn" at bounding box center [663, 42] width 169 height 15
drag, startPoint x: 657, startPoint y: 61, endPoint x: 651, endPoint y: 67, distance: 7.9
click at [656, 62] on div at bounding box center [658, 58] width 154 height 12
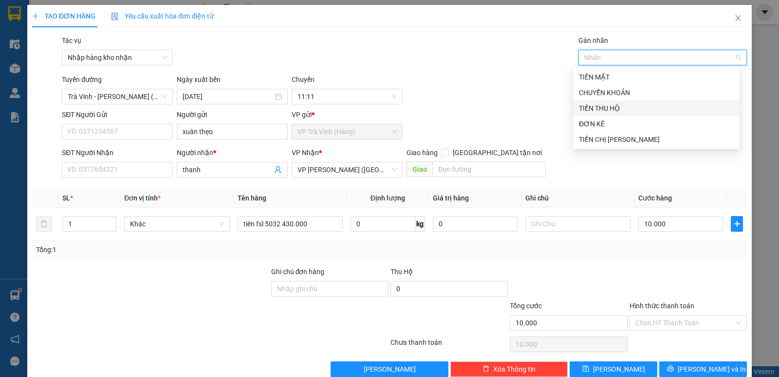
click at [609, 105] on div "TIỀN THU HỘ" at bounding box center [656, 108] width 155 height 11
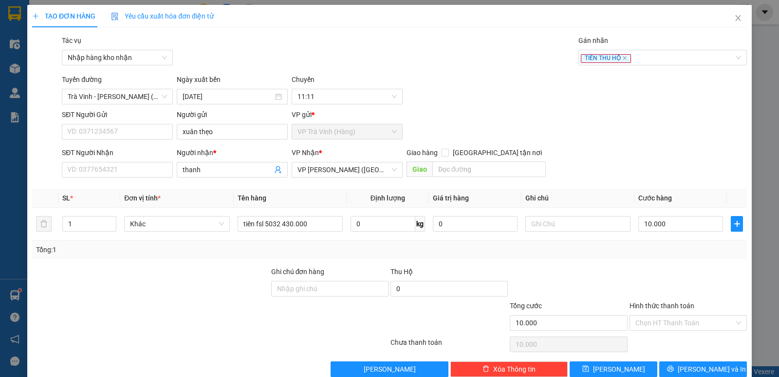
click at [513, 96] on div "Tuyến đường Trà Vinh - Hồ Chí Minh (TIỀN HÀNG) Ngày xuất bến 13/08/2025 Chuyến …" at bounding box center [404, 89] width 689 height 30
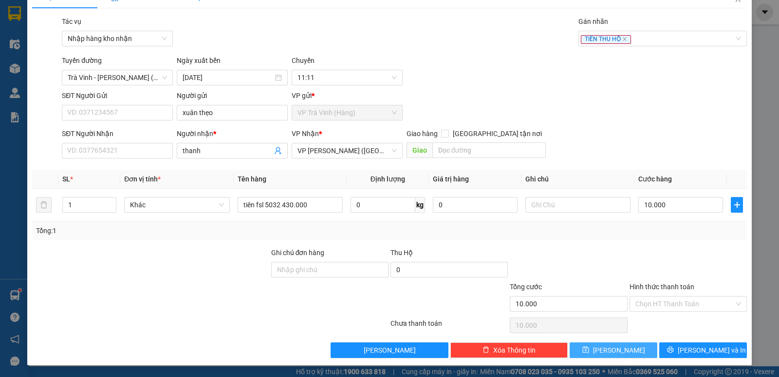
click at [596, 351] on button "Lưu" at bounding box center [614, 350] width 88 height 16
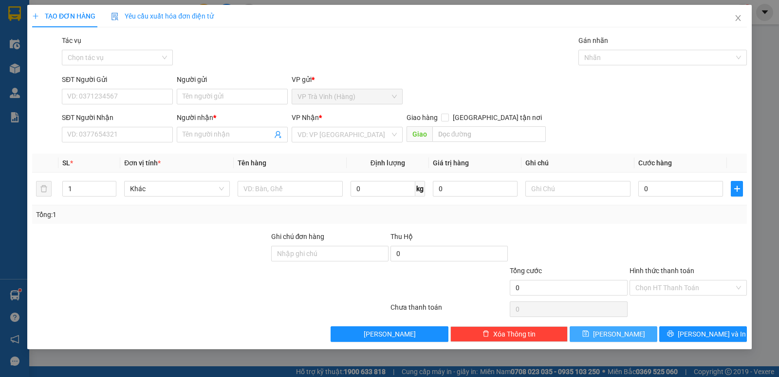
scroll to position [0, 0]
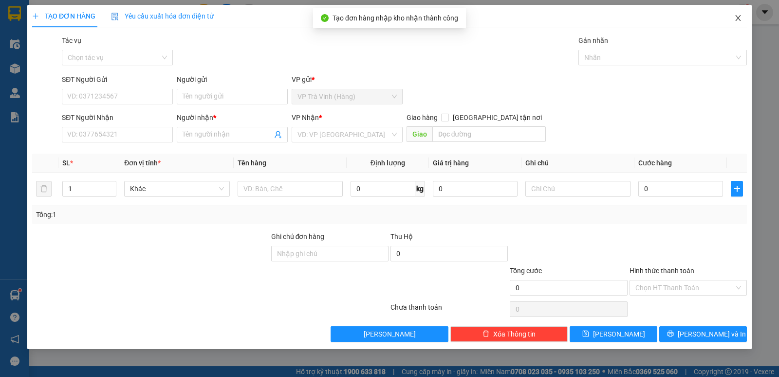
click at [737, 20] on icon "close" at bounding box center [739, 18] width 8 height 8
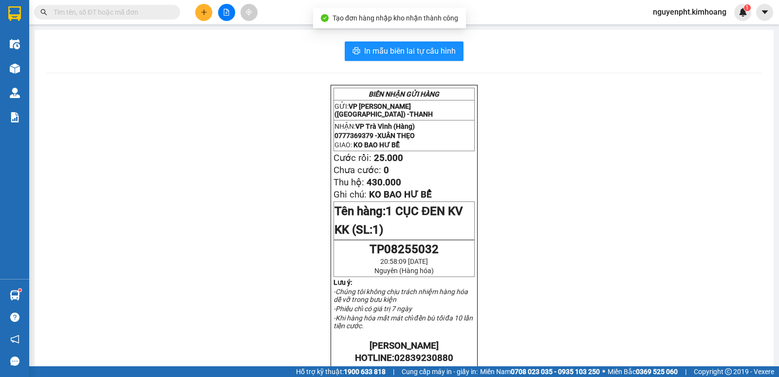
click at [138, 13] on input "text" at bounding box center [111, 12] width 115 height 11
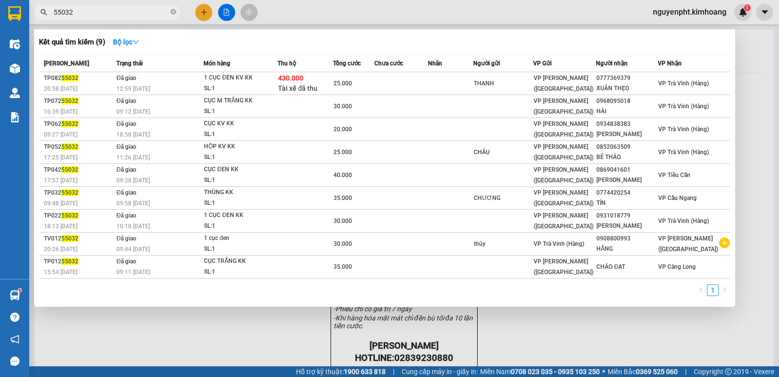
click at [532, 335] on div at bounding box center [389, 188] width 779 height 377
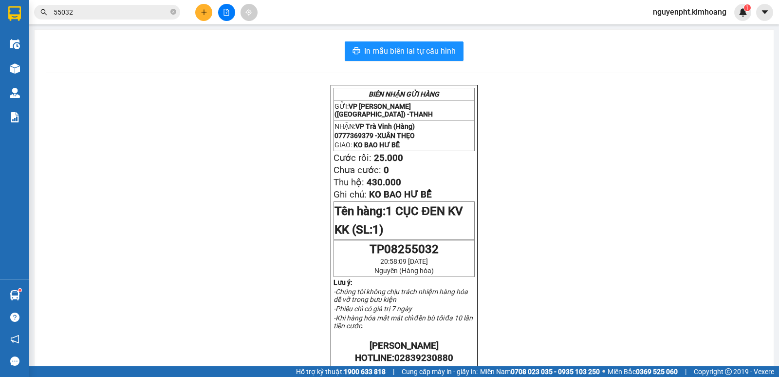
click at [687, 9] on span "nguyenpht.kimhoang" at bounding box center [689, 12] width 89 height 12
click at [662, 28] on span "Đăng xuất" at bounding box center [694, 30] width 70 height 11
